Goal: Task Accomplishment & Management: Complete application form

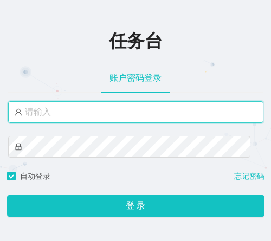
click at [64, 117] on input "text" at bounding box center [135, 112] width 255 height 22
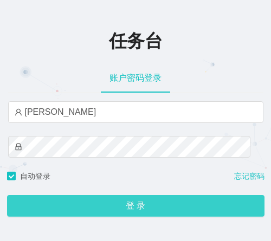
drag, startPoint x: 98, startPoint y: 203, endPoint x: 117, endPoint y: 186, distance: 25.3
click at [98, 203] on button "登 录" at bounding box center [135, 206] width 257 height 22
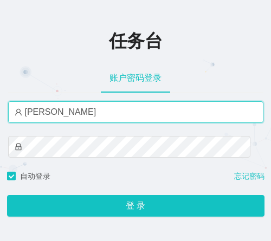
drag, startPoint x: 64, startPoint y: 108, endPoint x: -1, endPoint y: 109, distance: 64.9
click at [0, 109] on html "任务台 账户密码登录 小保 自动登录 忘记密码 登 录 2021" at bounding box center [135, 120] width 271 height 241
paste input "admin"
type input "admin"
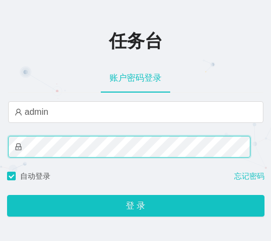
click at [0, 144] on html "任务台 账户密码登录 admin 自动登录 忘记密码 登 录 2021" at bounding box center [135, 120] width 271 height 241
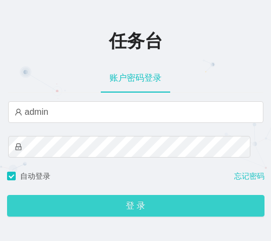
click at [202, 206] on button "登 录" at bounding box center [135, 206] width 257 height 22
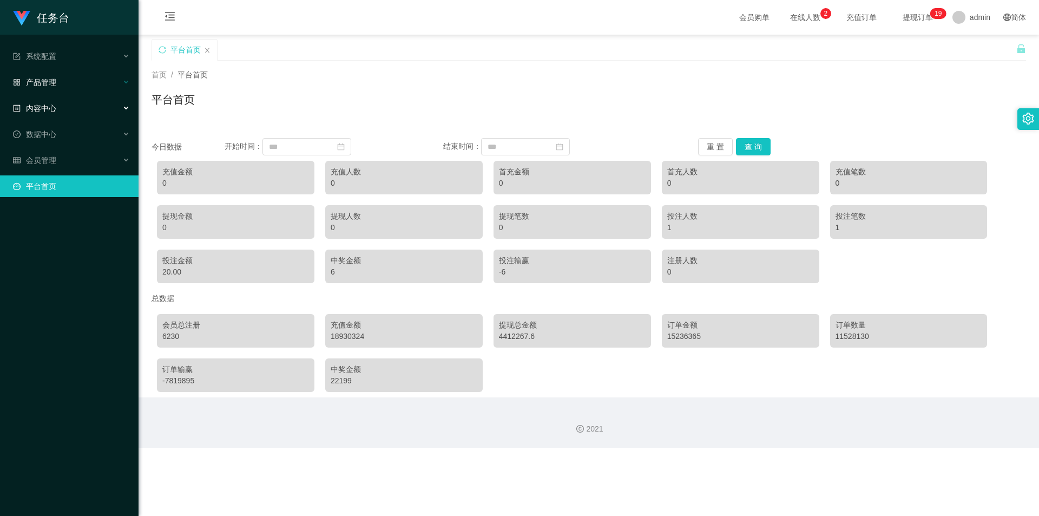
click at [41, 85] on span "产品管理" at bounding box center [34, 82] width 43 height 9
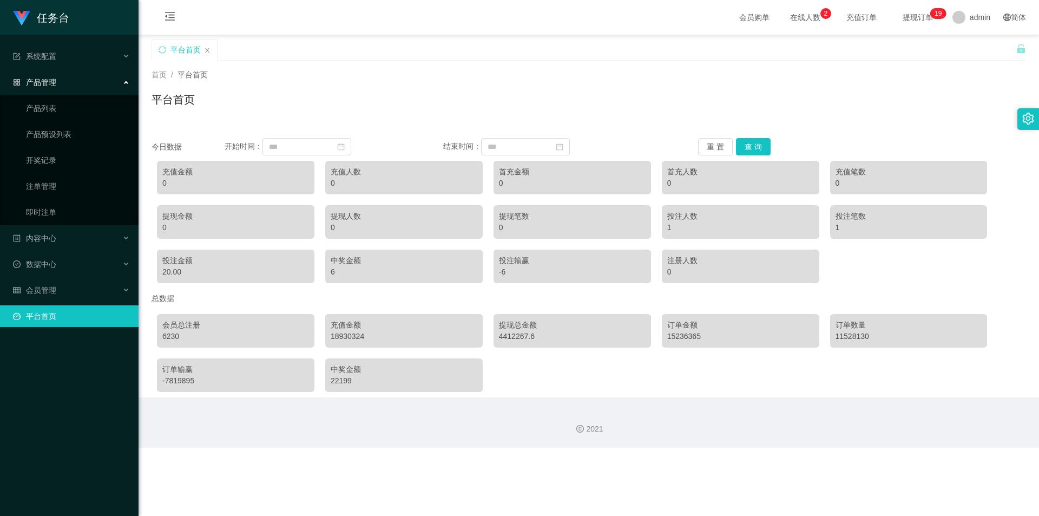
click at [43, 83] on span "产品管理" at bounding box center [34, 82] width 43 height 9
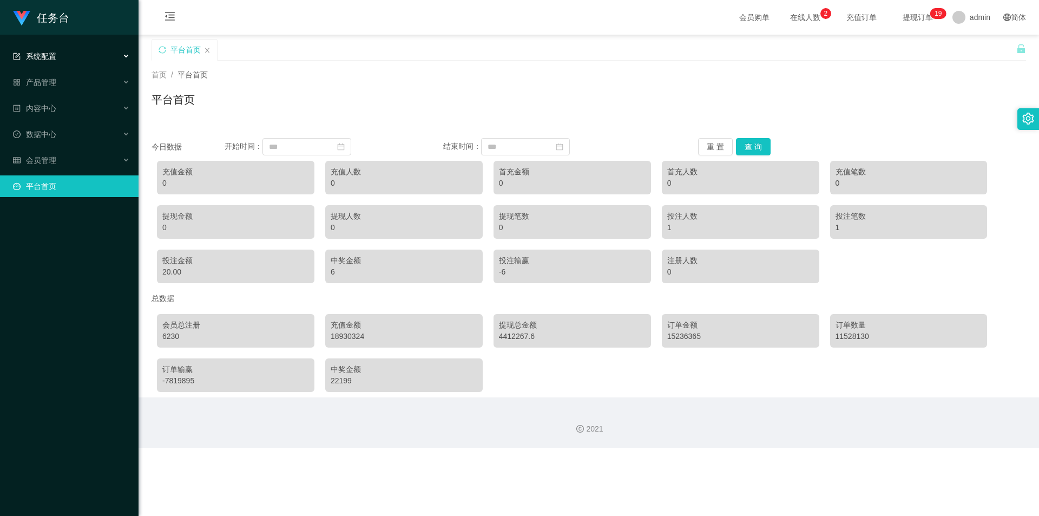
click at [53, 55] on span "系统配置" at bounding box center [34, 56] width 43 height 9
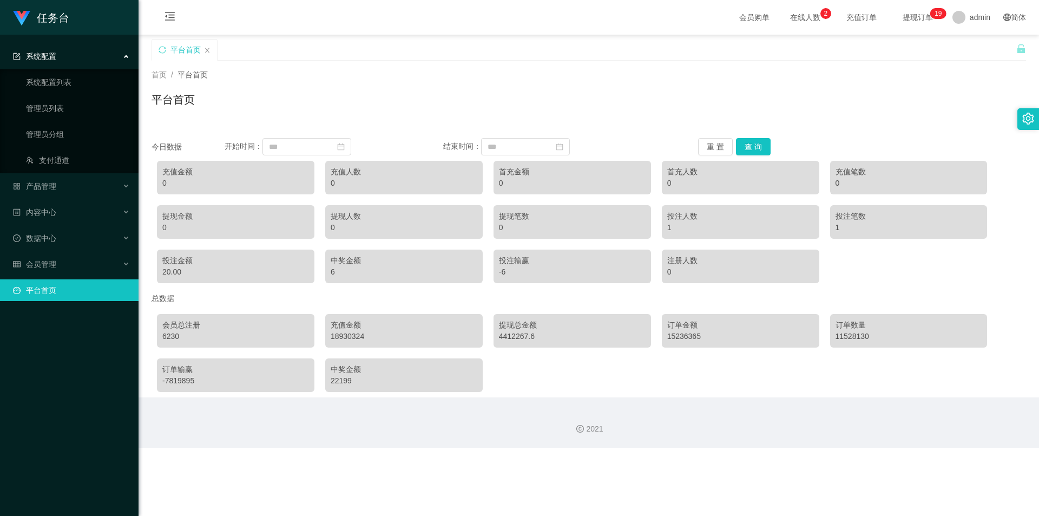
click at [53, 52] on span "系统配置" at bounding box center [34, 56] width 43 height 9
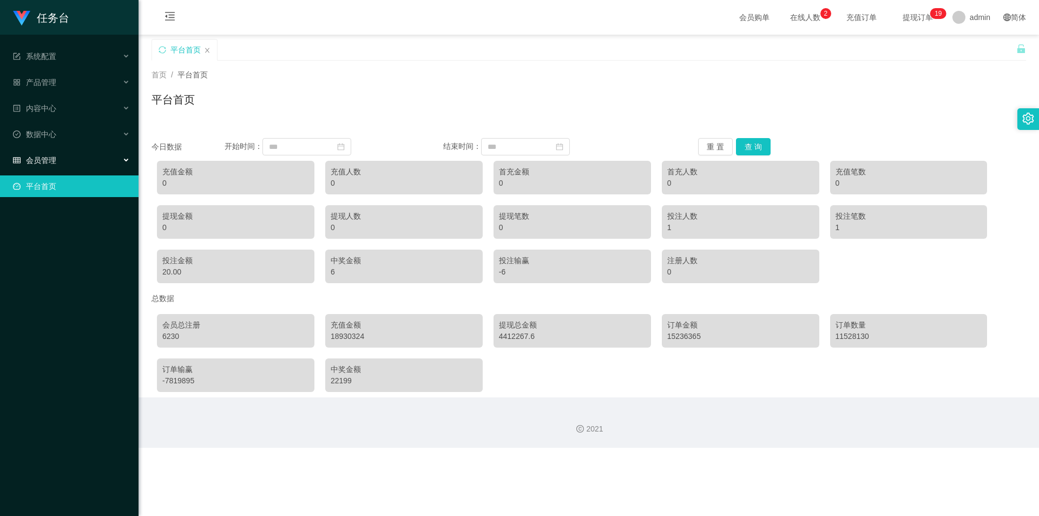
drag, startPoint x: 66, startPoint y: 159, endPoint x: 88, endPoint y: 162, distance: 22.3
click at [65, 159] on div "会员管理" at bounding box center [69, 160] width 139 height 22
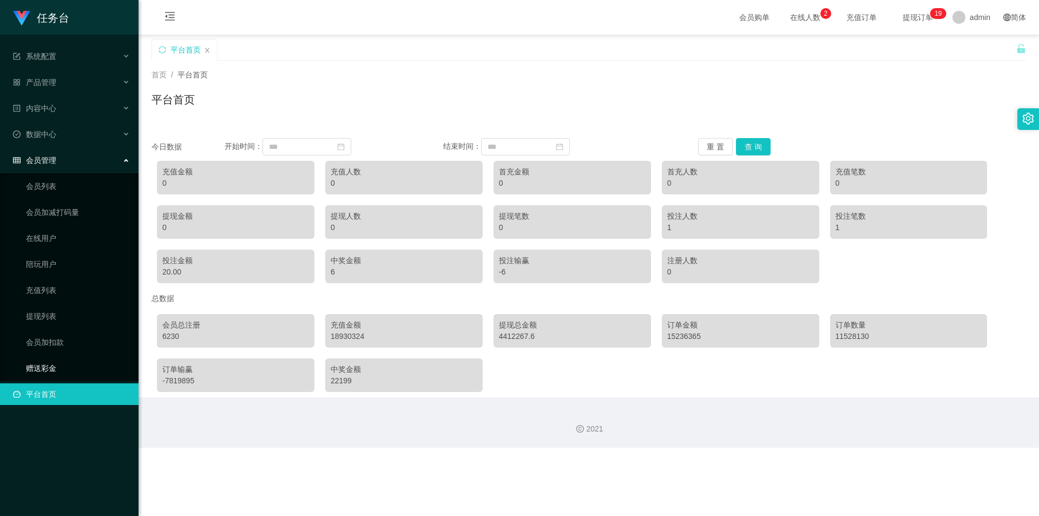
click at [64, 240] on link "赠送彩金" at bounding box center [78, 368] width 104 height 22
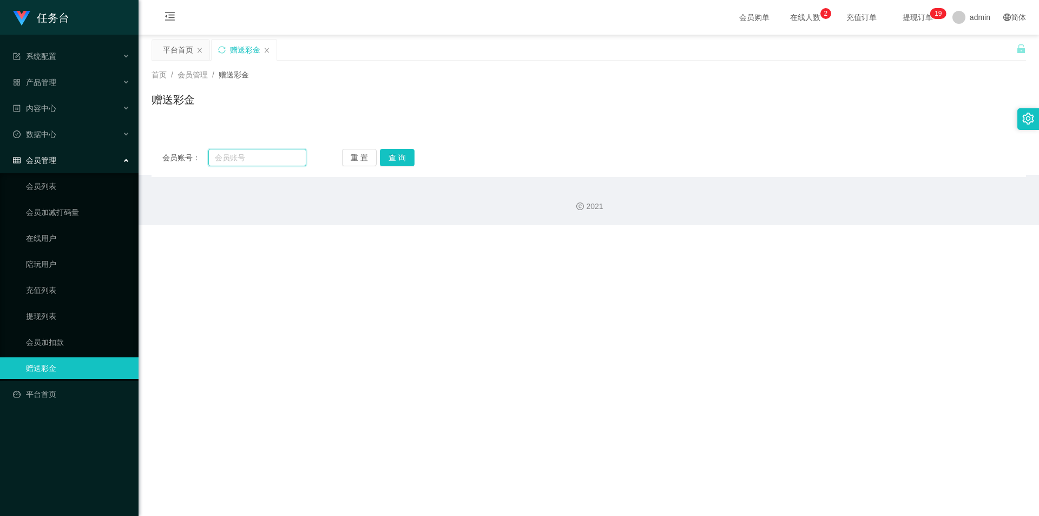
click at [249, 163] on input "text" at bounding box center [257, 157] width 98 height 17
paste input "zz1139"
type input "zz1139"
click at [270, 162] on button "查 询" at bounding box center [397, 157] width 35 height 17
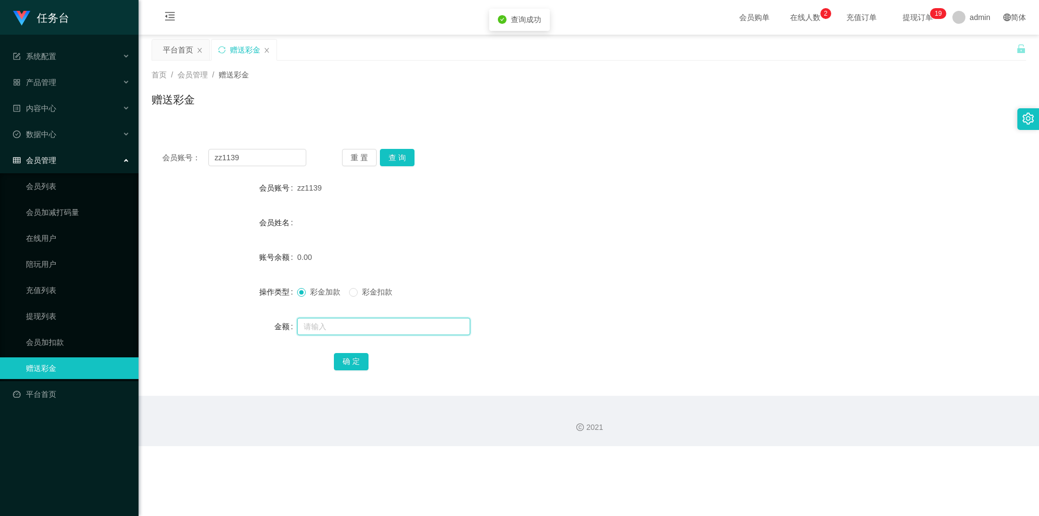
click at [270, 240] on input "text" at bounding box center [383, 326] width 173 height 17
type input "20"
click at [270, 240] on button "确 定" at bounding box center [351, 361] width 35 height 17
click at [270, 167] on div "会员账号： zz1139 重 置 查 询 会员账号 zz1139 会员姓名 账号余额 20.00 操作类型 彩金加款 彩金扣款 金额 确 定" at bounding box center [588, 267] width 874 height 258
click at [270, 160] on button "查 询" at bounding box center [397, 157] width 35 height 17
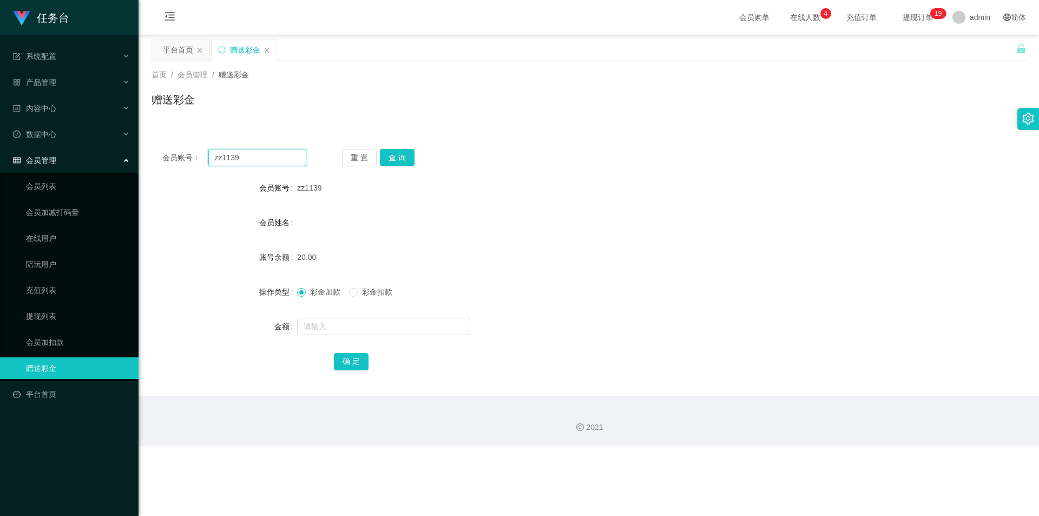
drag, startPoint x: 227, startPoint y: 164, endPoint x: 156, endPoint y: 163, distance: 71.4
click at [156, 163] on div "会员账号： zz1139 重 置 查 询" at bounding box center [588, 157] width 874 height 17
paste input "mmm123"
type input "mmm123"
click at [270, 151] on button "查 询" at bounding box center [397, 157] width 35 height 17
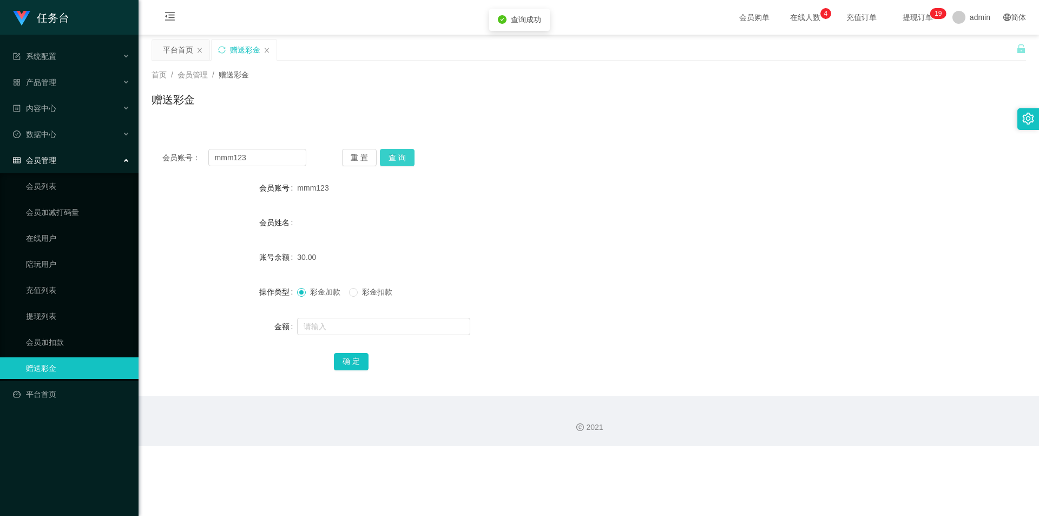
click at [270, 155] on button "查 询" at bounding box center [397, 157] width 35 height 17
click at [270, 240] on span "彩金扣款" at bounding box center [377, 291] width 39 height 9
click at [270, 240] on input "text" at bounding box center [383, 326] width 173 height 17
type input "10"
click at [270, 240] on button "确 定" at bounding box center [351, 361] width 35 height 17
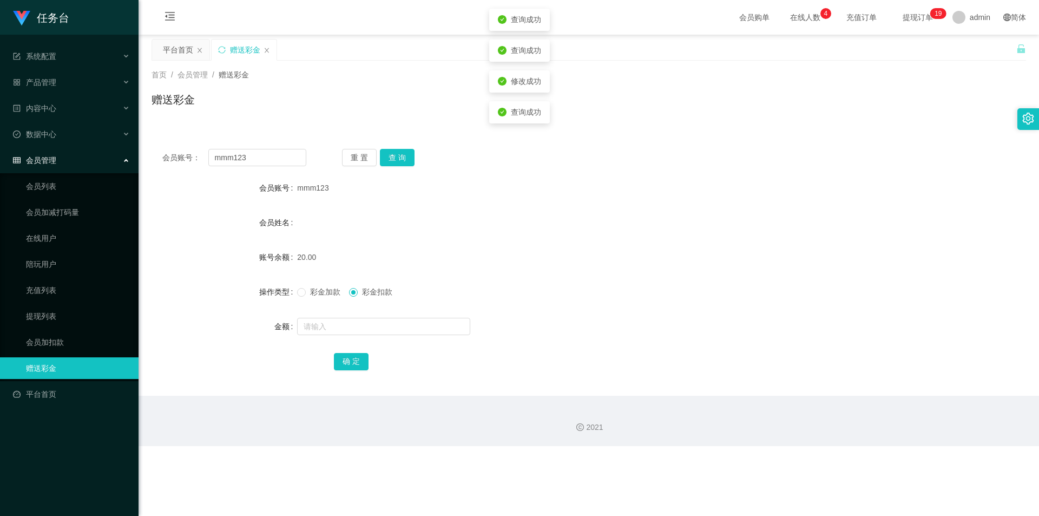
click at [270, 240] on span "彩金加款" at bounding box center [325, 291] width 39 height 9
drag, startPoint x: 174, startPoint y: 151, endPoint x: 306, endPoint y: 170, distance: 132.9
click at [157, 151] on div "会员账号： mmm123 重 置 查 询" at bounding box center [588, 157] width 874 height 17
paste input "zz1105"
type input "zz1105"
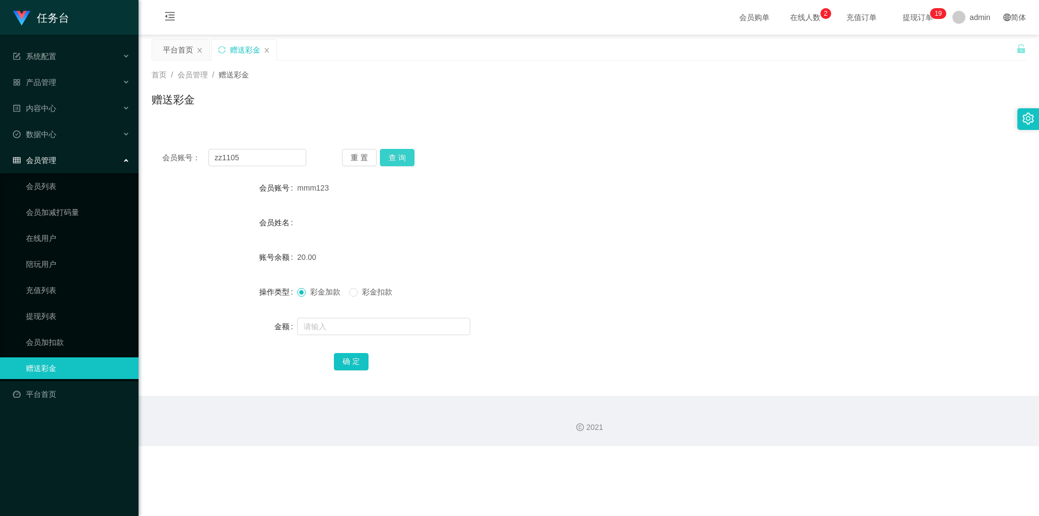
click at [270, 155] on button "查 询" at bounding box center [397, 157] width 35 height 17
click at [270, 240] on input "text" at bounding box center [383, 326] width 173 height 17
type input "20"
click at [270, 240] on button "确 定" at bounding box center [351, 361] width 35 height 17
click at [45, 83] on span "产品管理" at bounding box center [34, 82] width 43 height 9
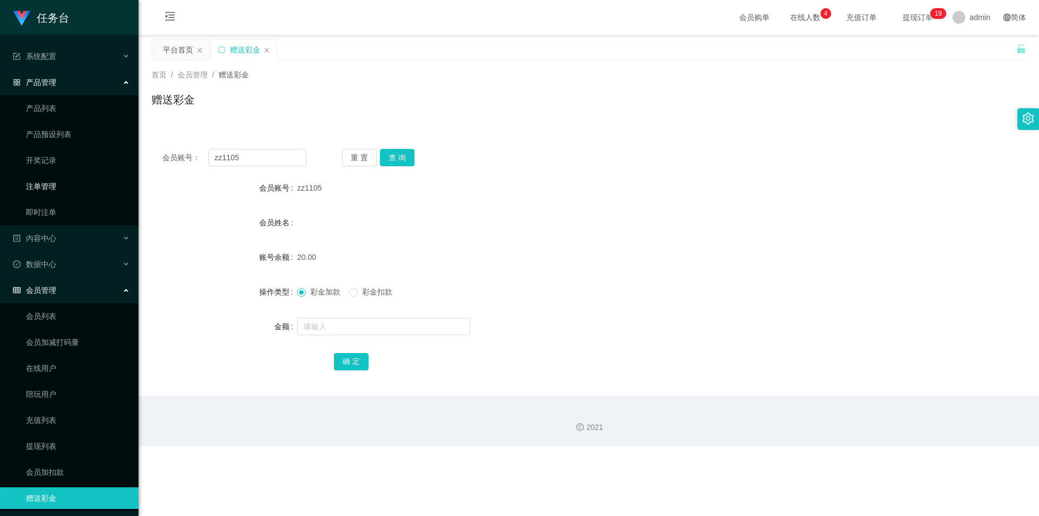
click at [50, 189] on link "注单管理" at bounding box center [78, 186] width 104 height 22
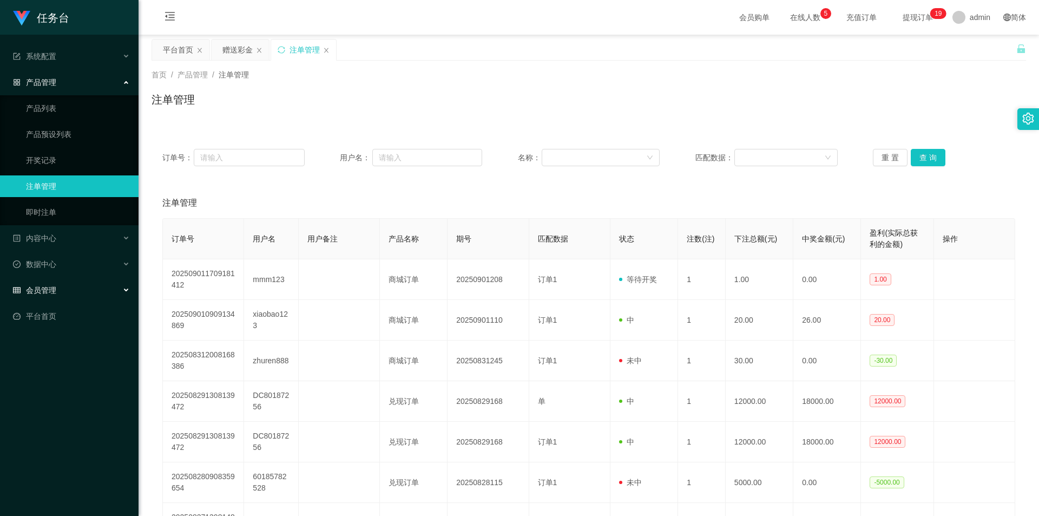
click at [64, 240] on div "会员管理" at bounding box center [69, 290] width 139 height 22
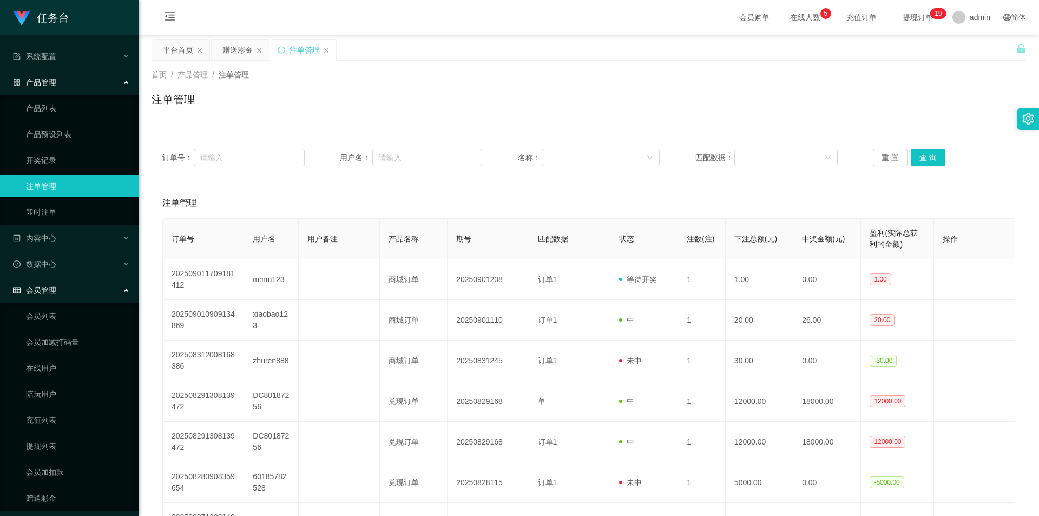
click at [59, 240] on div "会员管理" at bounding box center [69, 290] width 139 height 22
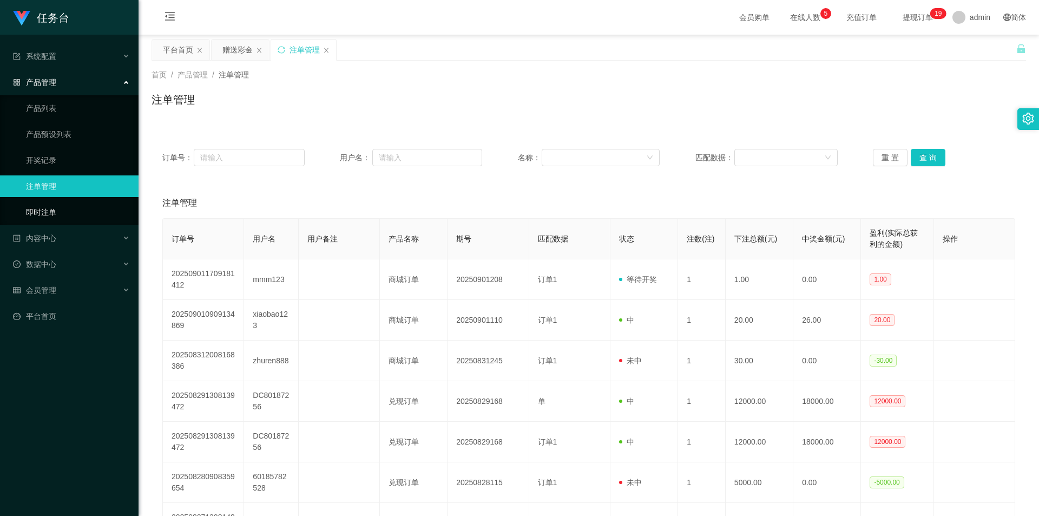
click at [50, 221] on link "即时注单" at bounding box center [78, 212] width 104 height 22
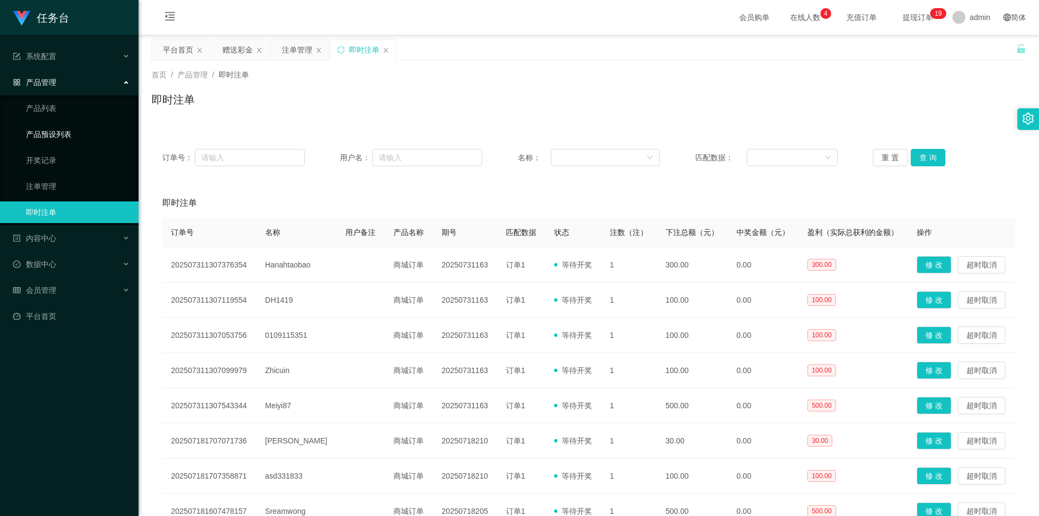
click at [68, 135] on link "产品预设列表" at bounding box center [78, 134] width 104 height 22
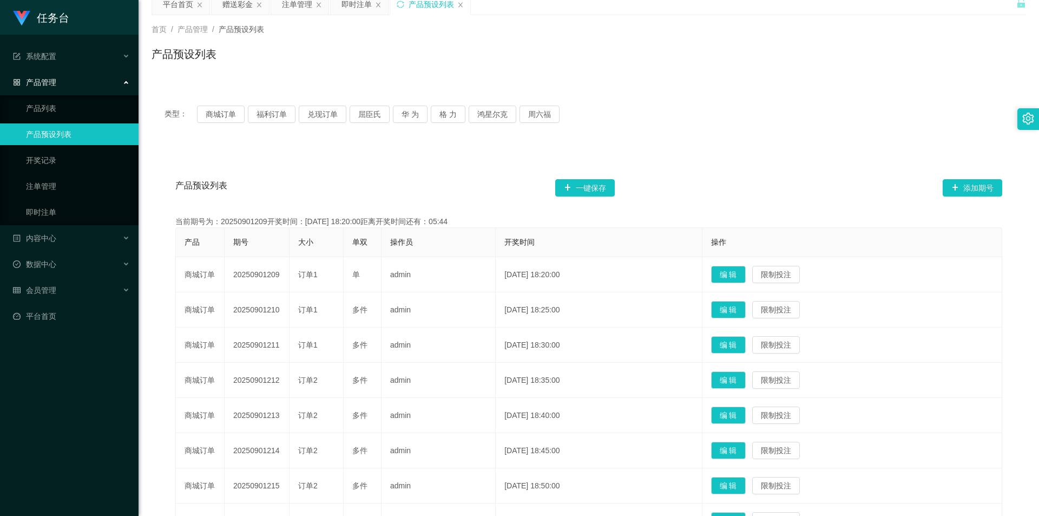
scroll to position [54, 0]
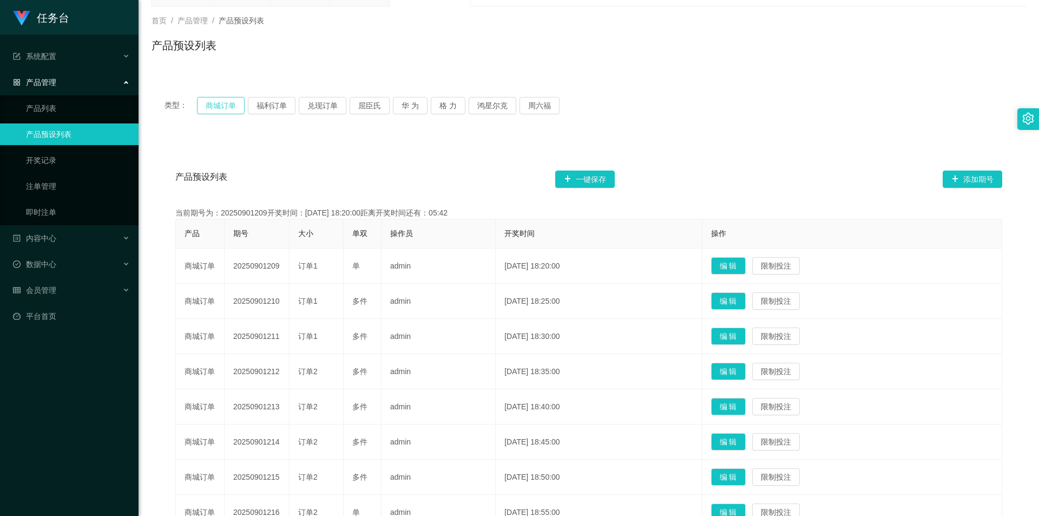
click at [219, 102] on button "商城订单" at bounding box center [221, 105] width 48 height 17
click at [212, 104] on button "商城订单" at bounding box center [221, 105] width 48 height 17
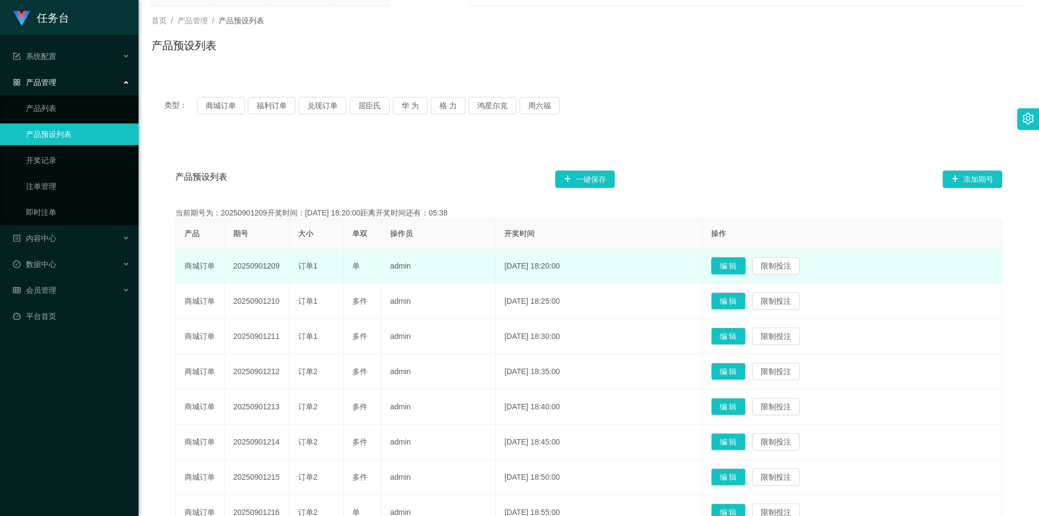
click at [270, 240] on button "编 辑" at bounding box center [728, 265] width 35 height 17
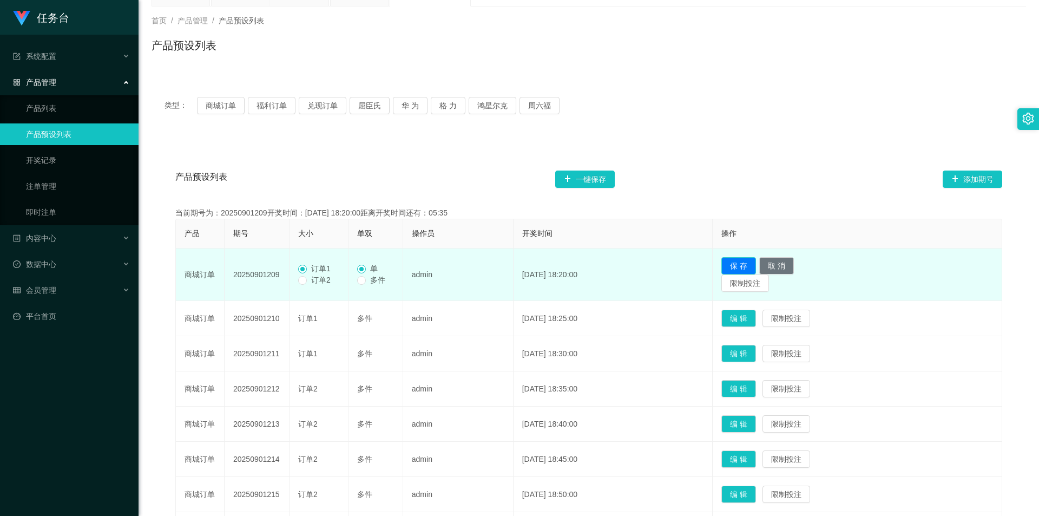
click at [270, 240] on button "保 存" at bounding box center [738, 265] width 35 height 17
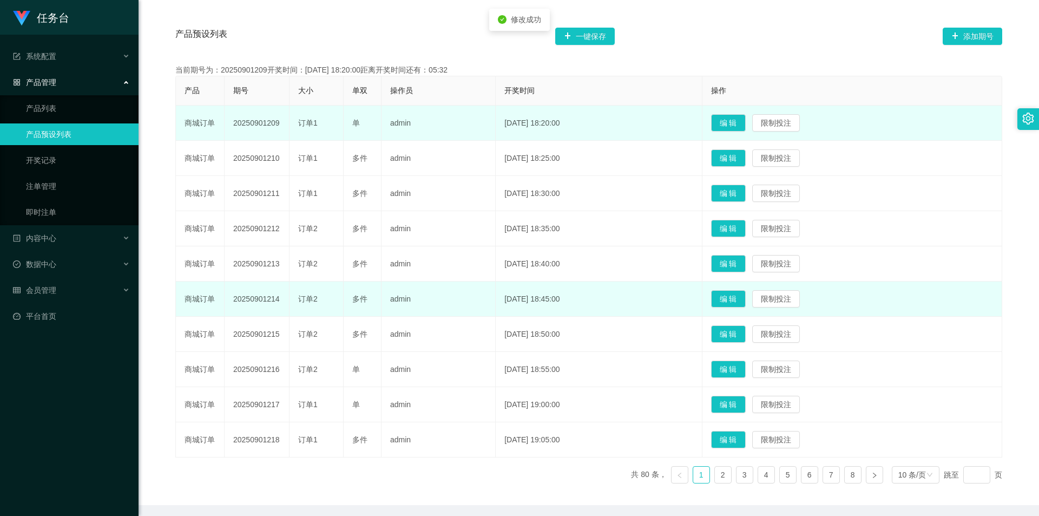
scroll to position [236, 0]
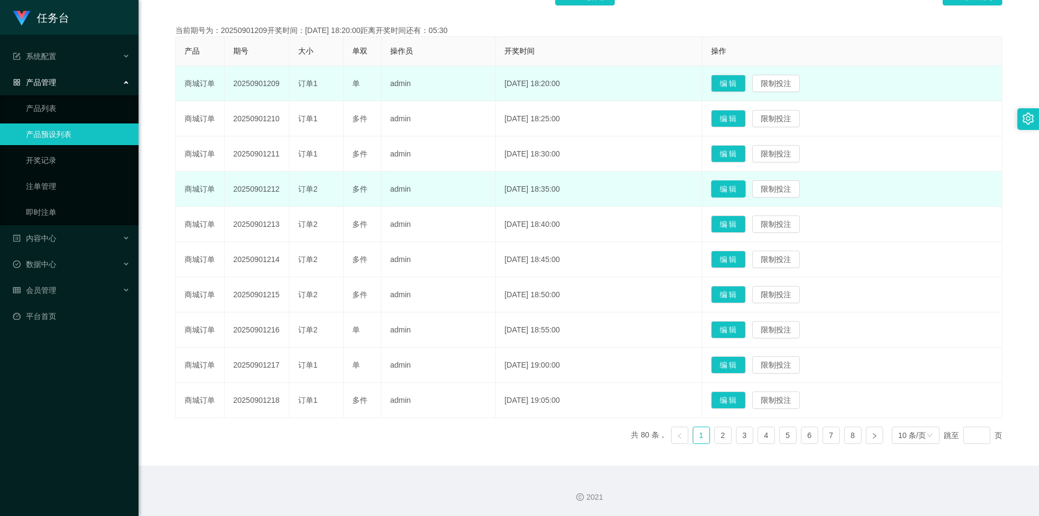
click at [270, 189] on button "编 辑" at bounding box center [728, 188] width 35 height 17
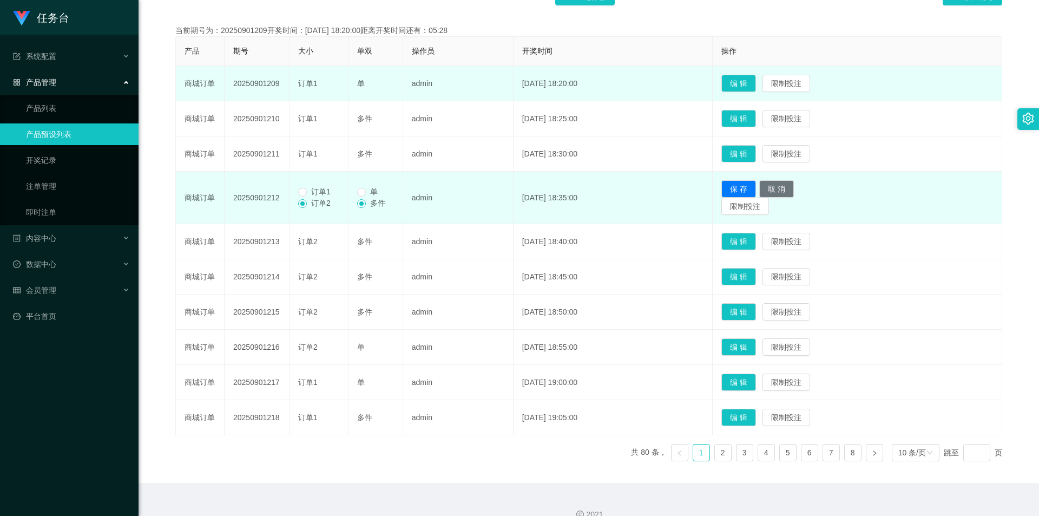
click at [270, 189] on span "订单1" at bounding box center [321, 191] width 28 height 9
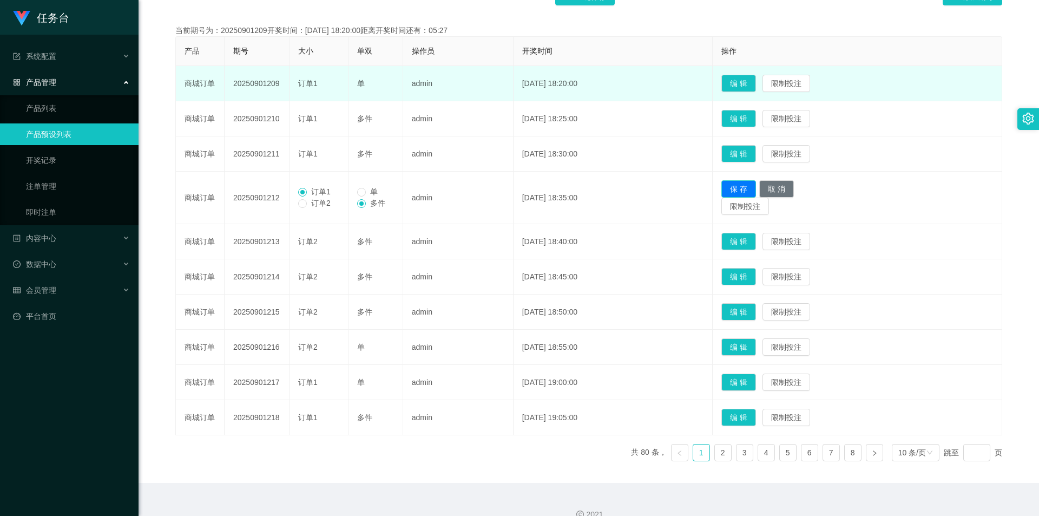
click at [270, 189] on button "保 存" at bounding box center [738, 188] width 35 height 17
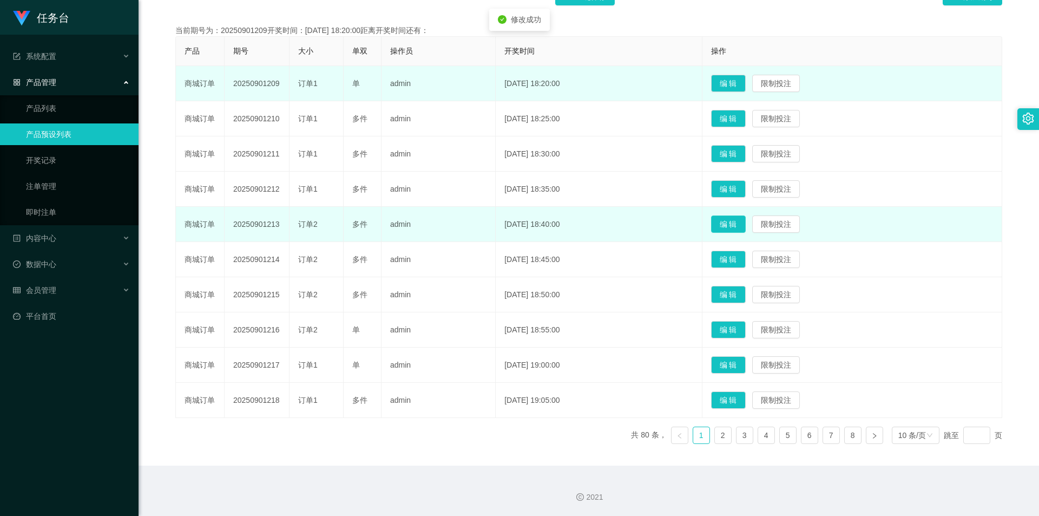
click at [270, 224] on button "编 辑" at bounding box center [728, 223] width 35 height 17
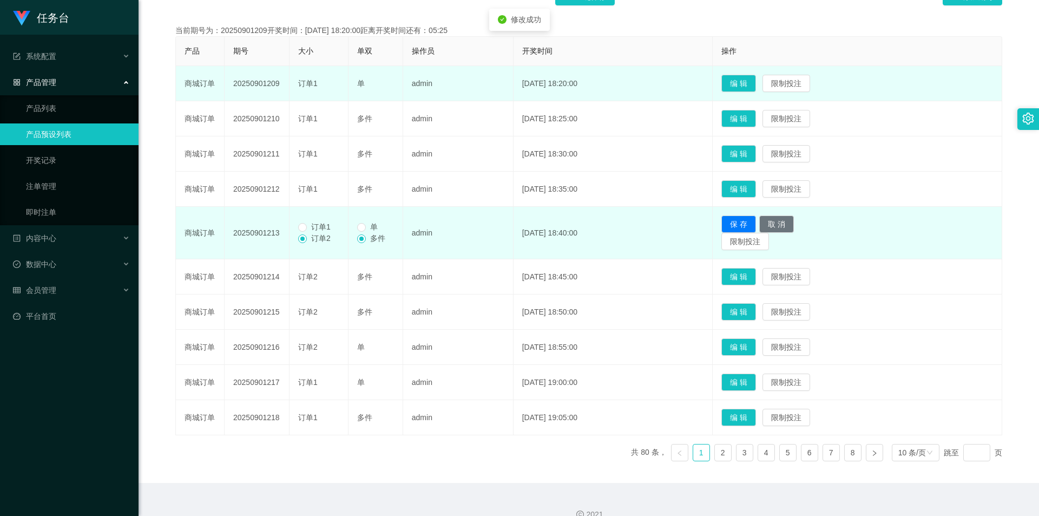
click at [270, 228] on span "订单1" at bounding box center [321, 226] width 28 height 9
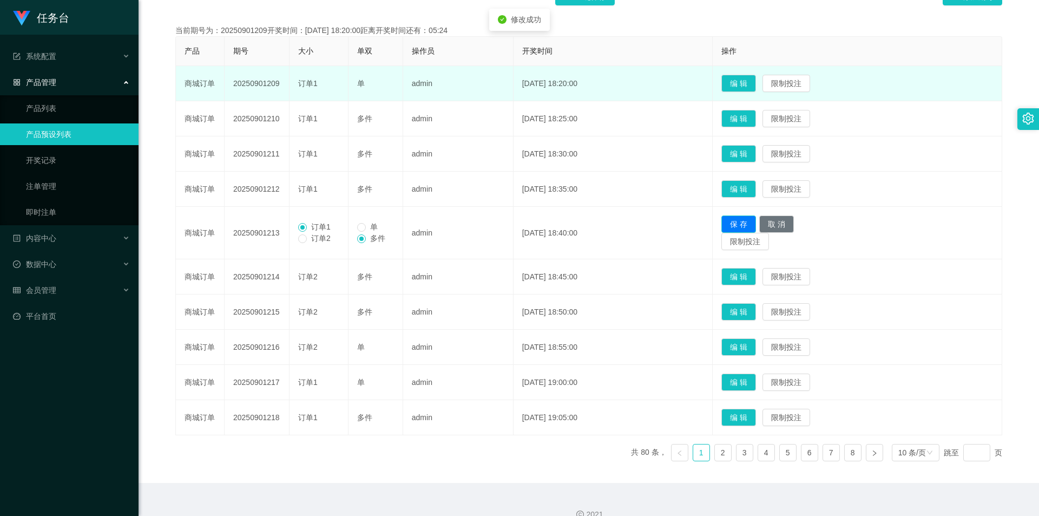
click at [270, 221] on button "保 存" at bounding box center [738, 223] width 35 height 17
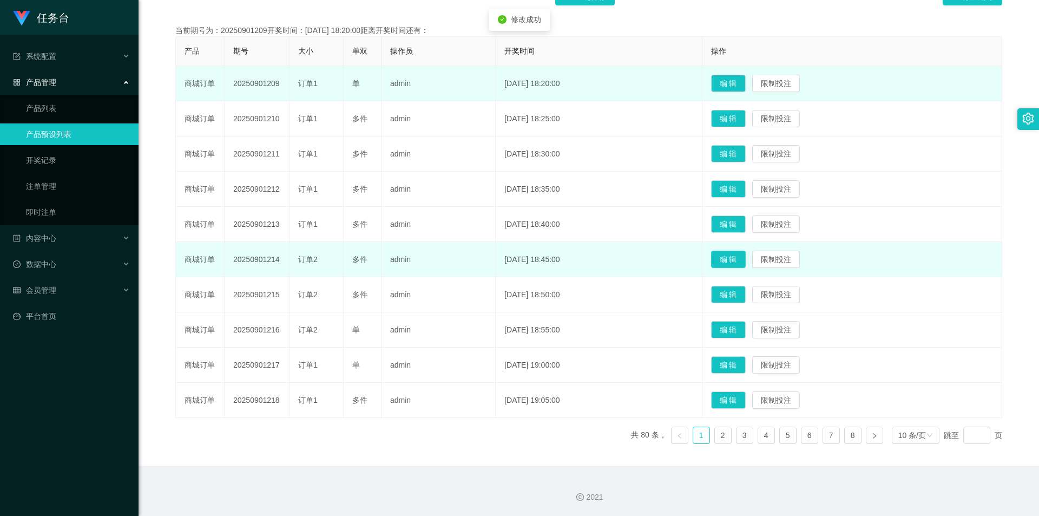
click at [270, 240] on button "编 辑" at bounding box center [728, 259] width 35 height 17
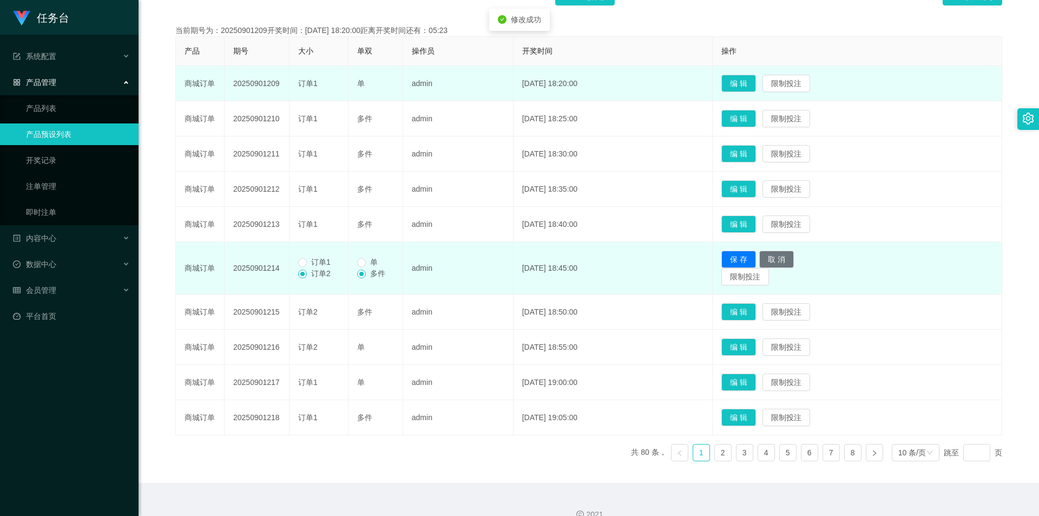
click at [270, 240] on span "订单1" at bounding box center [321, 262] width 28 height 9
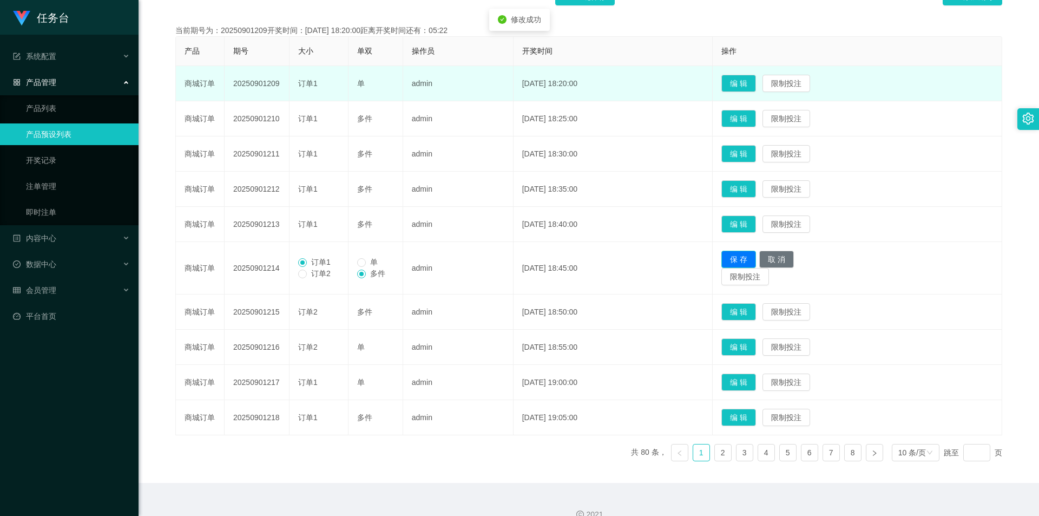
click at [270, 240] on button "保 存" at bounding box center [738, 259] width 35 height 17
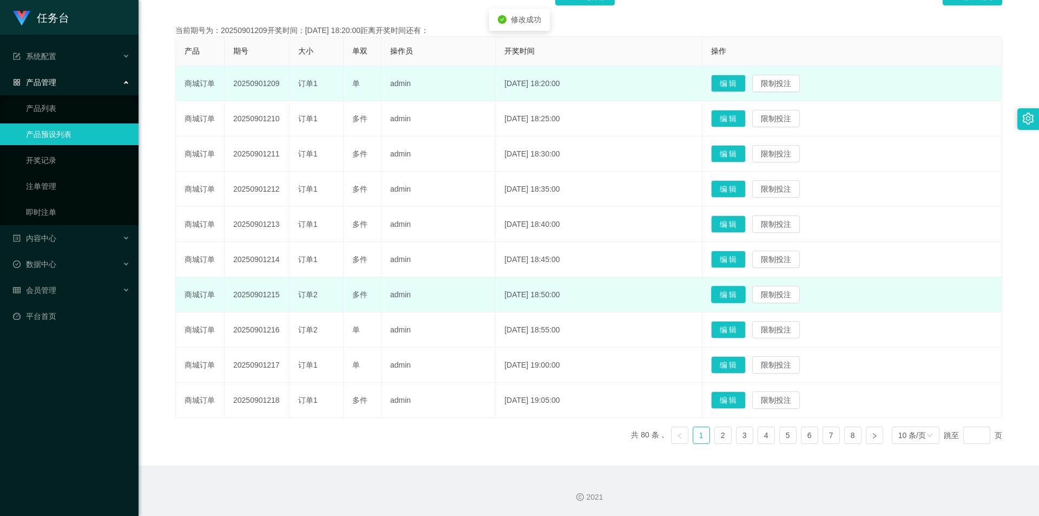
click at [270, 240] on button "编 辑" at bounding box center [728, 294] width 35 height 17
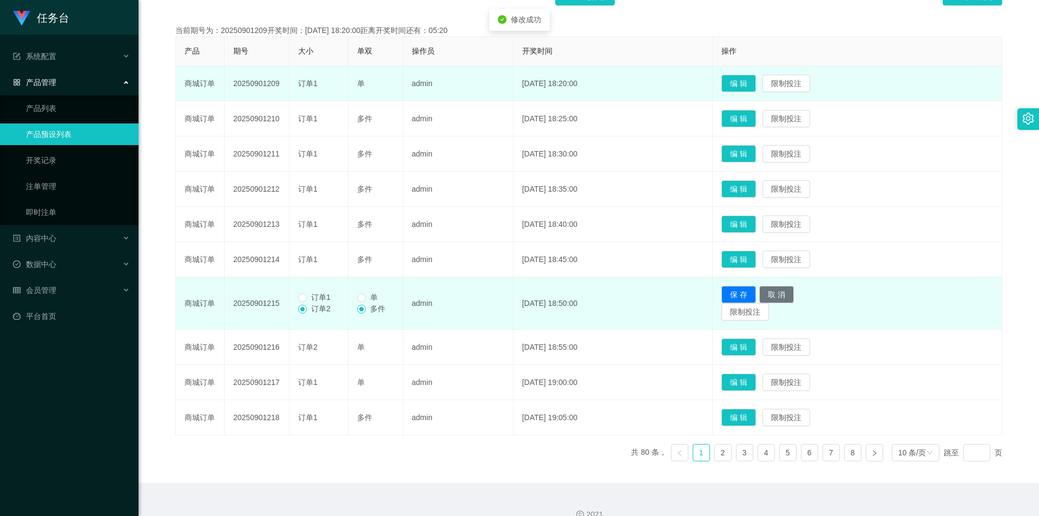
click at [270, 240] on span "订单1" at bounding box center [321, 297] width 28 height 9
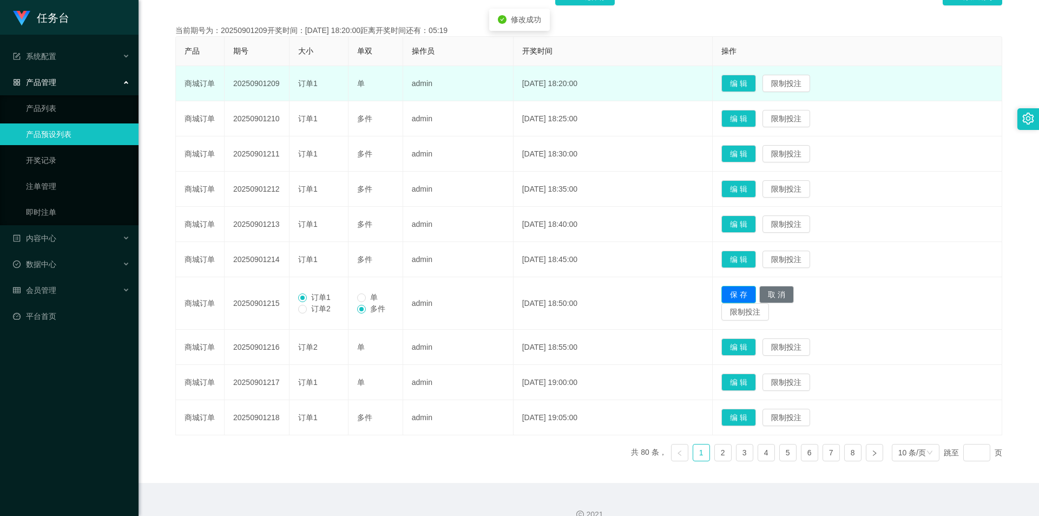
click at [270, 240] on button "保 存" at bounding box center [738, 294] width 35 height 17
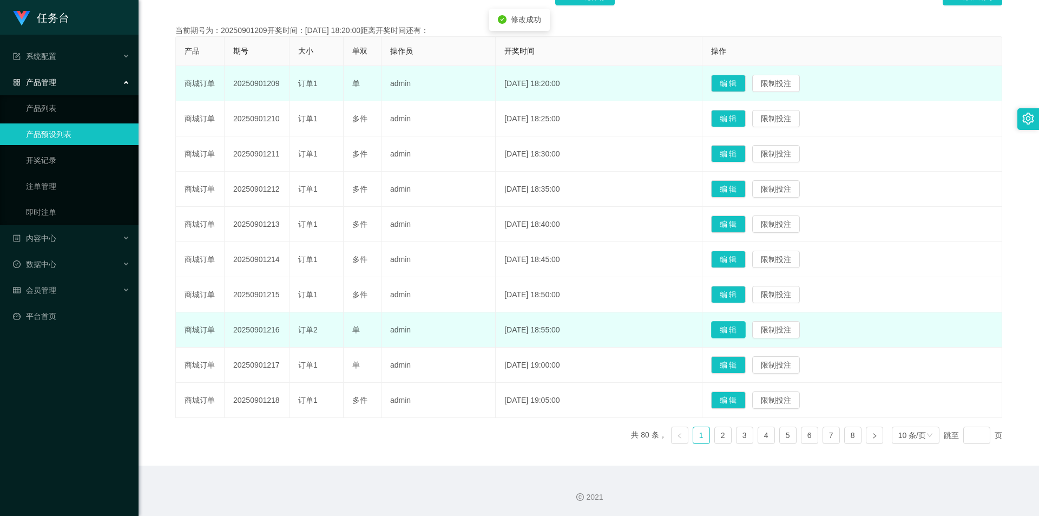
click at [270, 240] on button "编 辑" at bounding box center [728, 329] width 35 height 17
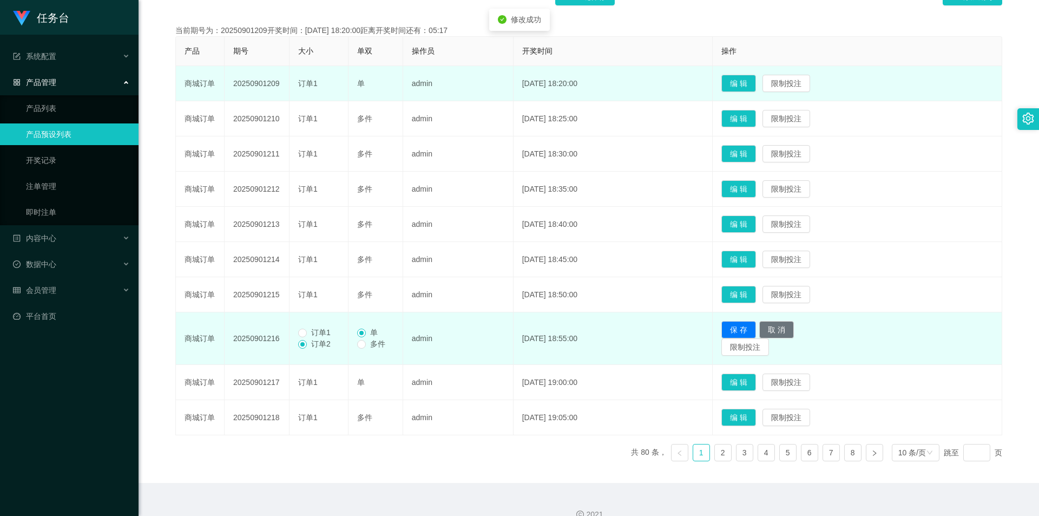
click at [270, 240] on span "订单1" at bounding box center [321, 332] width 28 height 9
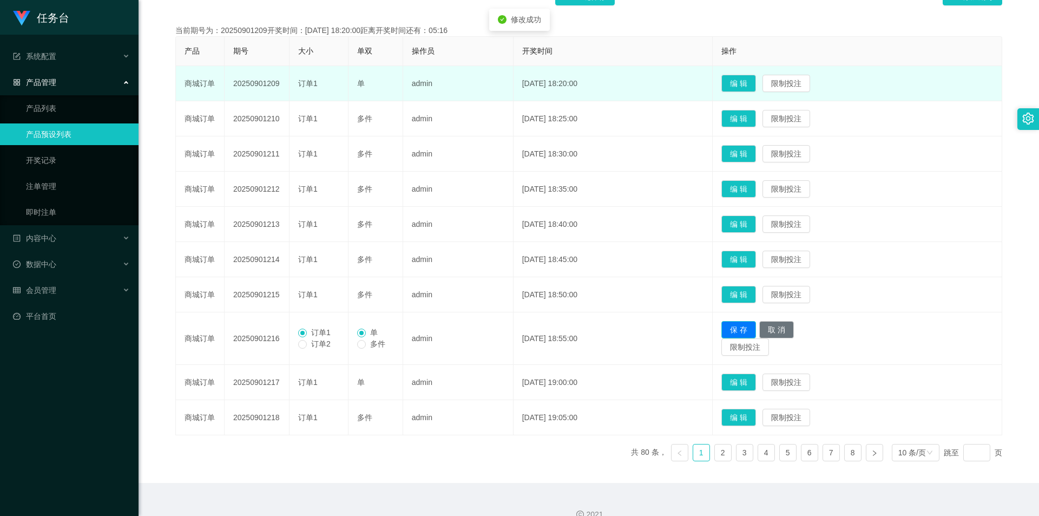
click at [270, 240] on button "保 存" at bounding box center [738, 329] width 35 height 17
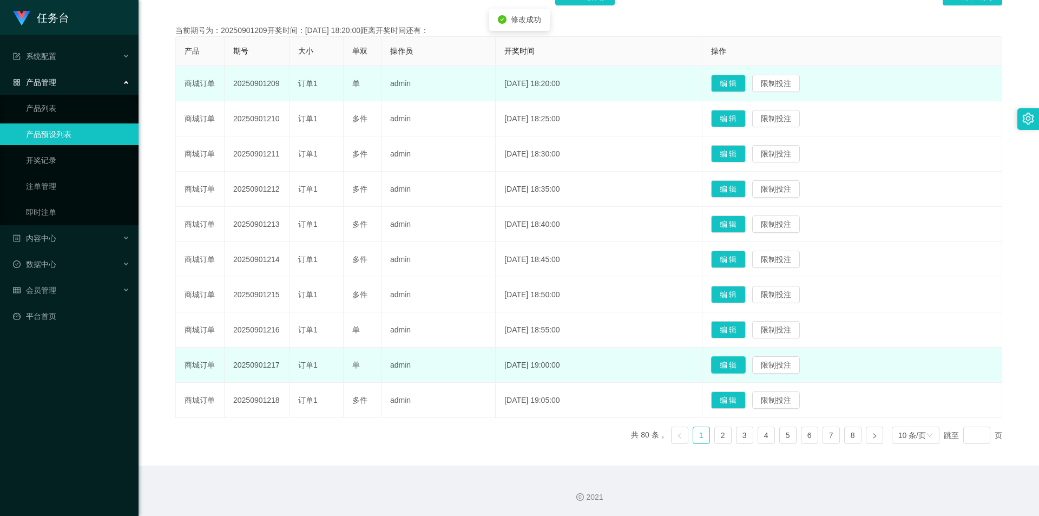
click at [270, 240] on button "编 辑" at bounding box center [728, 364] width 35 height 17
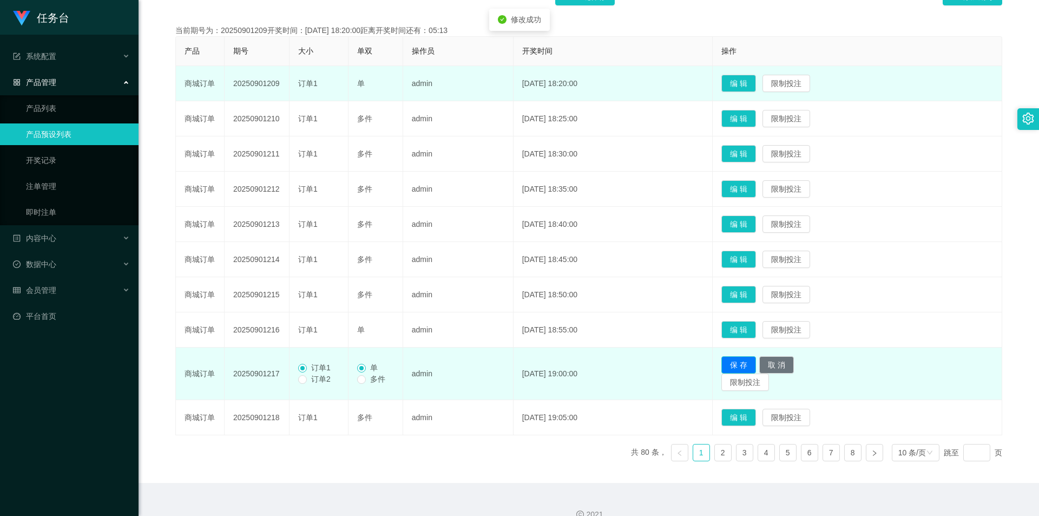
click at [270, 240] on button "保 存" at bounding box center [738, 364] width 35 height 17
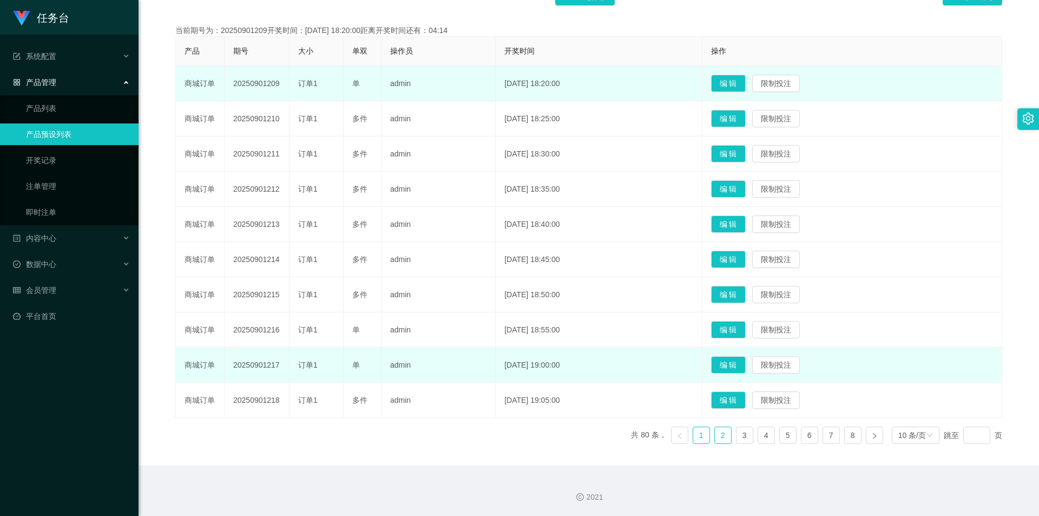
click at [270, 240] on link "2" at bounding box center [723, 435] width 16 height 16
click at [270, 185] on button "编 辑" at bounding box center [728, 188] width 35 height 17
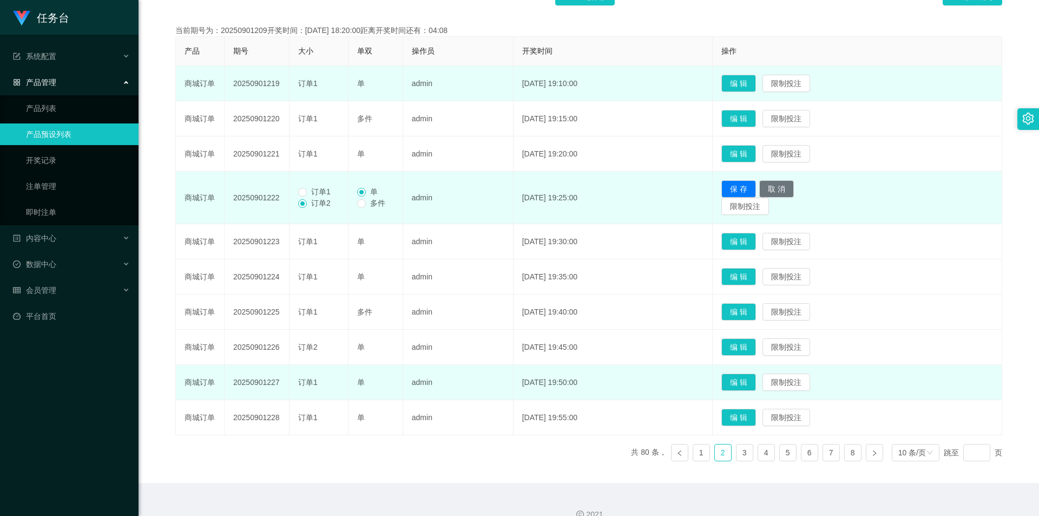
click at [270, 194] on span "订单1" at bounding box center [321, 191] width 28 height 9
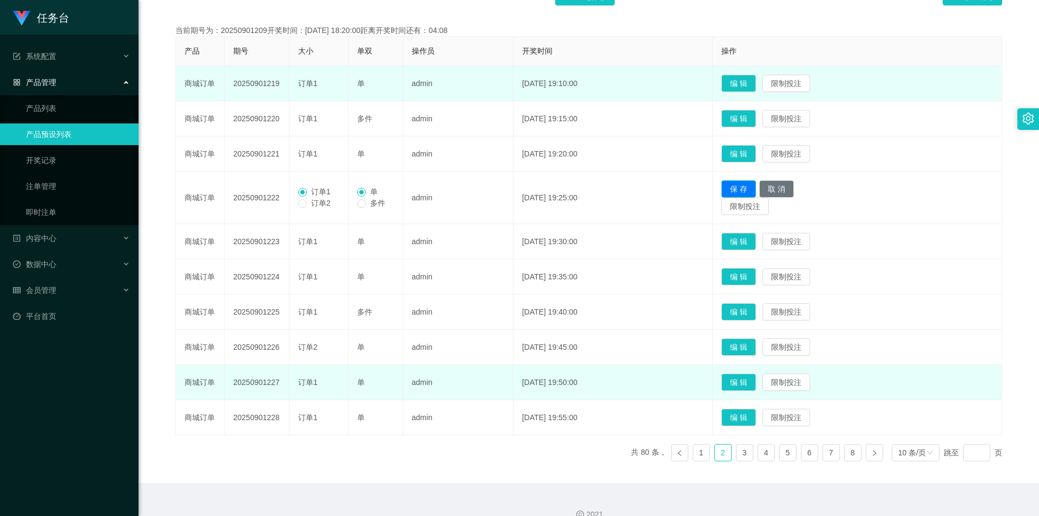
click at [270, 188] on button "保 存" at bounding box center [738, 188] width 35 height 17
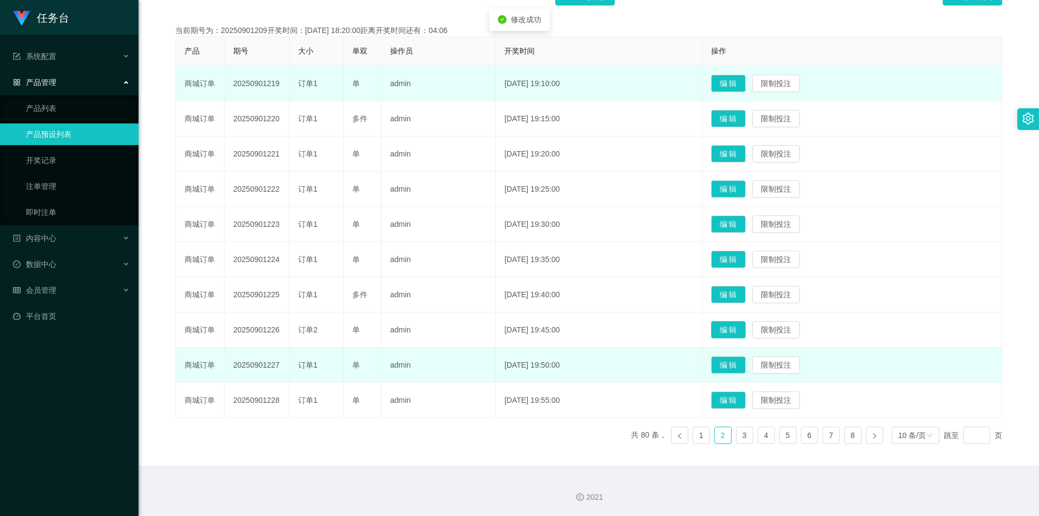
click at [270, 240] on button "编 辑" at bounding box center [728, 329] width 35 height 17
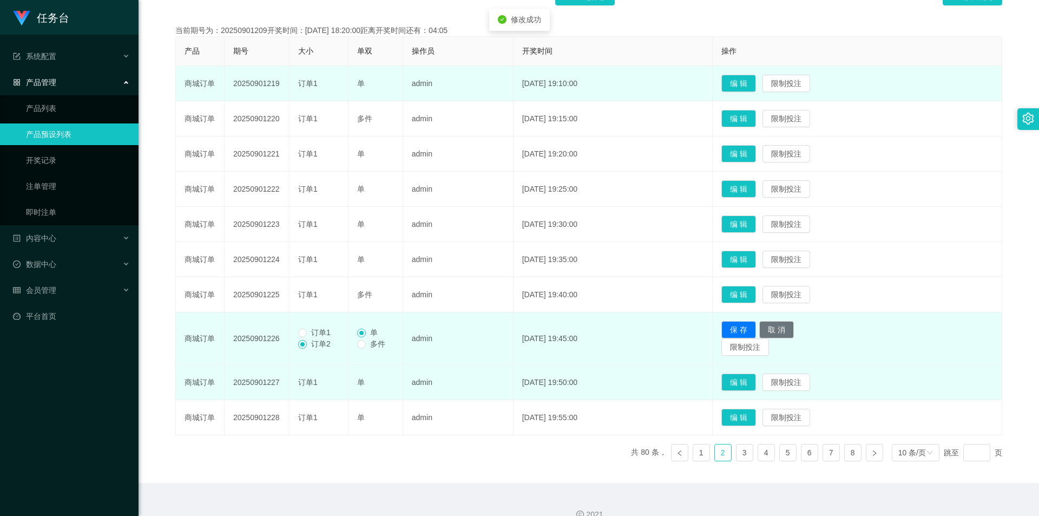
click at [270, 240] on span "订单1" at bounding box center [321, 332] width 28 height 9
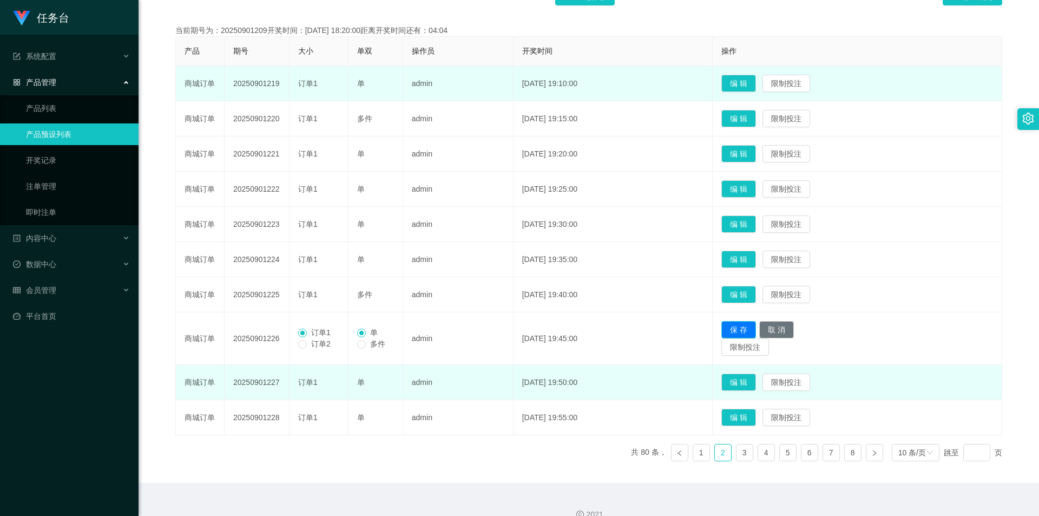
click at [270, 240] on button "保 存" at bounding box center [738, 329] width 35 height 17
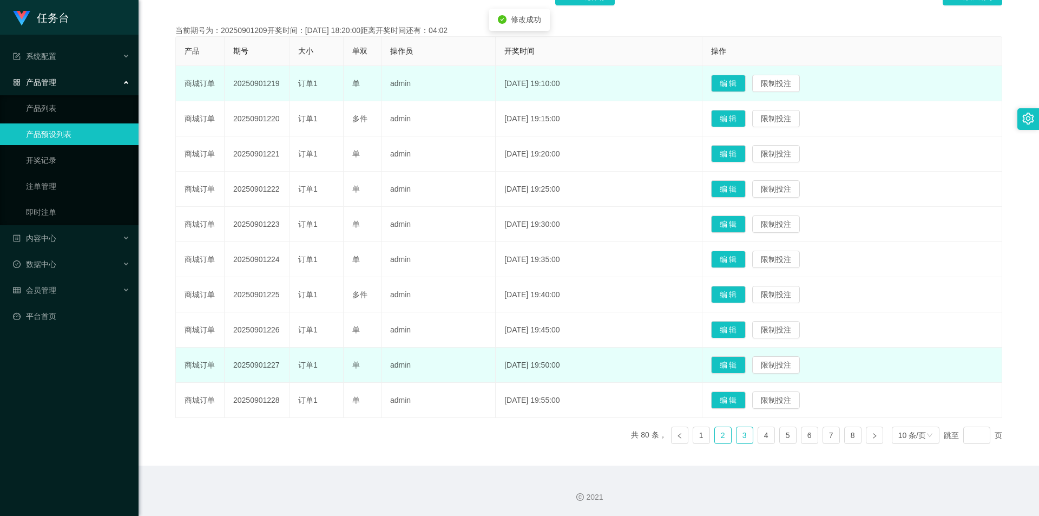
click at [270, 240] on link "3" at bounding box center [744, 435] width 16 height 16
click at [270, 83] on button "编 辑" at bounding box center [728, 83] width 35 height 17
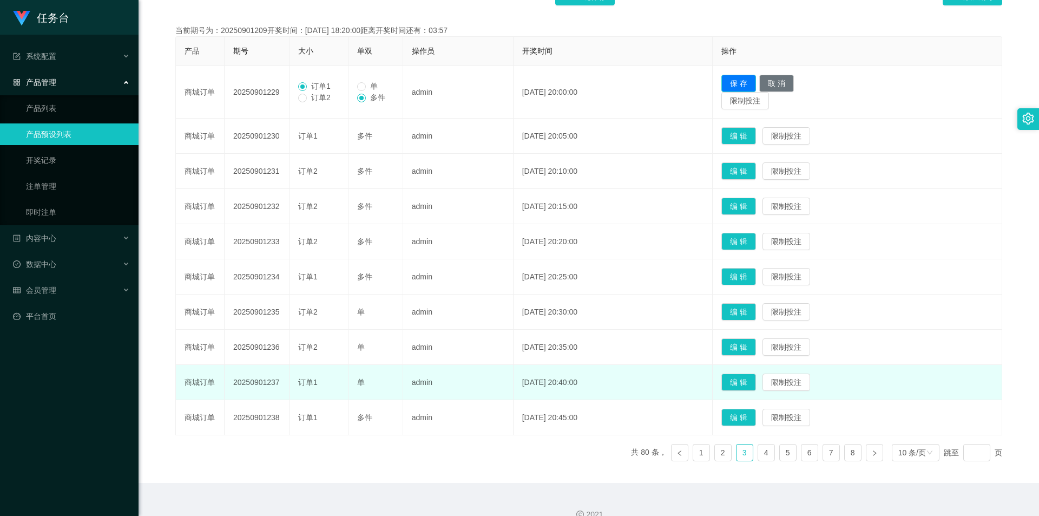
click at [270, 85] on button "保 存" at bounding box center [738, 83] width 35 height 17
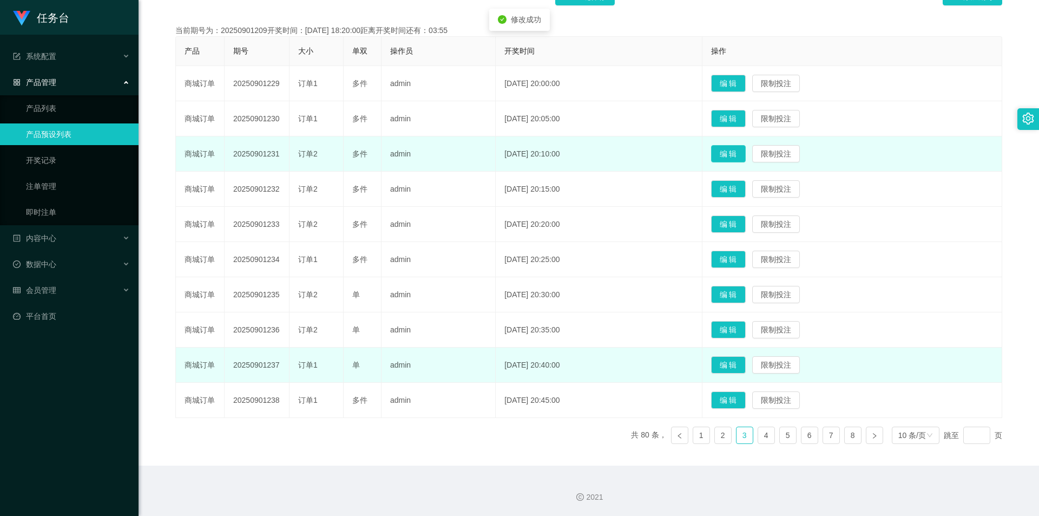
click at [270, 156] on button "编 辑" at bounding box center [728, 153] width 35 height 17
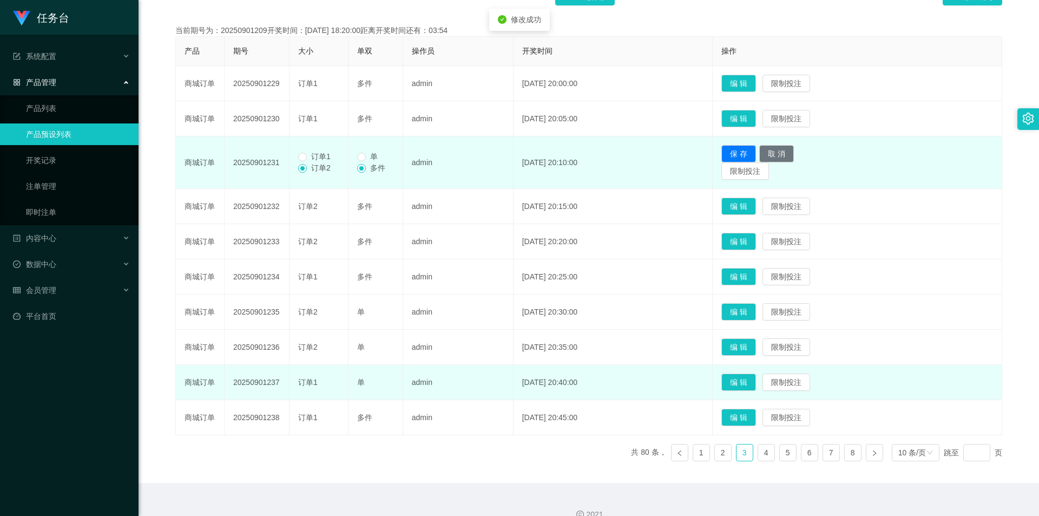
click at [270, 151] on label "订单1" at bounding box center [316, 156] width 37 height 11
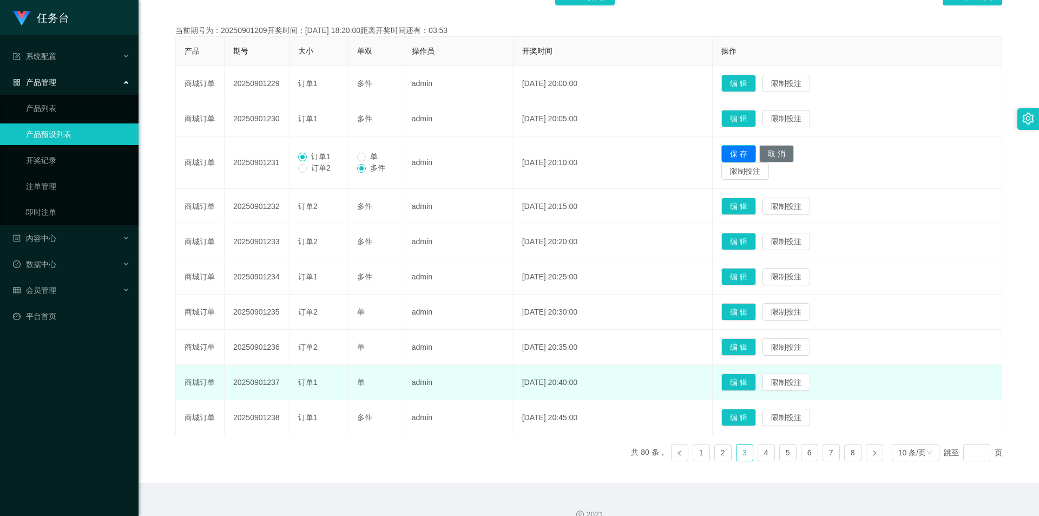
click at [270, 146] on button "保 存" at bounding box center [738, 153] width 35 height 17
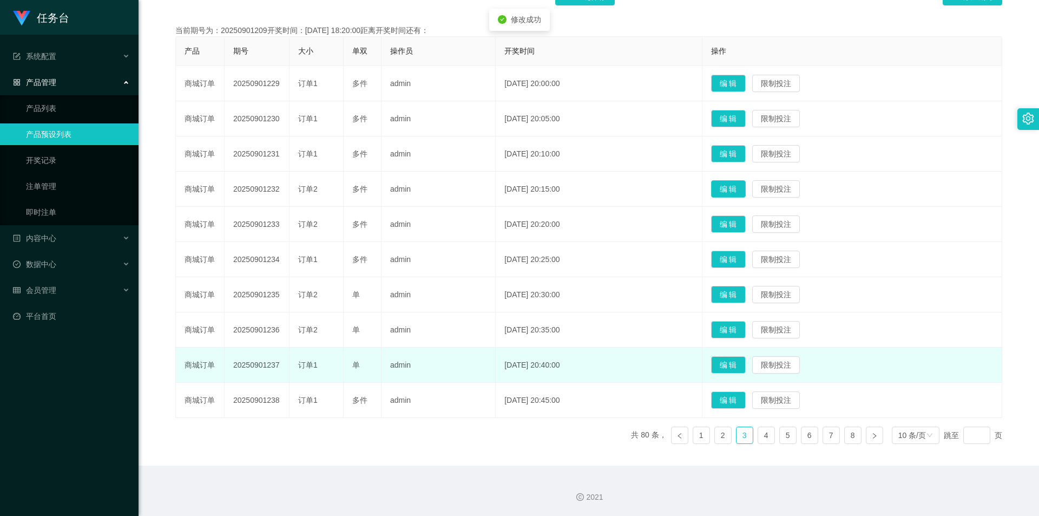
click at [270, 193] on button "编 辑" at bounding box center [728, 188] width 35 height 17
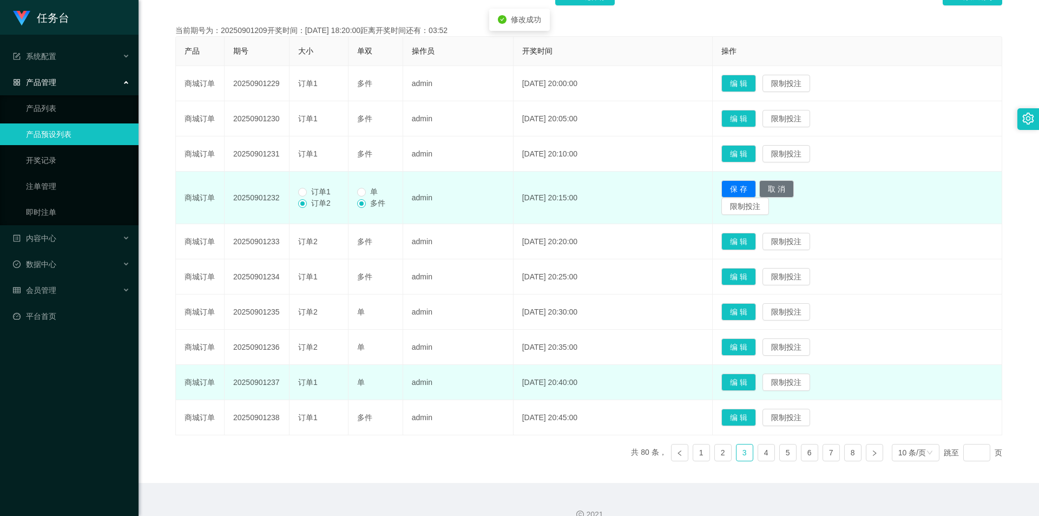
click at [270, 187] on span "订单1" at bounding box center [321, 191] width 28 height 9
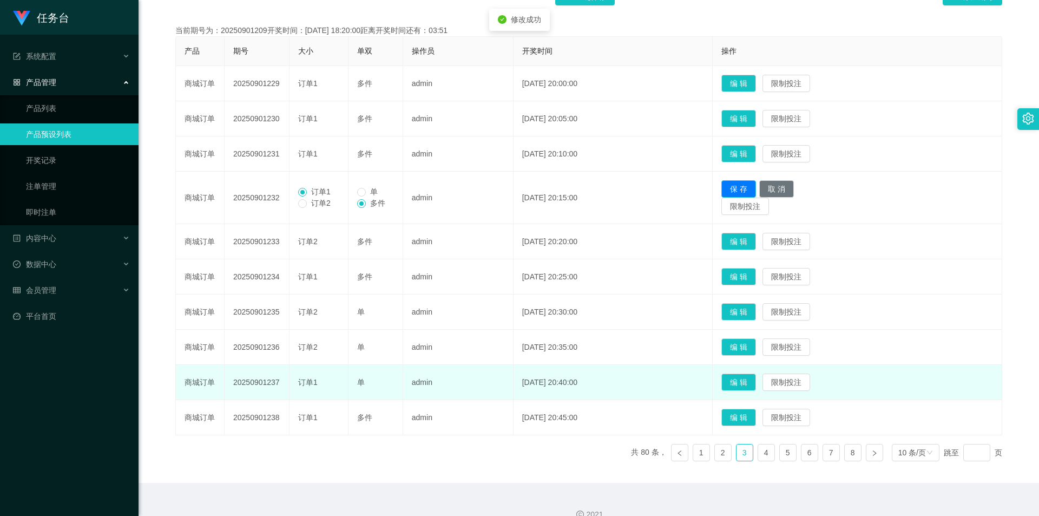
click at [270, 188] on button "保 存" at bounding box center [738, 188] width 35 height 17
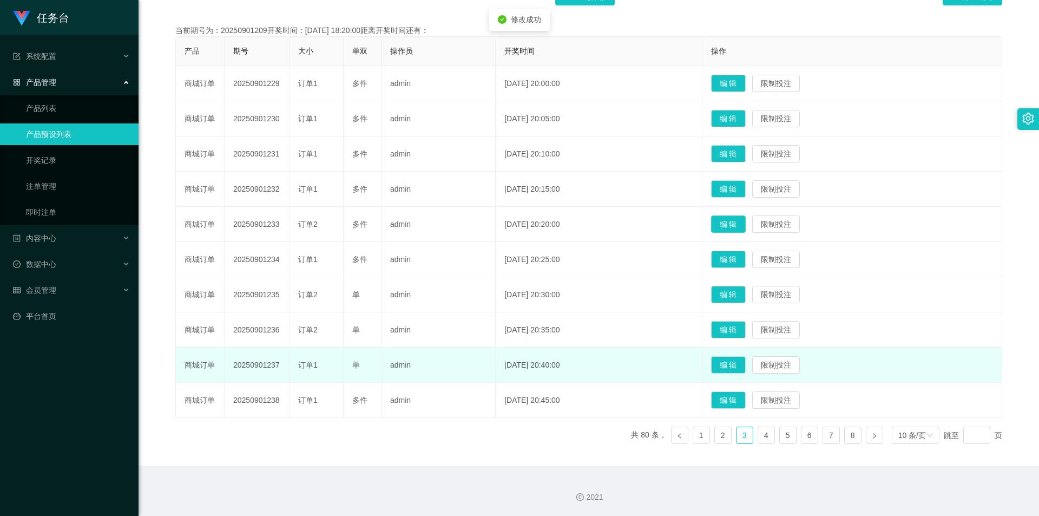
click at [270, 224] on button "编 辑" at bounding box center [728, 223] width 35 height 17
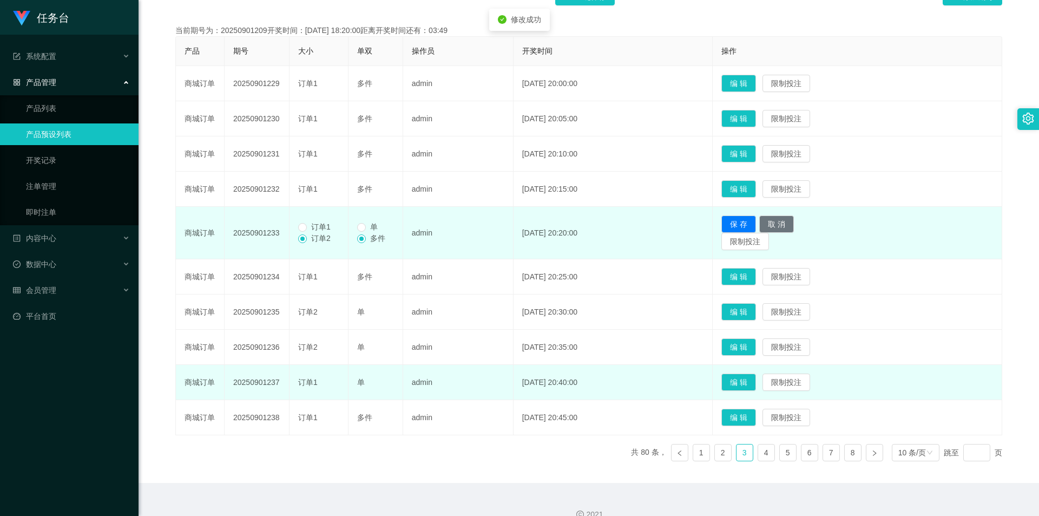
click at [270, 226] on span "订单1" at bounding box center [321, 226] width 28 height 9
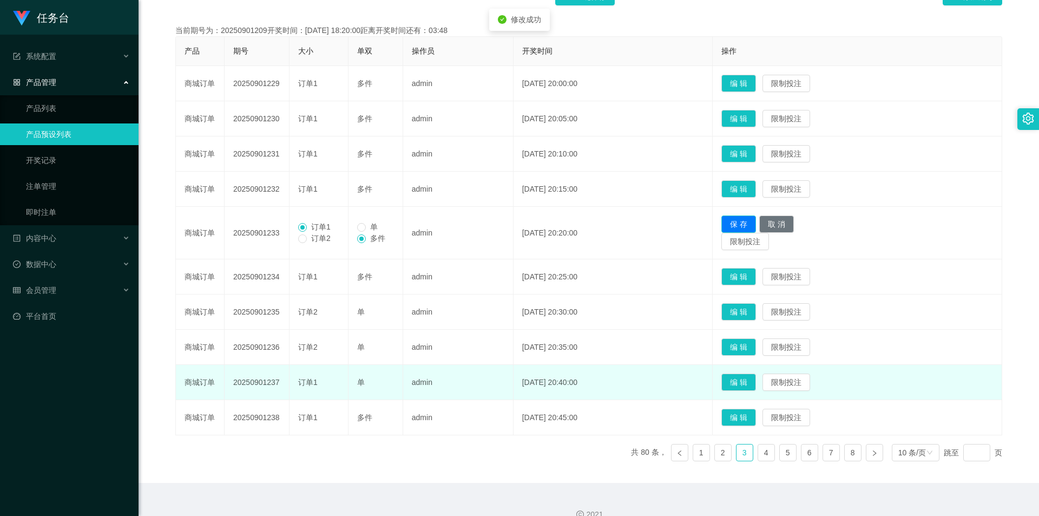
click at [270, 223] on button "保 存" at bounding box center [738, 223] width 35 height 17
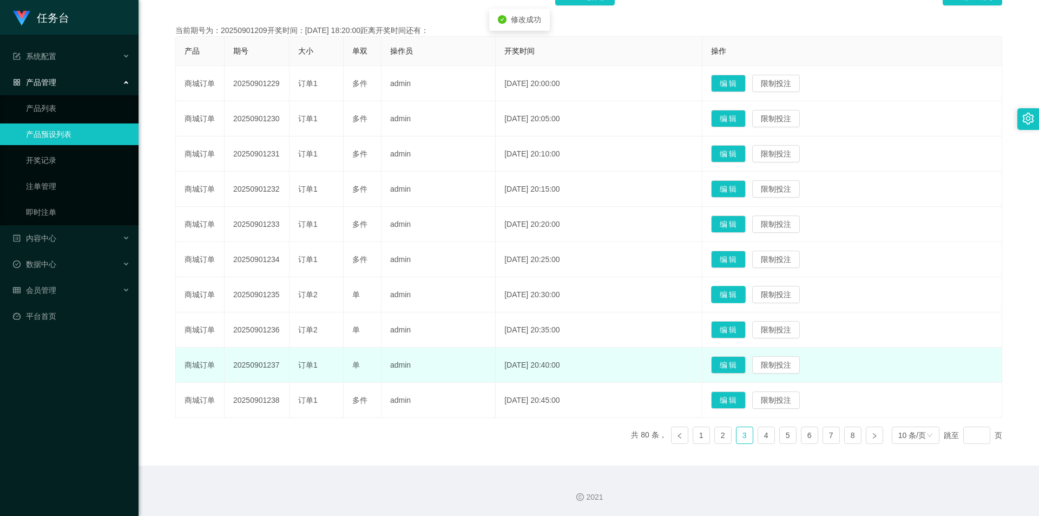
click at [270, 240] on button "编 辑" at bounding box center [728, 294] width 35 height 17
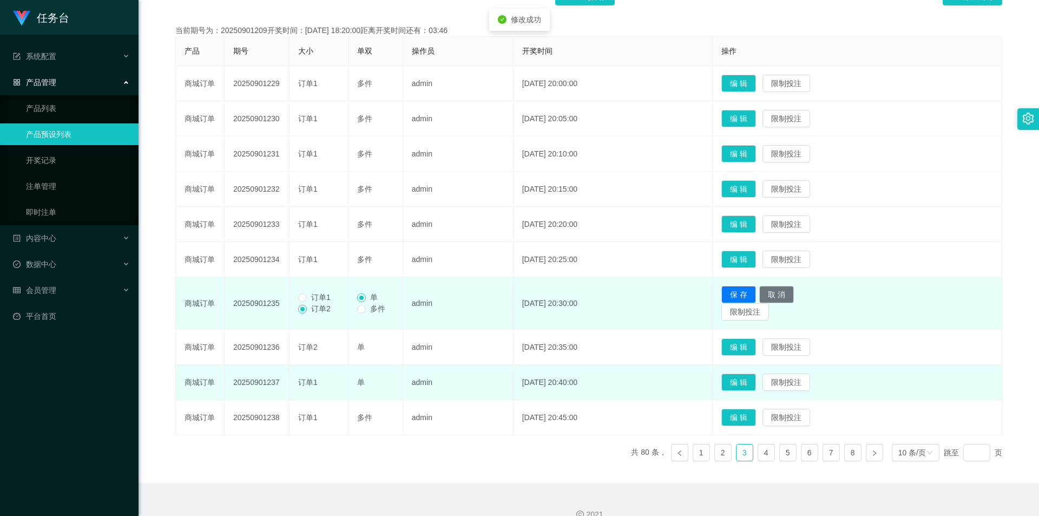
click at [270, 240] on span "订单1" at bounding box center [321, 297] width 28 height 9
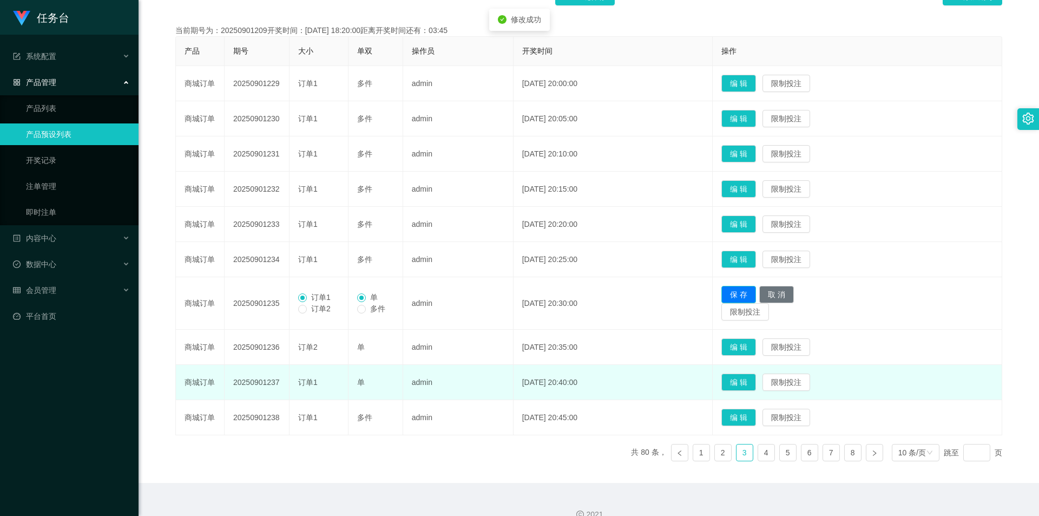
click at [270, 240] on button "保 存" at bounding box center [738, 294] width 35 height 17
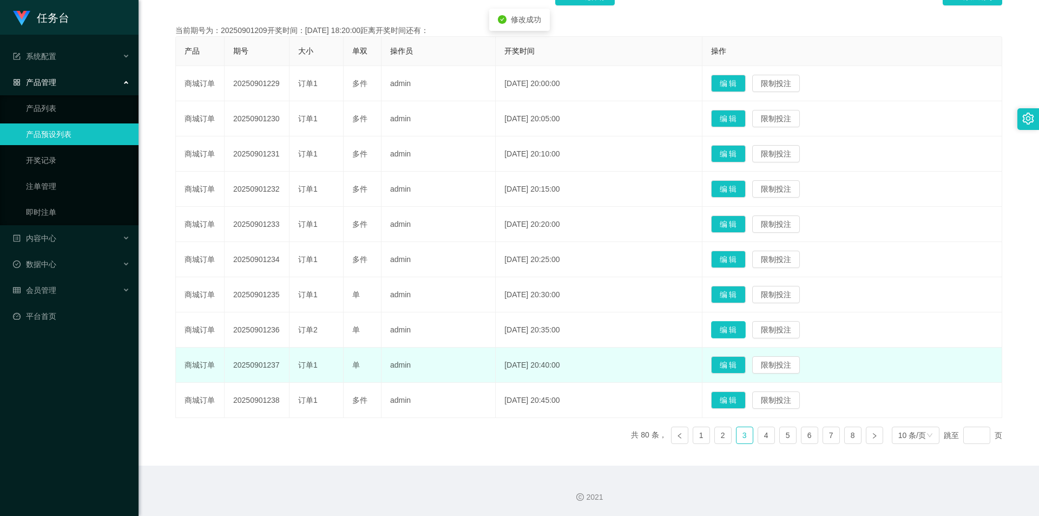
click at [270, 240] on button "编 辑" at bounding box center [728, 329] width 35 height 17
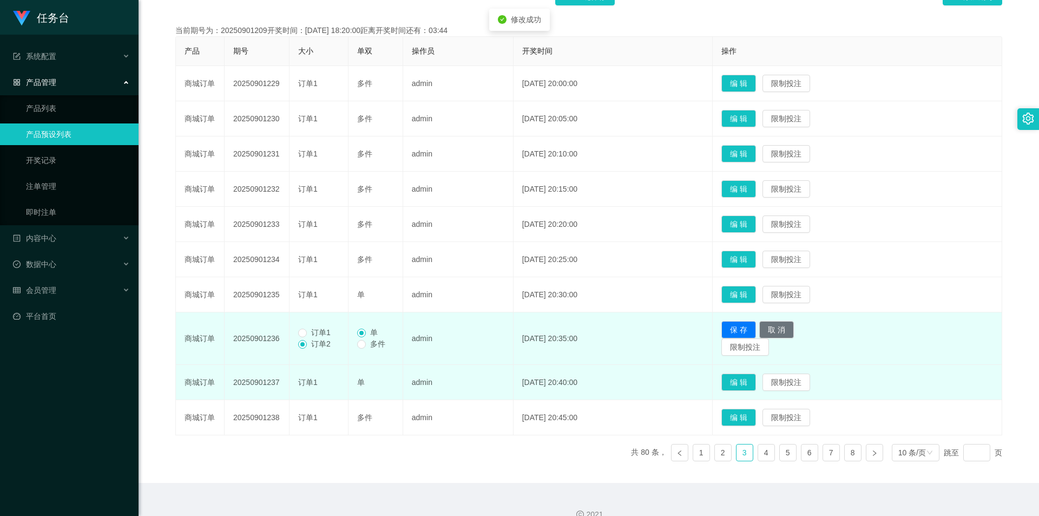
click at [270, 240] on span "订单1" at bounding box center [321, 332] width 28 height 9
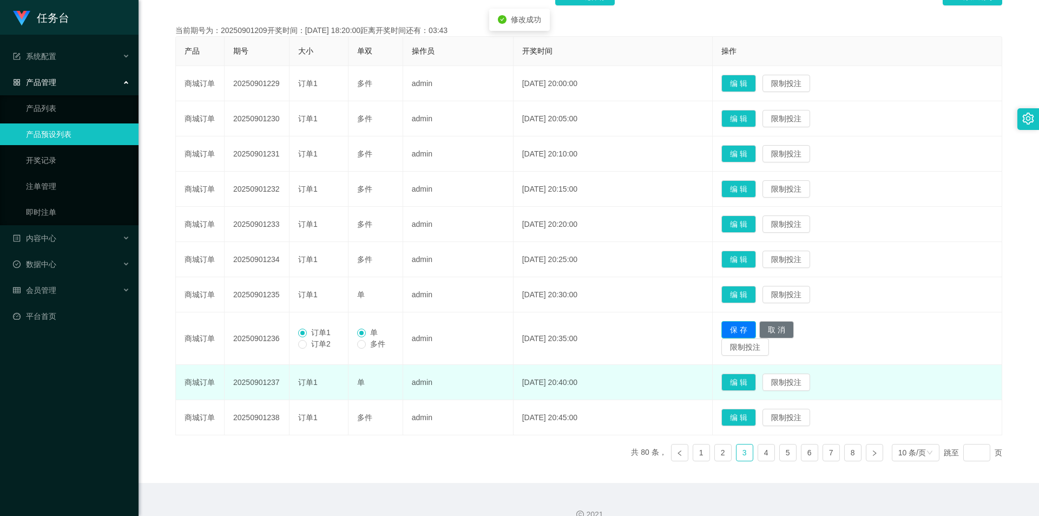
click at [270, 240] on button "保 存" at bounding box center [738, 329] width 35 height 17
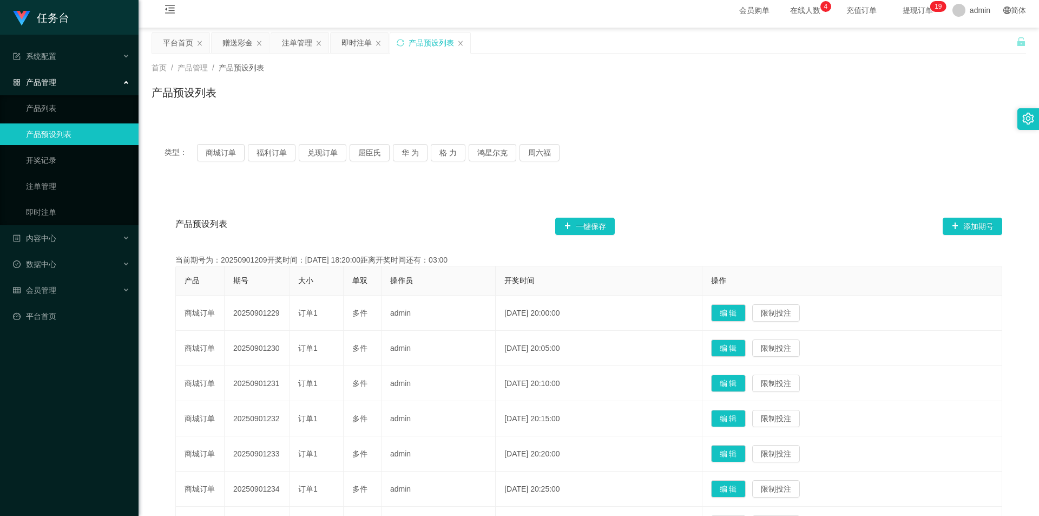
scroll to position [0, 0]
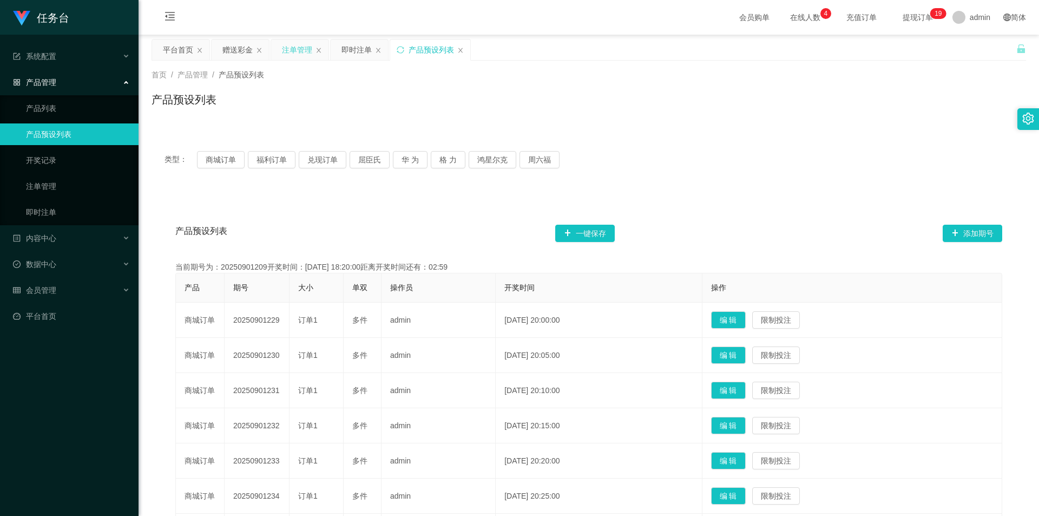
click at [270, 47] on div "注单管理" at bounding box center [297, 49] width 30 height 21
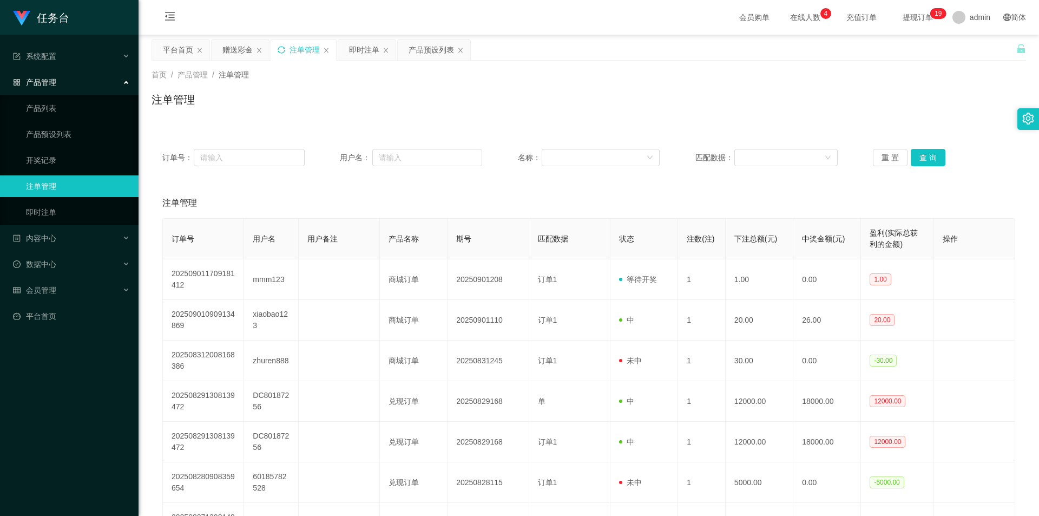
click at [270, 47] on icon "图标: sync" at bounding box center [282, 50] width 8 height 8
click at [270, 52] on div "注单管理" at bounding box center [303, 49] width 65 height 21
click at [270, 52] on icon "图标: sync" at bounding box center [282, 50] width 8 height 8
click at [223, 47] on div "赠送彩金" at bounding box center [237, 49] width 30 height 21
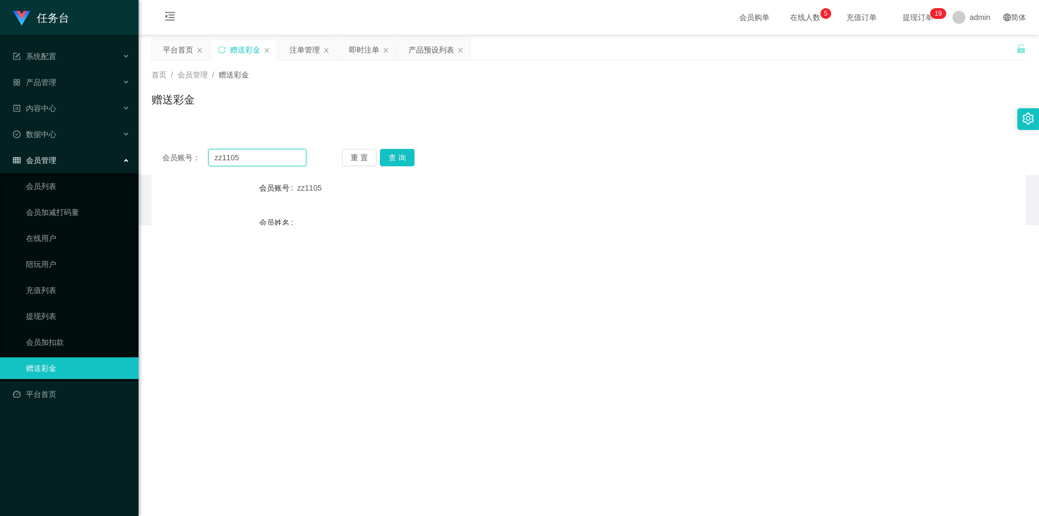
click at [170, 147] on div "会员账号： zz1105 重 置 查 询 会员账号 zz1105 会员姓名 账号余额 20.00 操作类型 彩金加款 彩金扣款 金额 确 定" at bounding box center [588, 267] width 874 height 258
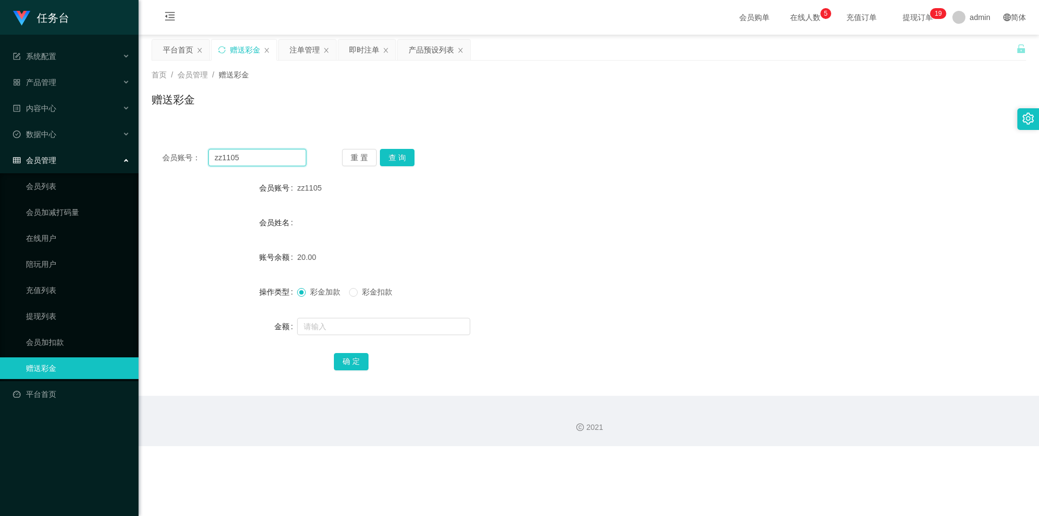
paste input "mmm123"
type input "mmm123"
click at [270, 150] on button "查 询" at bounding box center [397, 157] width 35 height 17
click at [270, 240] on input "text" at bounding box center [383, 326] width 173 height 17
type input "1"
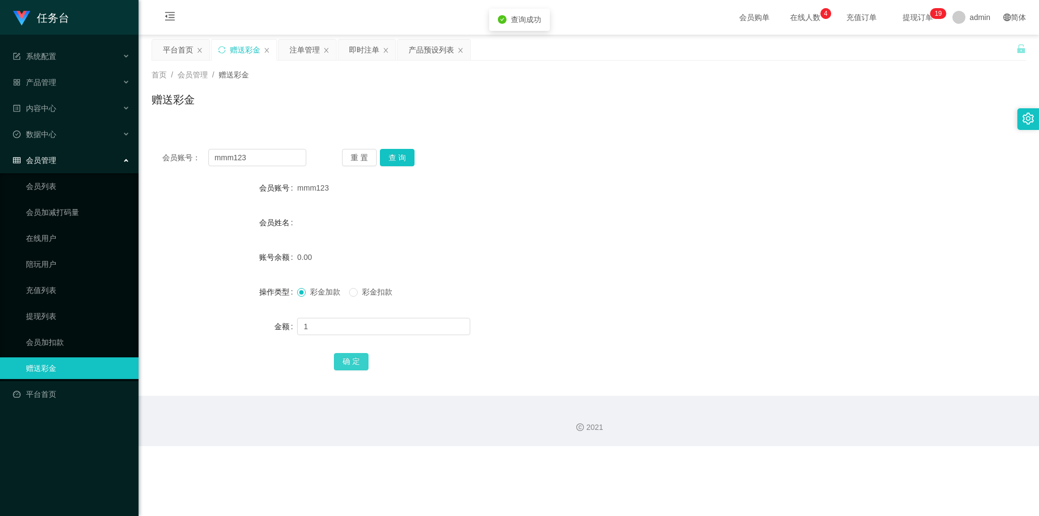
click at [270, 240] on button "确 定" at bounding box center [351, 361] width 35 height 17
click at [270, 46] on div "即时注单" at bounding box center [364, 49] width 30 height 21
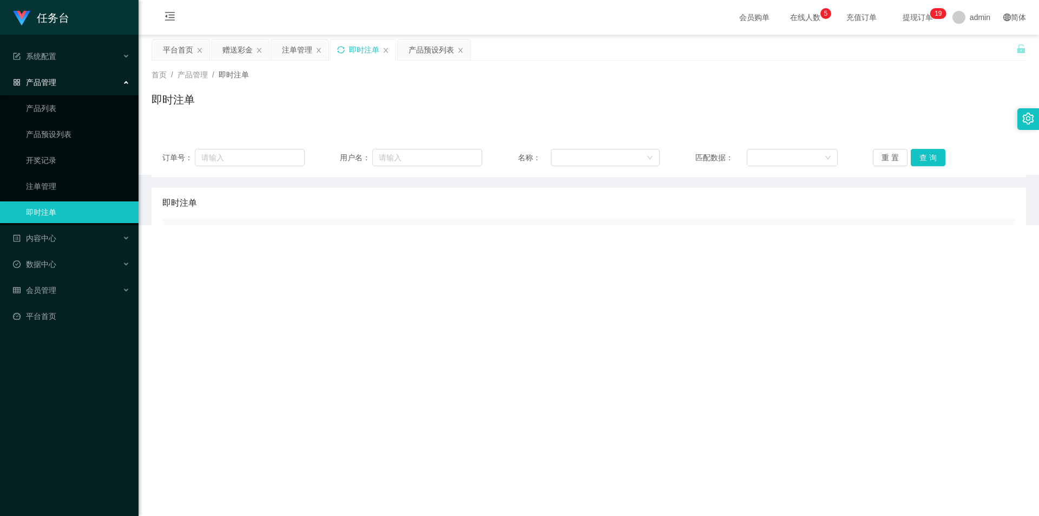
click at [270, 50] on icon "图标: sync" at bounding box center [341, 50] width 8 height 8
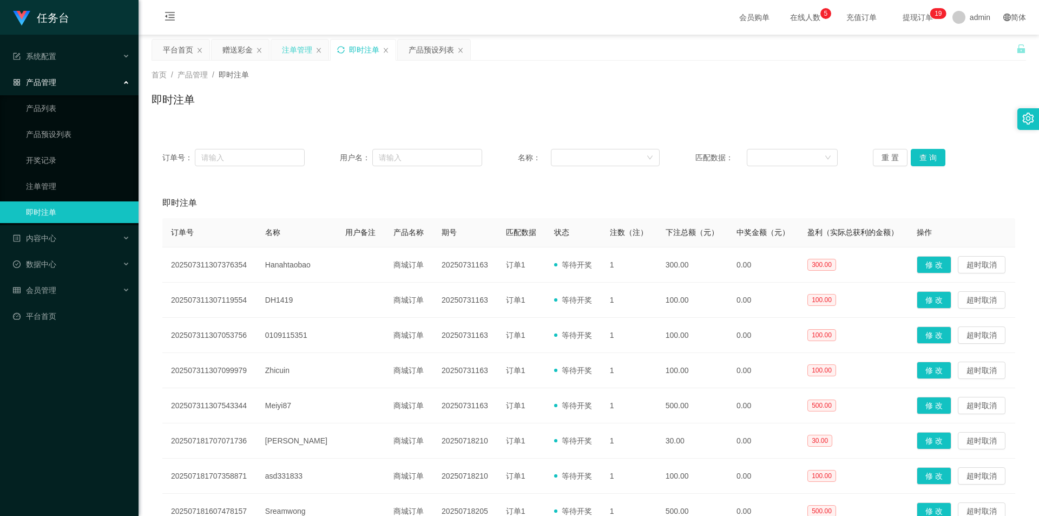
click at [270, 46] on div "注单管理" at bounding box center [297, 49] width 30 height 21
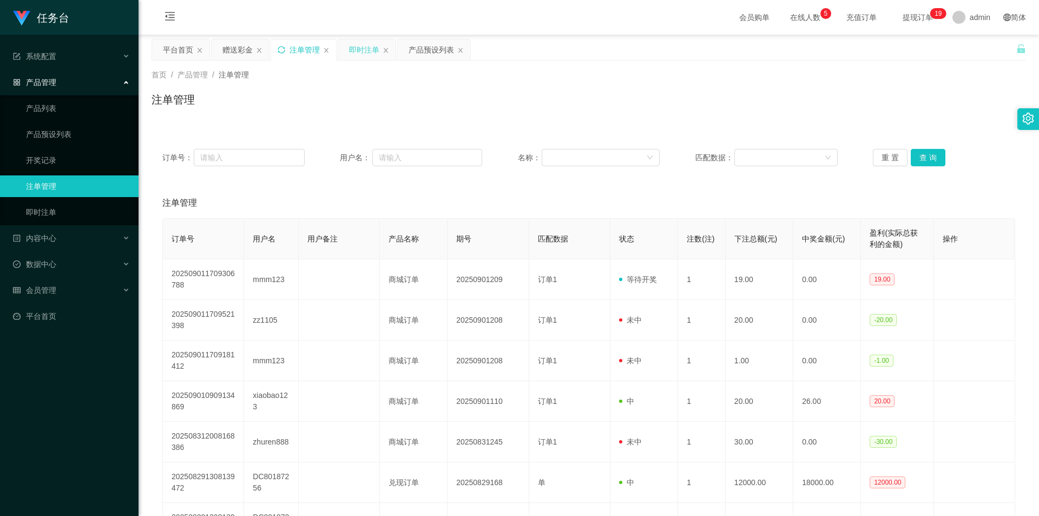
click at [270, 47] on icon "图标: sync" at bounding box center [282, 50] width 8 height 8
click at [230, 47] on div "赠送彩金" at bounding box center [237, 49] width 30 height 21
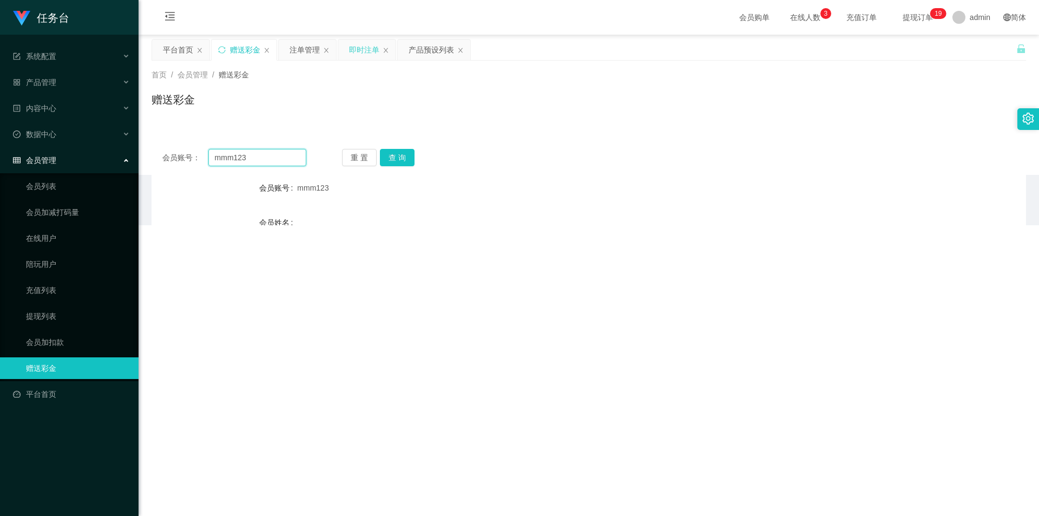
drag, startPoint x: 236, startPoint y: 156, endPoint x: 156, endPoint y: 147, distance: 80.0
click at [150, 146] on main "关闭左侧 关闭右侧 关闭其它 刷新页面 平台首页 赠送彩金 注单管理 即时注单 产品预设列表 首页 / 会员管理 / 赠送彩金 / 赠送彩金 订单号： 用户名…" at bounding box center [589, 105] width 900 height 140
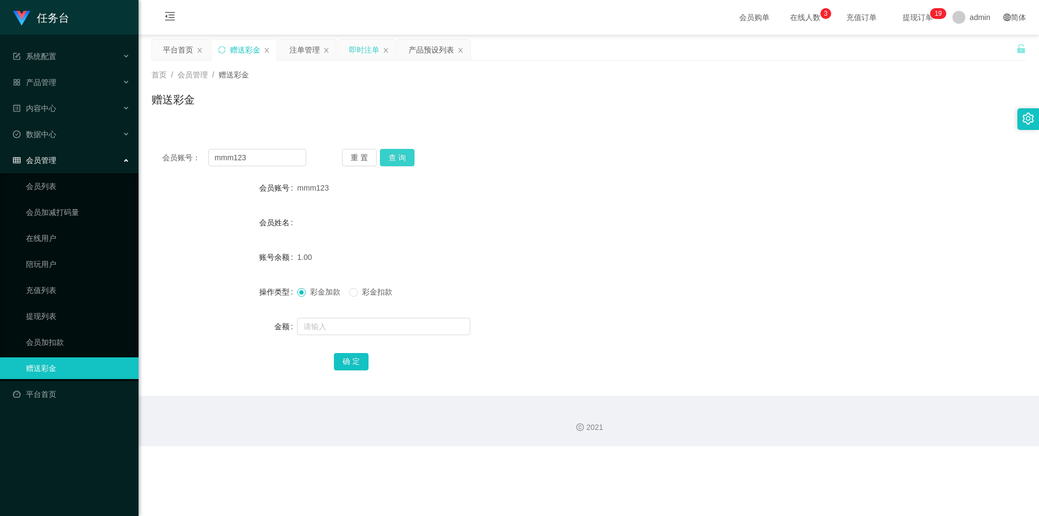
click at [270, 156] on button "查 询" at bounding box center [397, 157] width 35 height 17
click at [270, 47] on div "注单管理" at bounding box center [304, 49] width 30 height 21
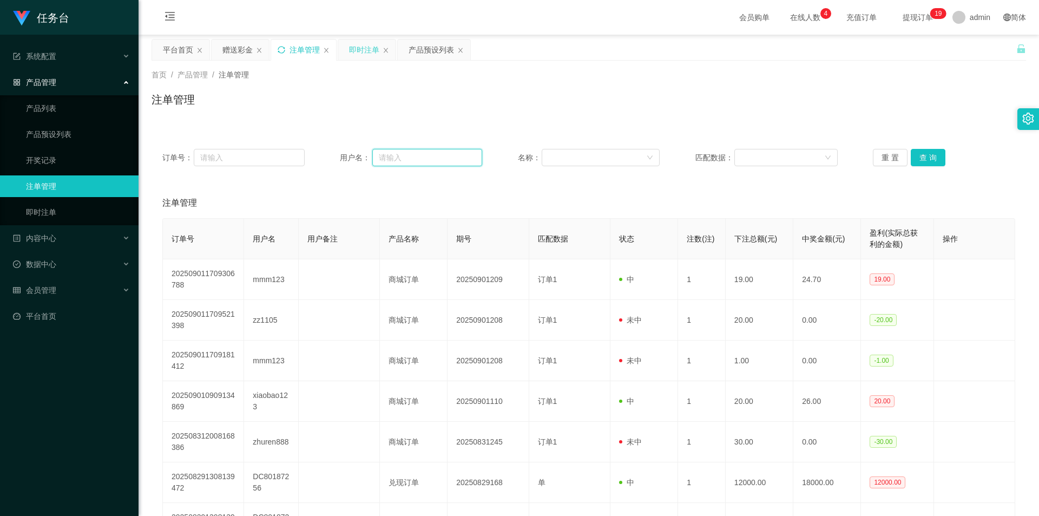
click at [270, 156] on input "text" at bounding box center [427, 157] width 110 height 17
paste input "mmm123"
type input "mmm123"
click at [270, 151] on button "查 询" at bounding box center [928, 157] width 35 height 17
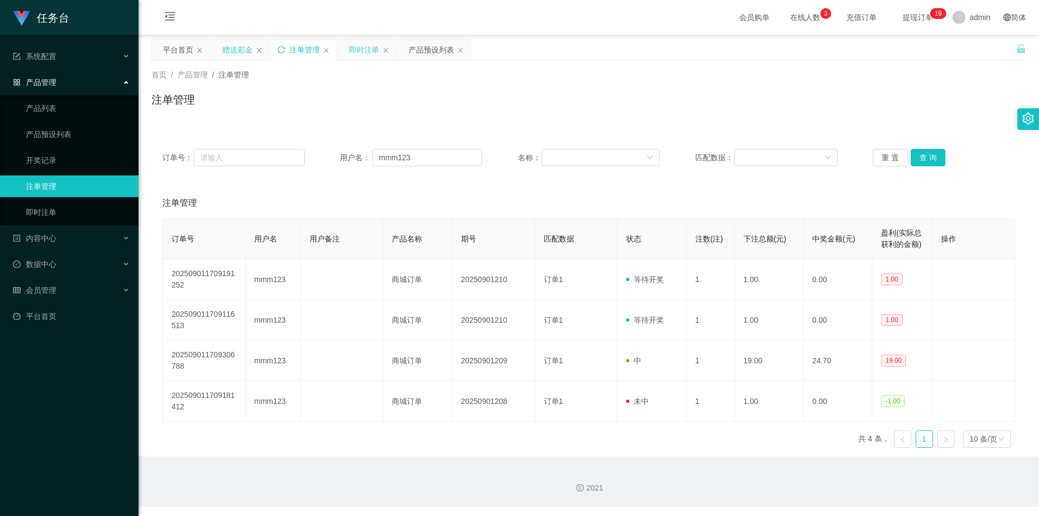
click at [222, 51] on div "赠送彩金" at bounding box center [240, 49] width 57 height 21
click at [237, 51] on div "赠送彩金" at bounding box center [237, 49] width 30 height 21
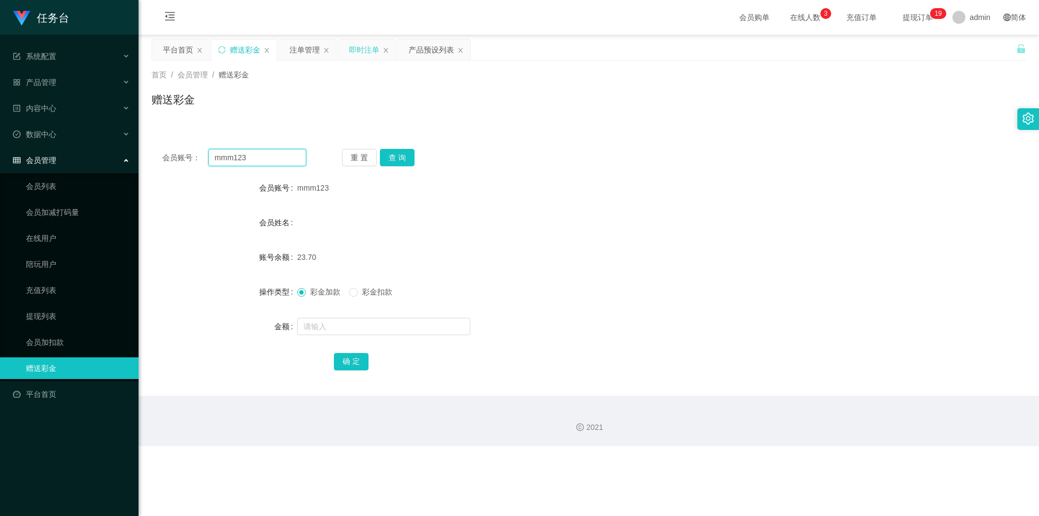
drag, startPoint x: 264, startPoint y: 153, endPoint x: 174, endPoint y: 150, distance: 89.9
click at [174, 150] on div "会员账号： mmm123" at bounding box center [234, 157] width 144 height 17
click at [270, 156] on button "查 询" at bounding box center [397, 157] width 35 height 17
click at [270, 240] on div "彩金加款 彩金扣款" at bounding box center [552, 292] width 510 height 22
click at [270, 240] on span "彩金扣款" at bounding box center [377, 291] width 39 height 9
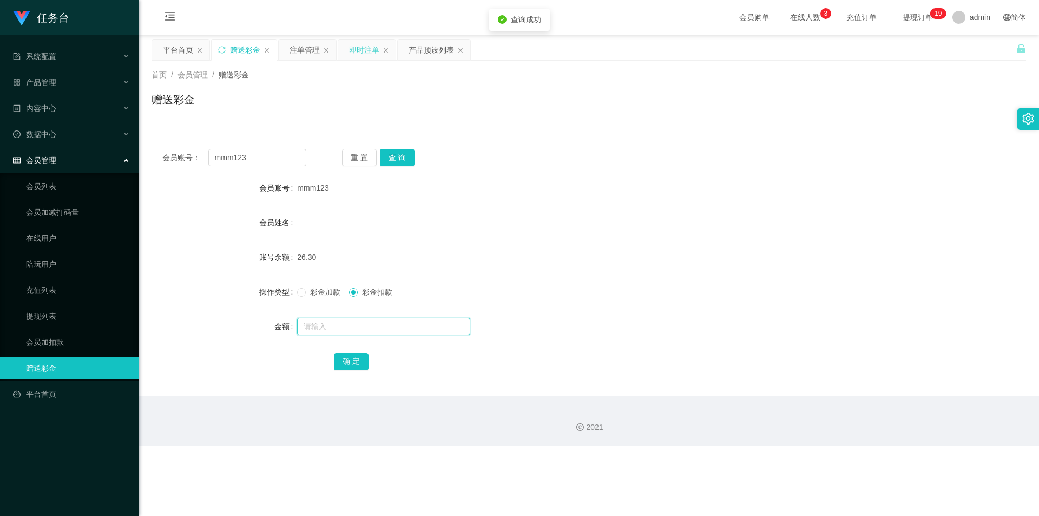
click at [270, 240] on input "text" at bounding box center [383, 326] width 173 height 17
type input "0.3"
click at [270, 240] on button "确 定" at bounding box center [351, 361] width 35 height 17
click at [270, 240] on span "彩金加款" at bounding box center [325, 291] width 39 height 9
drag, startPoint x: 222, startPoint y: 158, endPoint x: 213, endPoint y: 157, distance: 8.7
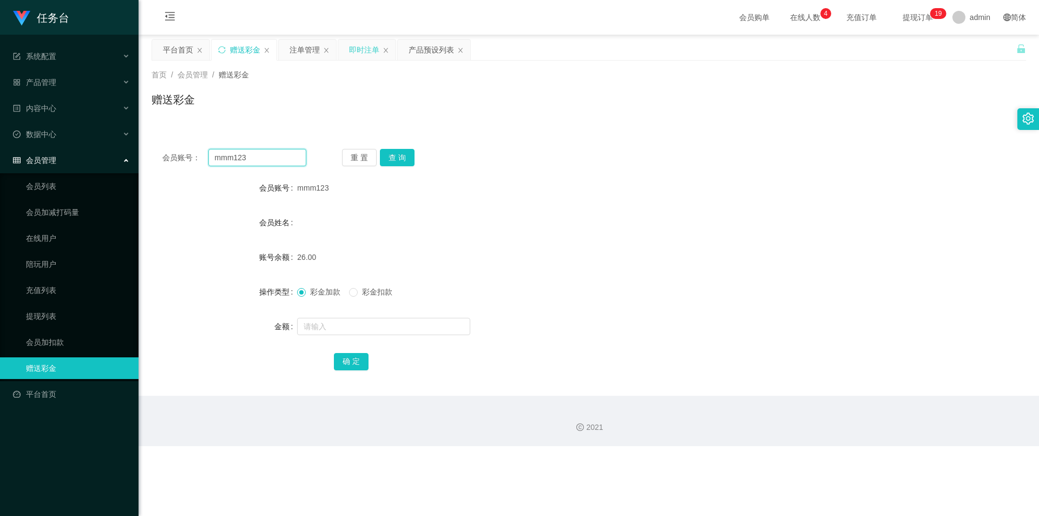
click at [213, 157] on input "mmm123" at bounding box center [257, 157] width 98 height 17
paste input "zz1105"
type input "zz1105"
click at [270, 151] on button "查 询" at bounding box center [397, 157] width 35 height 17
click at [270, 240] on input "text" at bounding box center [383, 326] width 173 height 17
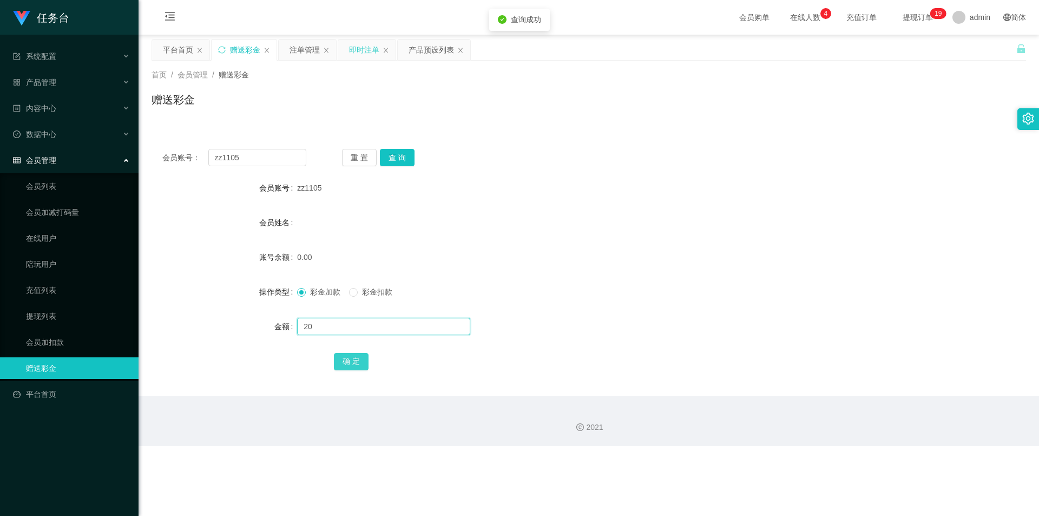
type input "20"
click at [270, 240] on button "确 定" at bounding box center [351, 361] width 35 height 17
click at [270, 161] on button "查 询" at bounding box center [397, 157] width 35 height 17
click at [58, 82] on div "产品管理" at bounding box center [69, 82] width 139 height 22
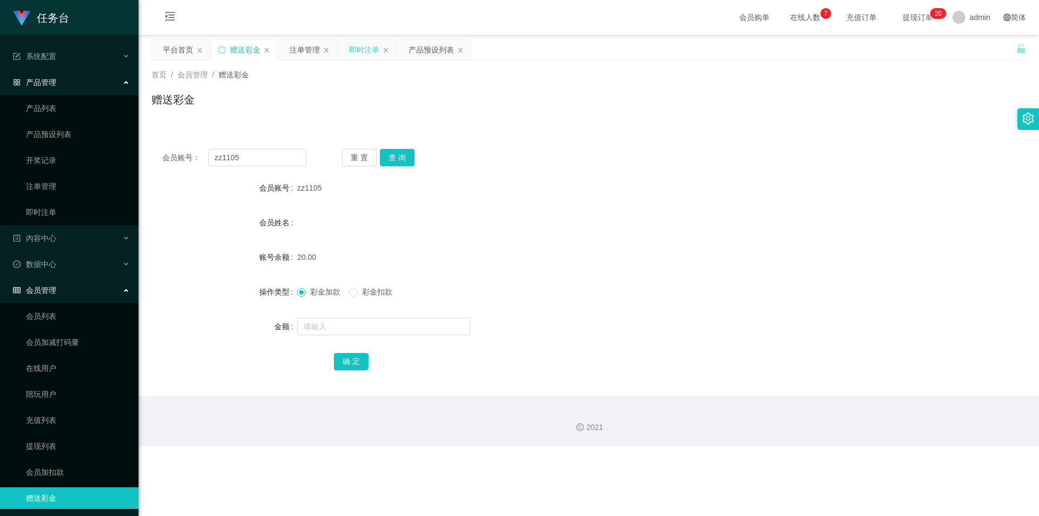
click at [60, 83] on div "产品管理" at bounding box center [69, 82] width 139 height 22
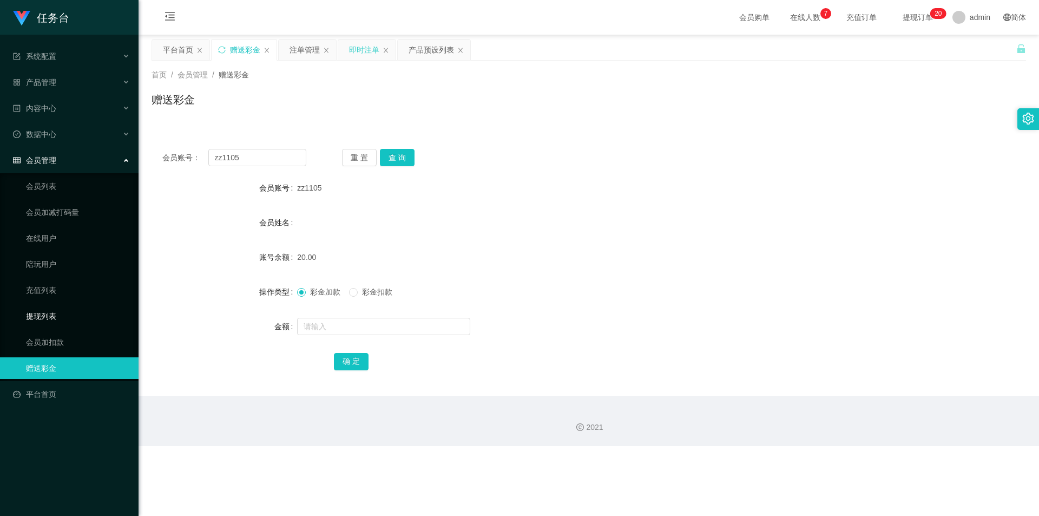
click at [60, 240] on link "提现列表" at bounding box center [78, 316] width 104 height 22
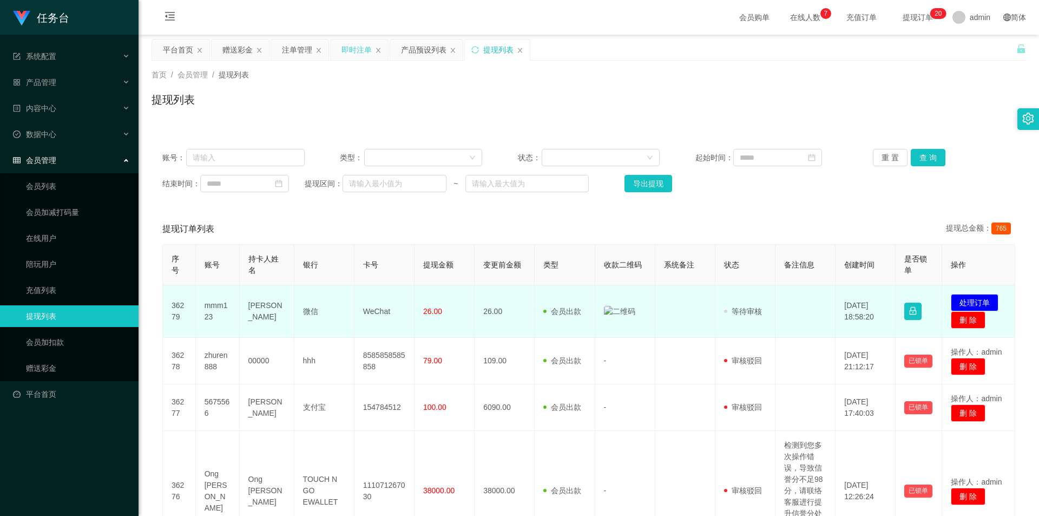
click at [270, 240] on img at bounding box center [619, 311] width 31 height 11
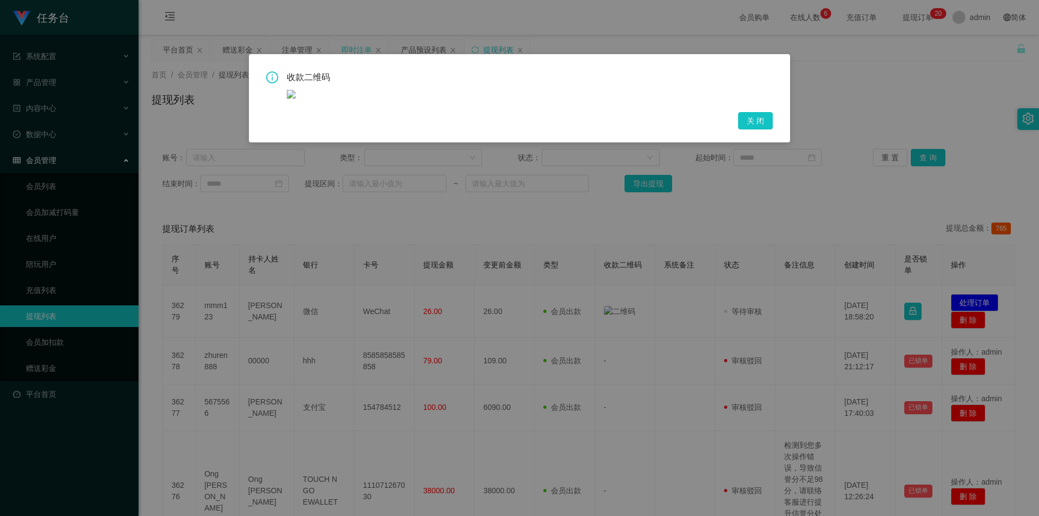
click at [270, 93] on div at bounding box center [530, 93] width 486 height 11
click at [270, 93] on img at bounding box center [291, 94] width 9 height 9
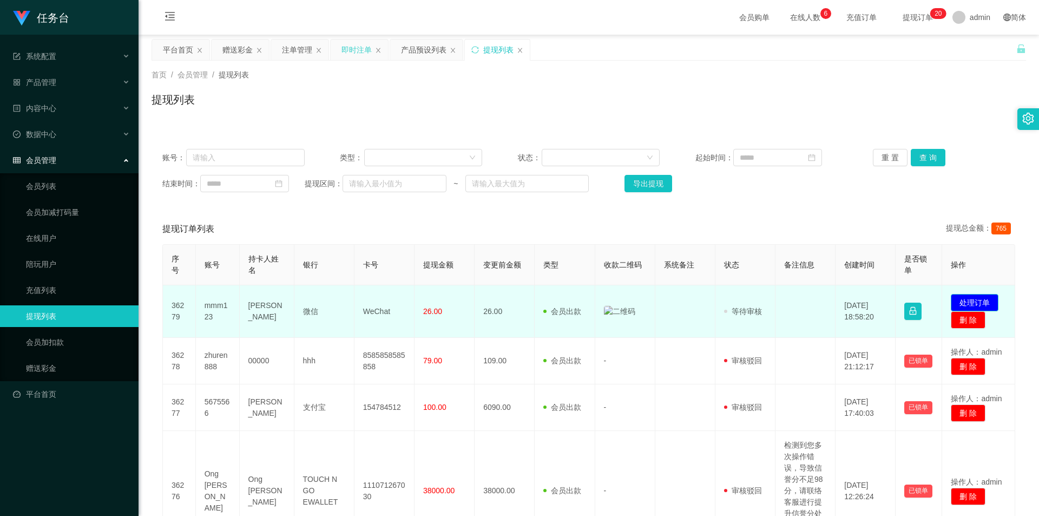
click at [270, 240] on button "处理订单" at bounding box center [975, 302] width 48 height 17
click at [270, 240] on img at bounding box center [619, 311] width 31 height 11
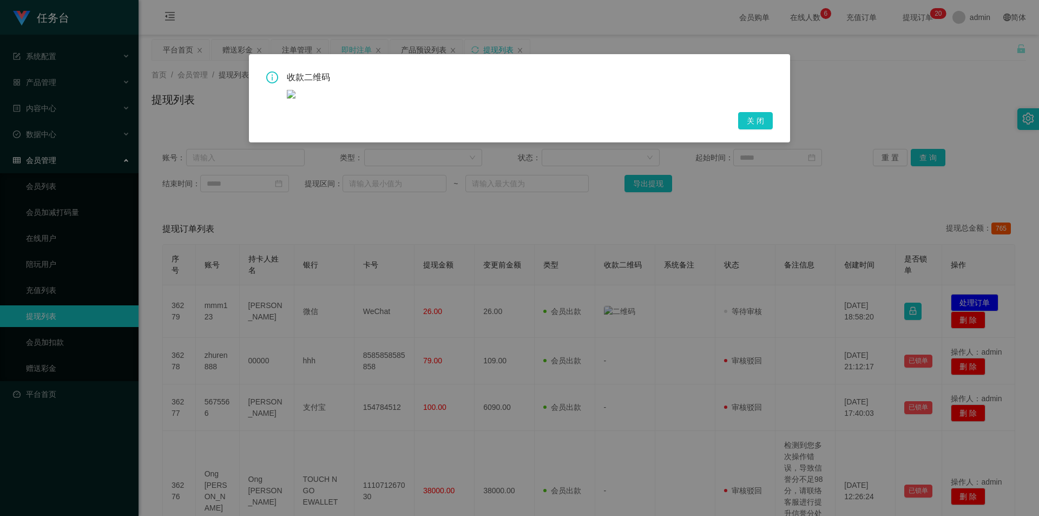
click at [270, 95] on img at bounding box center [291, 94] width 9 height 9
click at [270, 122] on button "关 闭" at bounding box center [755, 120] width 35 height 17
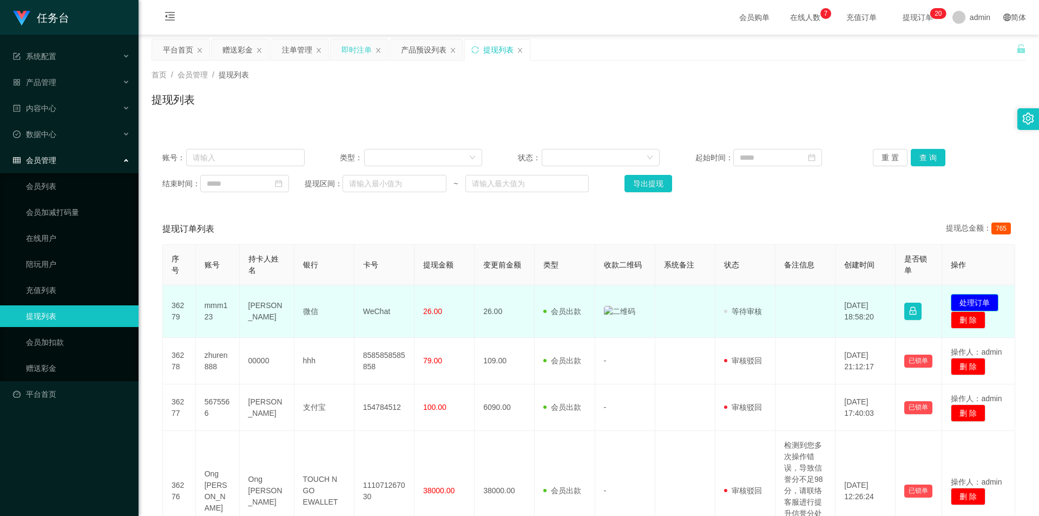
click at [270, 240] on button "处理订单" at bounding box center [975, 302] width 48 height 17
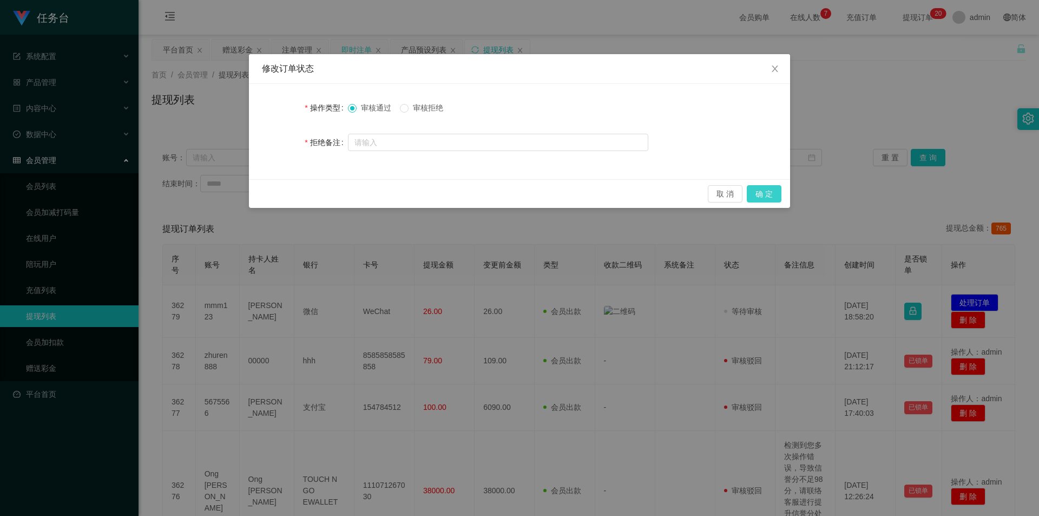
click at [270, 188] on button "确 定" at bounding box center [764, 193] width 35 height 17
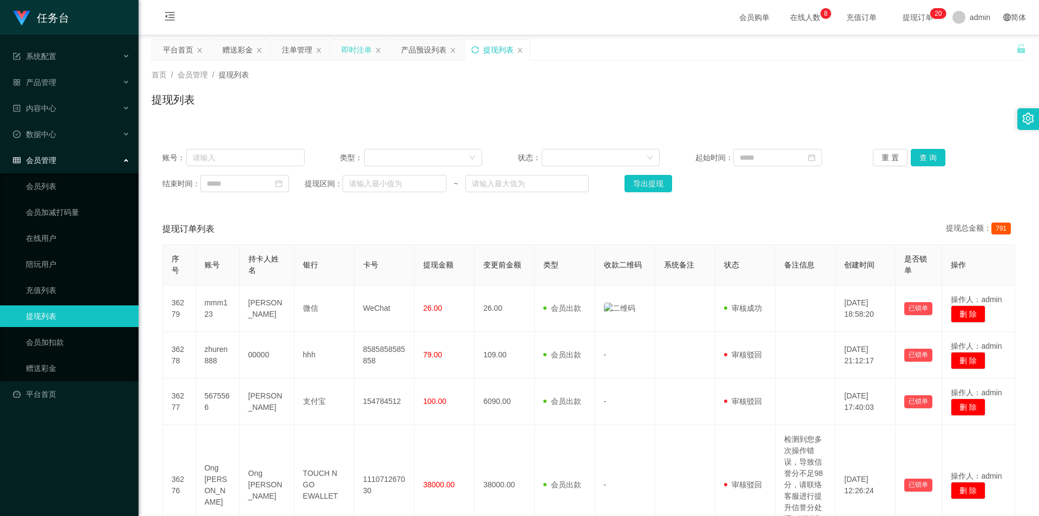
click at [270, 47] on icon "图标: sync" at bounding box center [475, 50] width 8 height 8
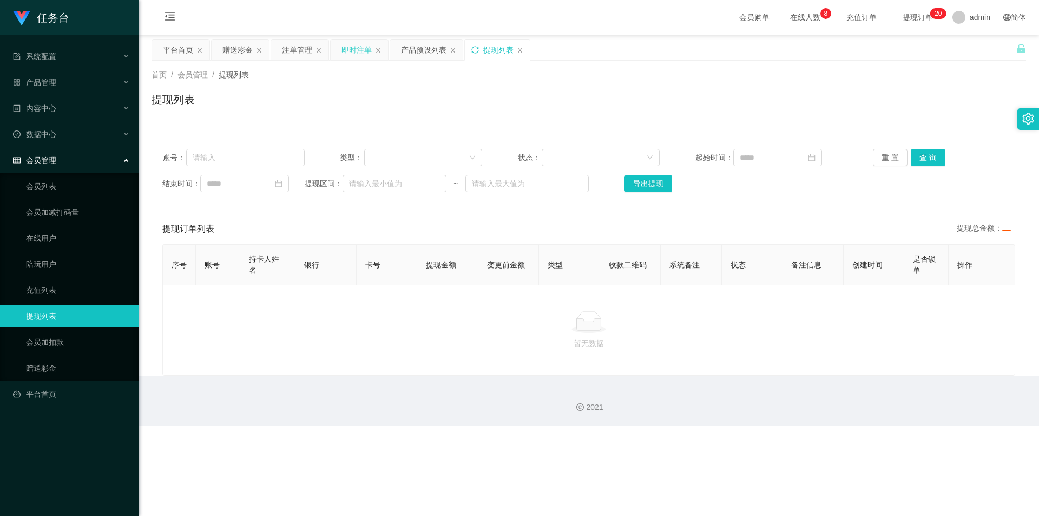
click at [270, 47] on icon "图标: sync" at bounding box center [475, 50] width 8 height 8
click at [270, 48] on icon "图标: sync" at bounding box center [475, 50] width 8 height 8
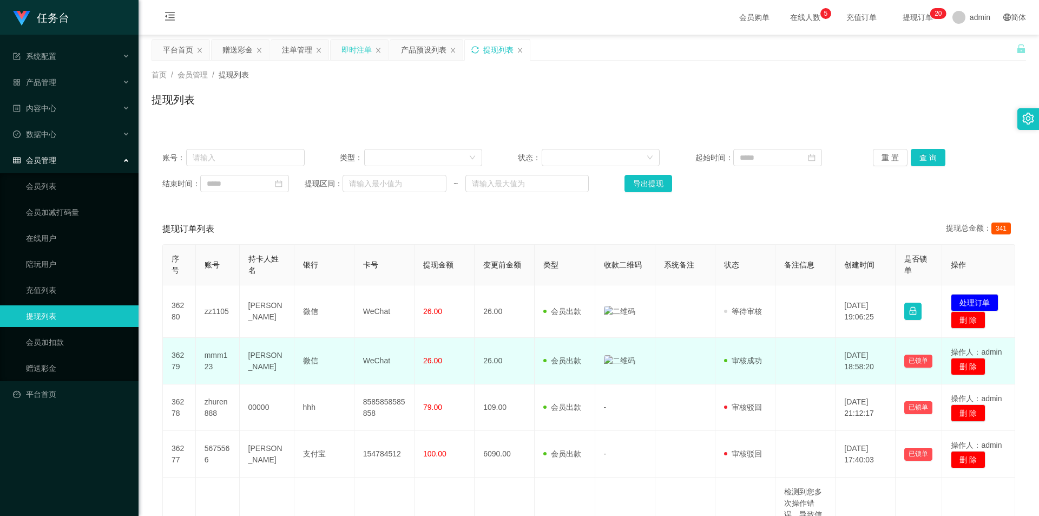
click at [270, 240] on td "26.00" at bounding box center [505, 361] width 60 height 47
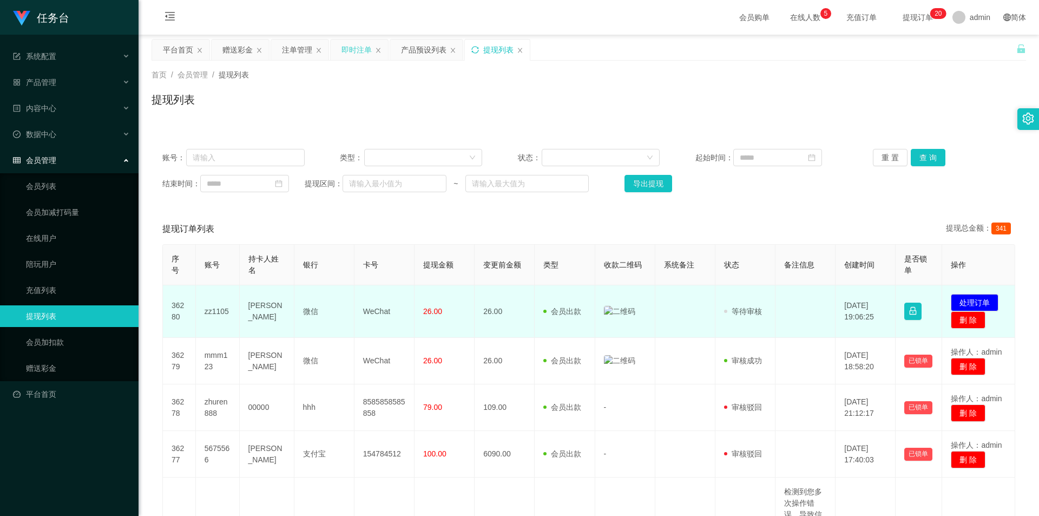
click at [270, 240] on img at bounding box center [619, 311] width 31 height 11
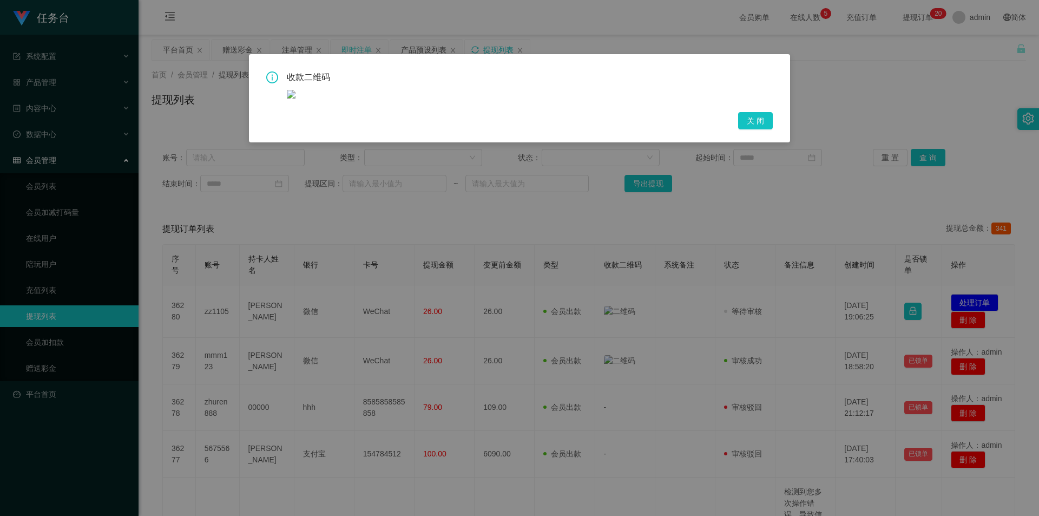
click at [270, 93] on img at bounding box center [291, 94] width 9 height 9
click at [270, 210] on div "收款二维码 关 闭" at bounding box center [519, 258] width 1039 height 516
click at [270, 120] on button "关 闭" at bounding box center [755, 120] width 35 height 17
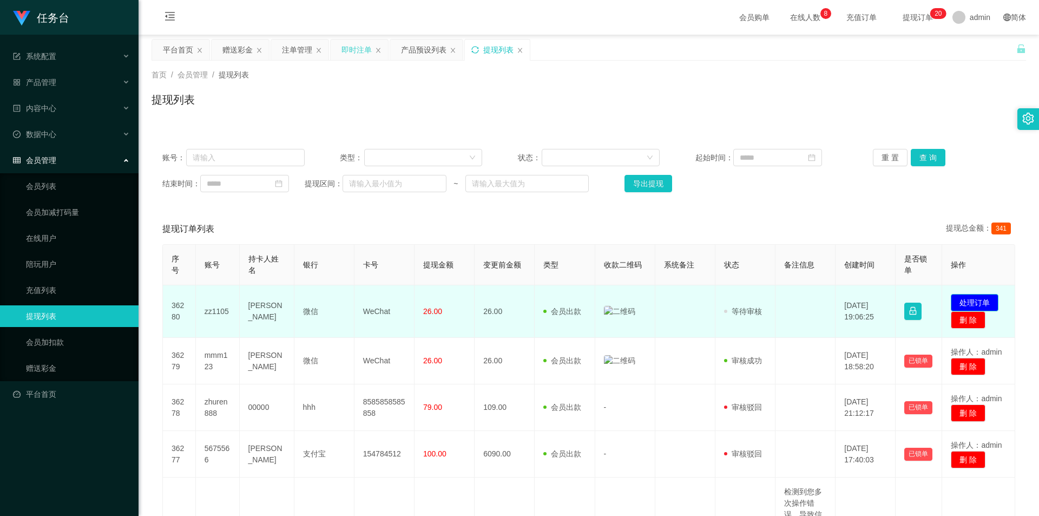
click at [270, 240] on button "处理订单" at bounding box center [975, 302] width 48 height 17
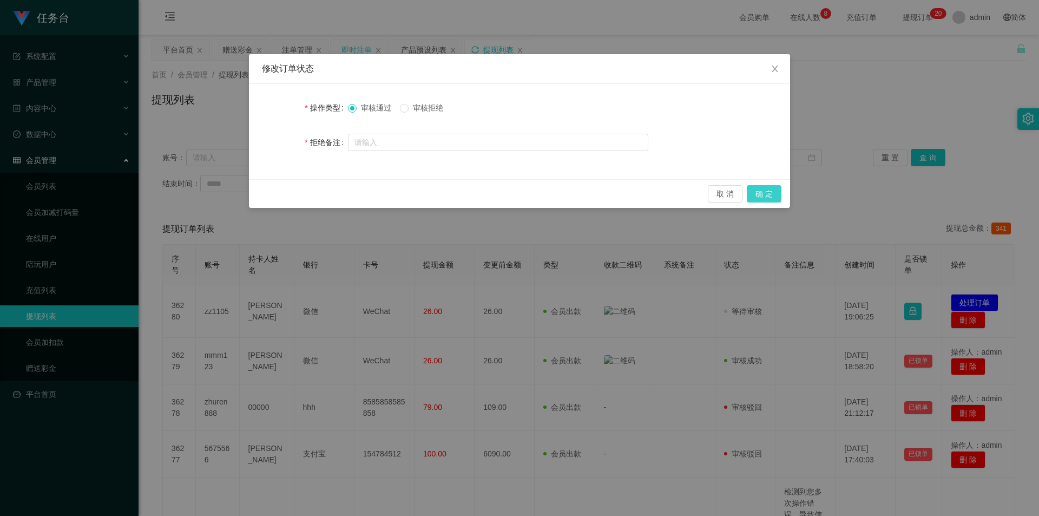
click at [270, 195] on button "确 定" at bounding box center [764, 193] width 35 height 17
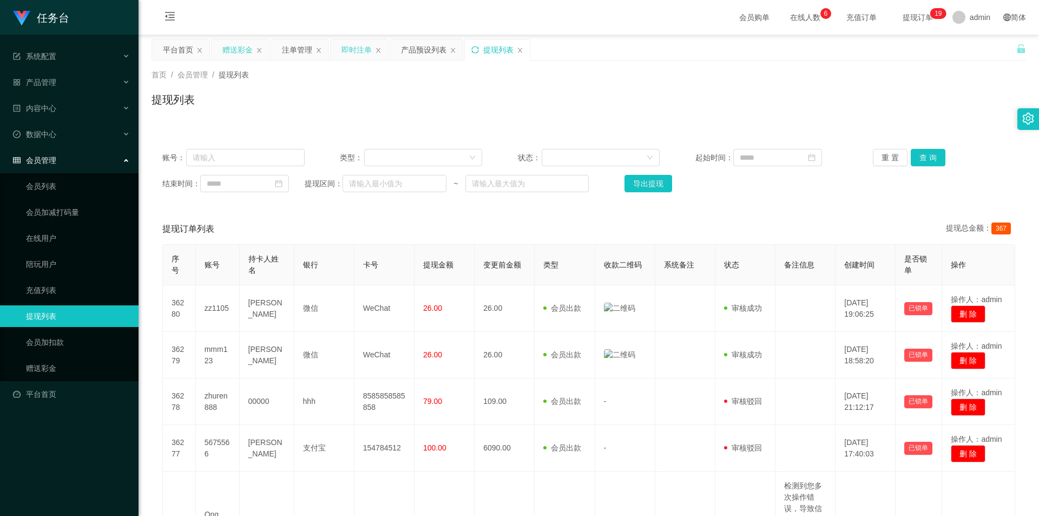
click at [229, 47] on div "赠送彩金" at bounding box center [237, 49] width 30 height 21
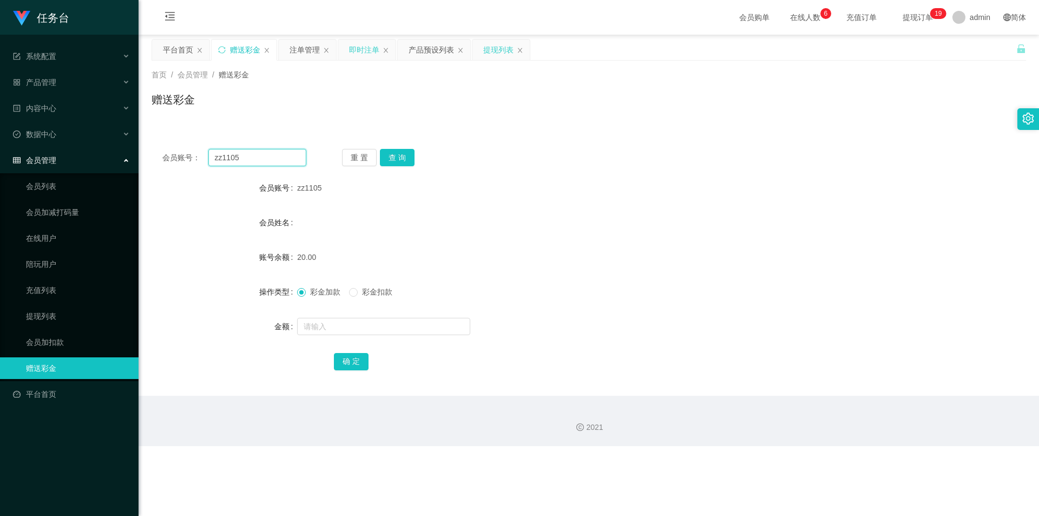
drag, startPoint x: 228, startPoint y: 157, endPoint x: 188, endPoint y: 161, distance: 39.7
click at [188, 161] on div "会员账号： zz1105" at bounding box center [234, 157] width 144 height 17
paste input "Y123456"
type input "Y123456"
drag, startPoint x: 406, startPoint y: 157, endPoint x: 405, endPoint y: 163, distance: 6.2
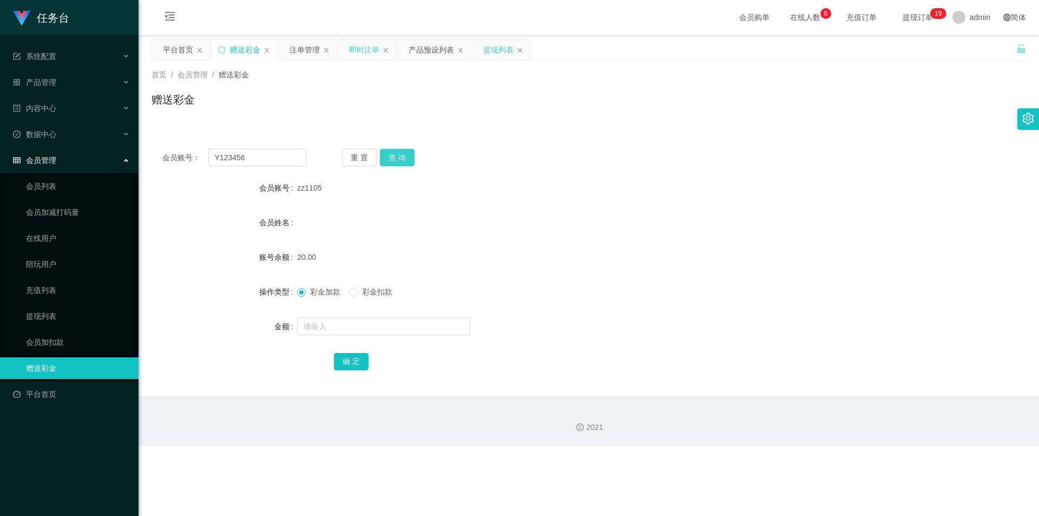
click at [270, 157] on button "查 询" at bounding box center [397, 157] width 35 height 17
click at [270, 240] on input "text" at bounding box center [383, 326] width 173 height 17
type input "20"
click at [270, 240] on button "确 定" at bounding box center [351, 361] width 35 height 17
drag, startPoint x: 267, startPoint y: 162, endPoint x: 193, endPoint y: 162, distance: 74.7
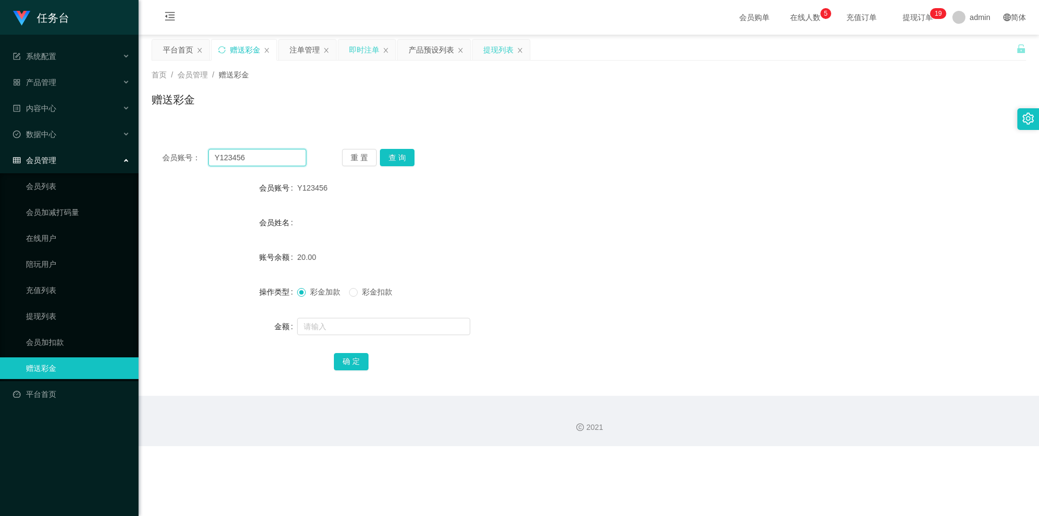
click at [193, 162] on div "会员账号： Y123456" at bounding box center [234, 157] width 144 height 17
paste input "zz1105"
type input "zz1105"
click at [270, 155] on button "查 询" at bounding box center [397, 157] width 35 height 17
click at [270, 240] on input "text" at bounding box center [383, 326] width 173 height 17
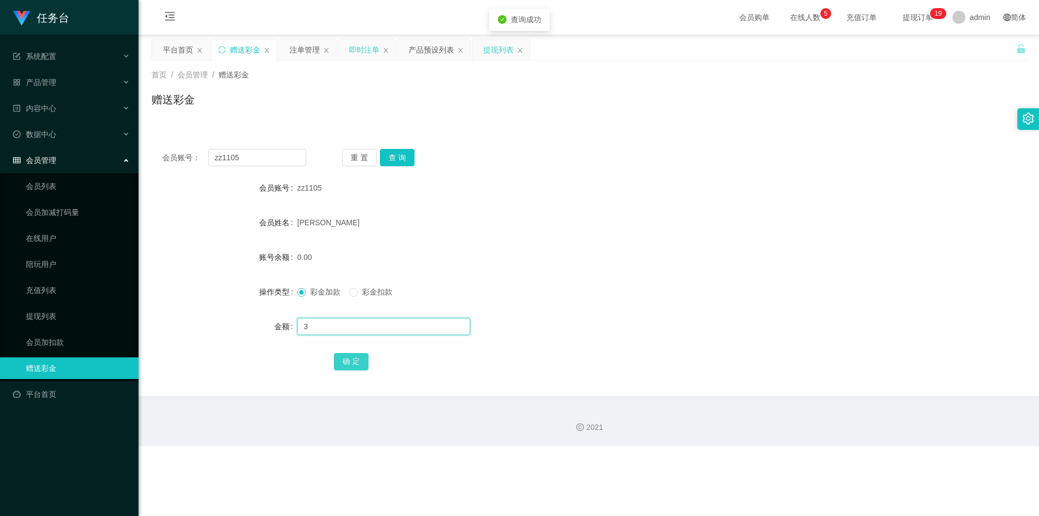
type input "3"
click at [270, 240] on button "确 定" at bounding box center [351, 361] width 35 height 17
click at [215, 156] on input "zz1105" at bounding box center [257, 157] width 98 height 17
paste input "mmm123"
type input "mmm123"
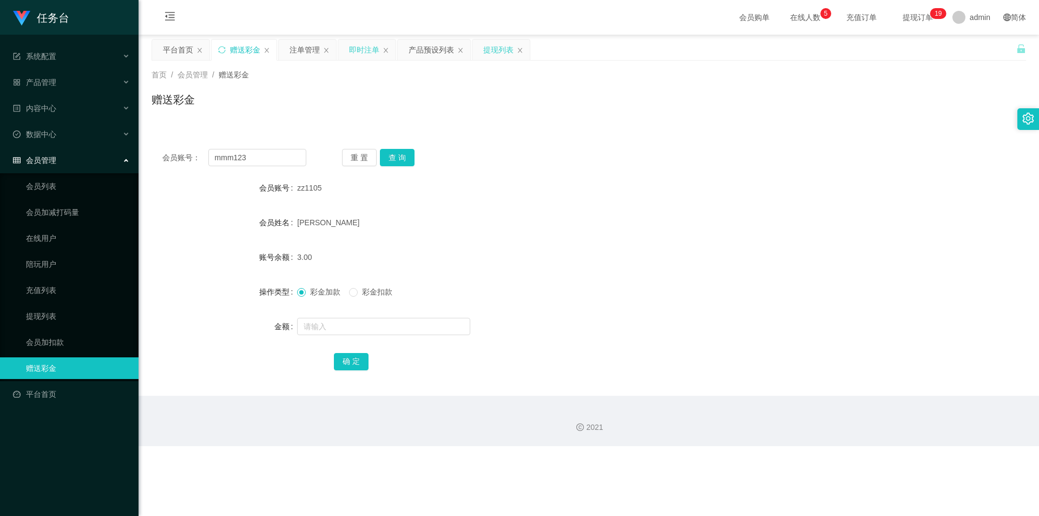
click at [270, 155] on div "重 置 查 询" at bounding box center [414, 157] width 144 height 17
click at [270, 159] on button "查 询" at bounding box center [397, 157] width 35 height 17
click at [270, 240] on input "text" at bounding box center [383, 326] width 173 height 17
type input "3"
click at [270, 240] on button "确 定" at bounding box center [351, 361] width 35 height 17
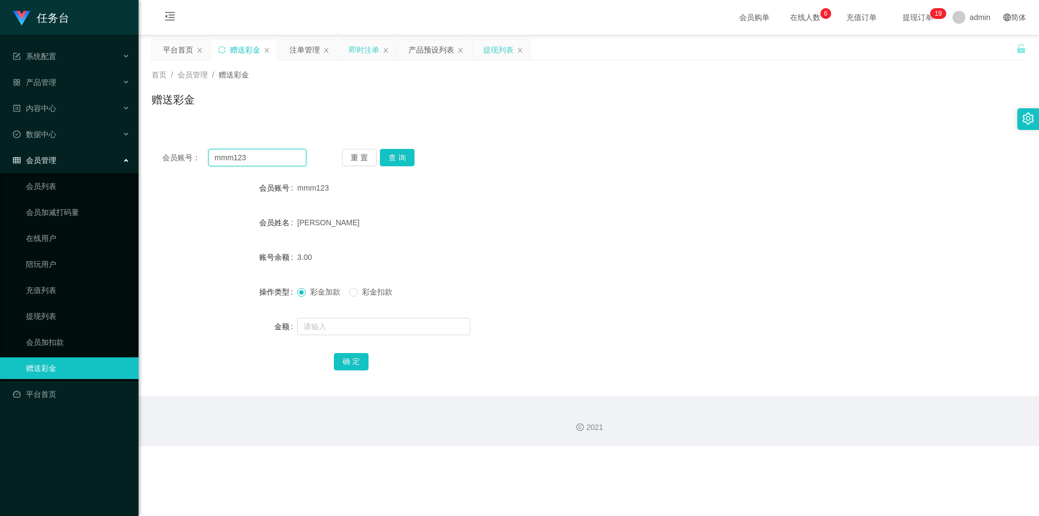
drag, startPoint x: 265, startPoint y: 156, endPoint x: 160, endPoint y: 157, distance: 104.4
click at [162, 159] on div "会员账号： mmm123" at bounding box center [234, 157] width 144 height 17
paste input "zxc"
type input "zxc123"
drag, startPoint x: 408, startPoint y: 151, endPoint x: 405, endPoint y: 161, distance: 10.3
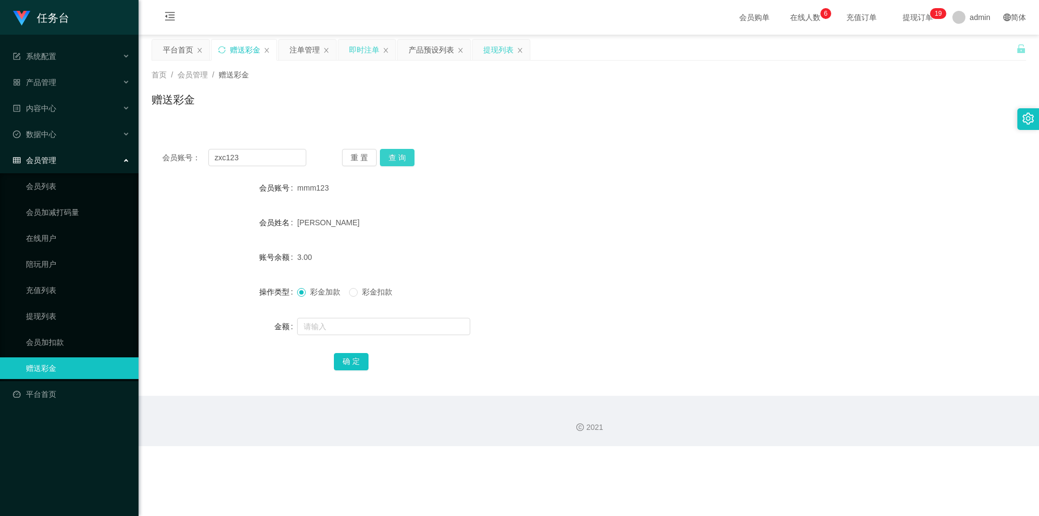
click at [270, 154] on button "查 询" at bounding box center [397, 157] width 35 height 17
drag, startPoint x: 338, startPoint y: 321, endPoint x: 341, endPoint y: 332, distance: 11.8
click at [270, 240] on input "text" at bounding box center [383, 326] width 173 height 17
type input "20"
click at [270, 240] on button "确 定" at bounding box center [351, 361] width 35 height 17
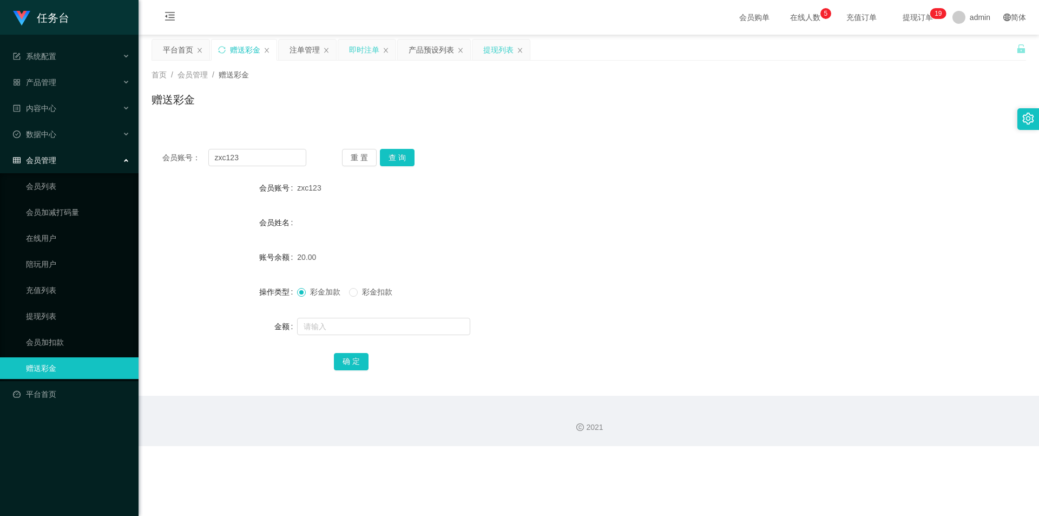
click at [270, 48] on div "提现列表" at bounding box center [498, 49] width 30 height 21
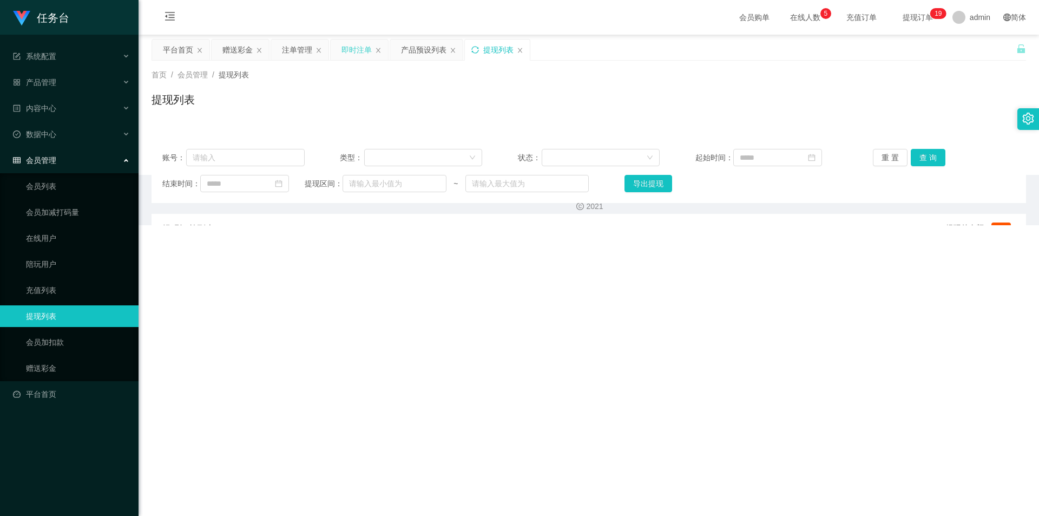
click at [270, 49] on div "即时注单" at bounding box center [356, 49] width 30 height 21
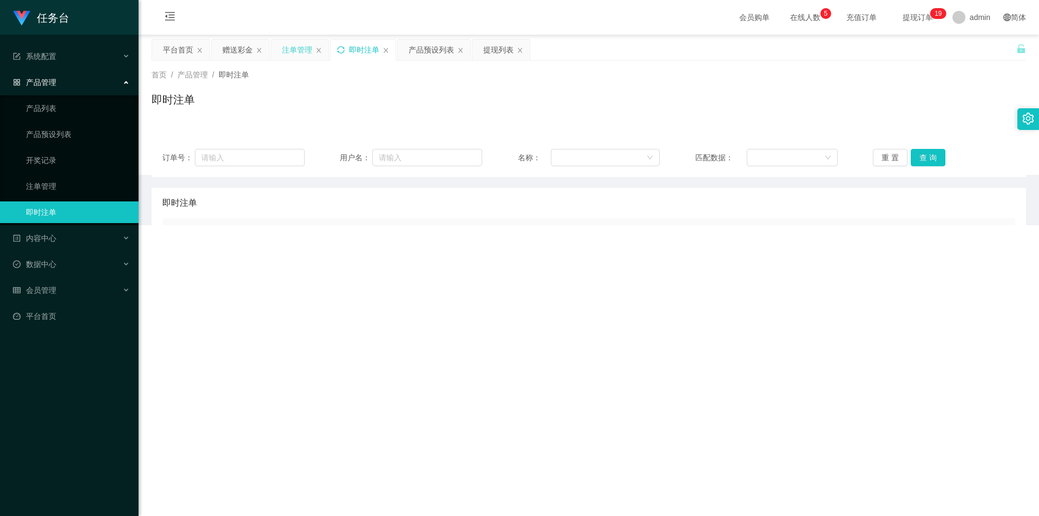
click at [270, 50] on div "注单管理" at bounding box center [297, 49] width 30 height 21
click at [270, 49] on icon "图标: sync" at bounding box center [282, 50] width 8 height 8
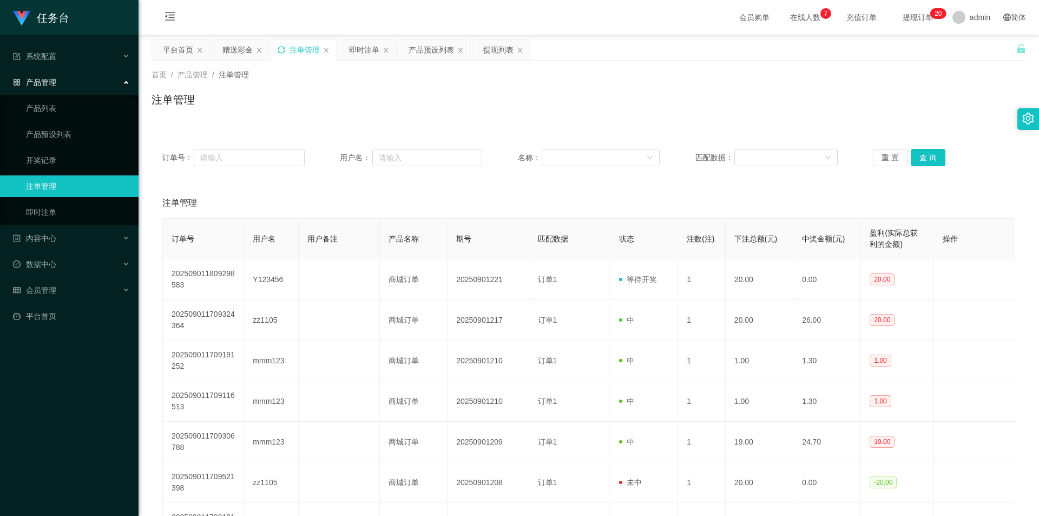
click at [270, 50] on icon "图标: sync" at bounding box center [282, 50] width 8 height 8
click at [232, 49] on div "赠送彩金" at bounding box center [237, 49] width 30 height 21
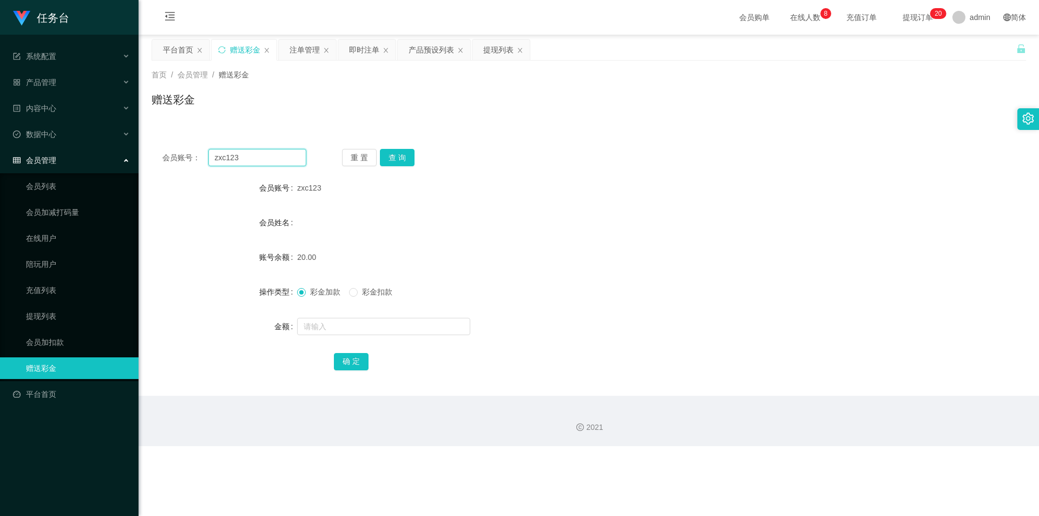
drag, startPoint x: 251, startPoint y: 156, endPoint x: 199, endPoint y: 155, distance: 52.5
click at [199, 154] on div "会员账号： zxc123" at bounding box center [234, 157] width 144 height 17
paste input "qq1157"
type input "qq1157"
click at [270, 152] on button "查 询" at bounding box center [397, 157] width 35 height 17
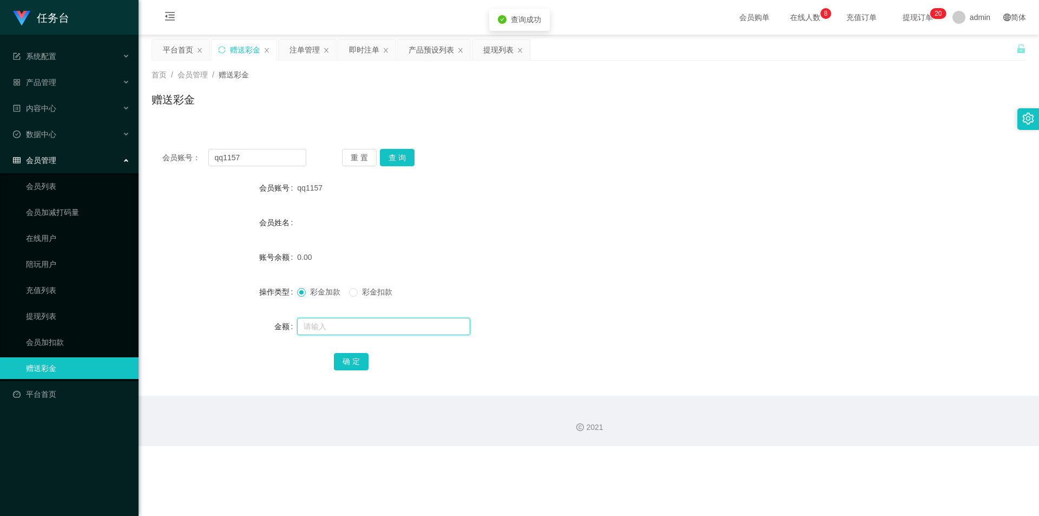
click at [270, 240] on input "text" at bounding box center [383, 326] width 173 height 17
type input "20"
click at [270, 240] on button "确 定" at bounding box center [351, 361] width 35 height 17
drag, startPoint x: 230, startPoint y: 162, endPoint x: 168, endPoint y: 157, distance: 63.0
click at [153, 156] on div "会员账号： qq1157 重 置 查 询 会员账号 qq1157 会员姓名 账号余额 20.00 操作类型 彩金加款 彩金扣款 金额 确 定" at bounding box center [588, 267] width 874 height 258
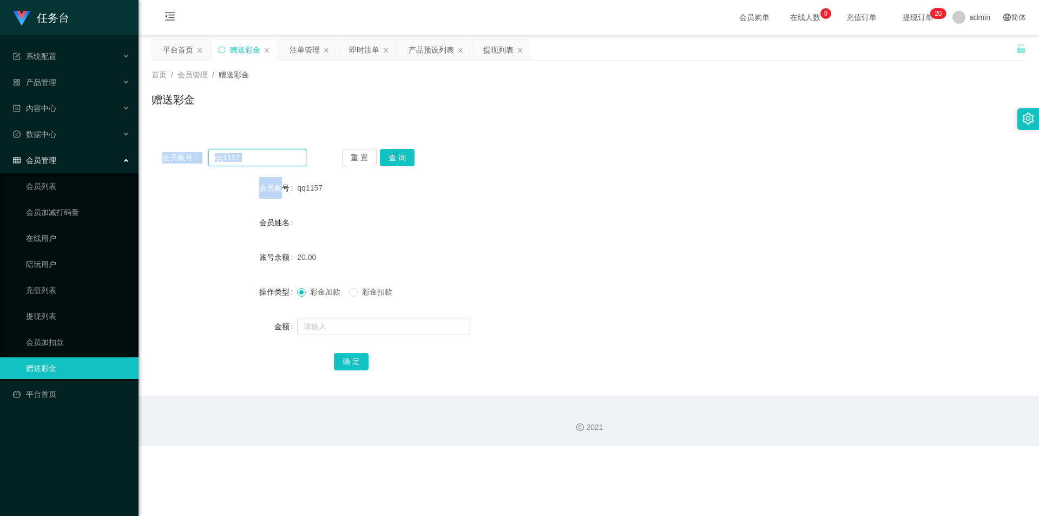
click at [254, 160] on input "qq1157" at bounding box center [257, 157] width 98 height 17
click at [254, 161] on input "qq1157" at bounding box center [257, 157] width 98 height 17
click at [269, 154] on input "qq1157" at bounding box center [257, 157] width 98 height 17
paste input "L14"
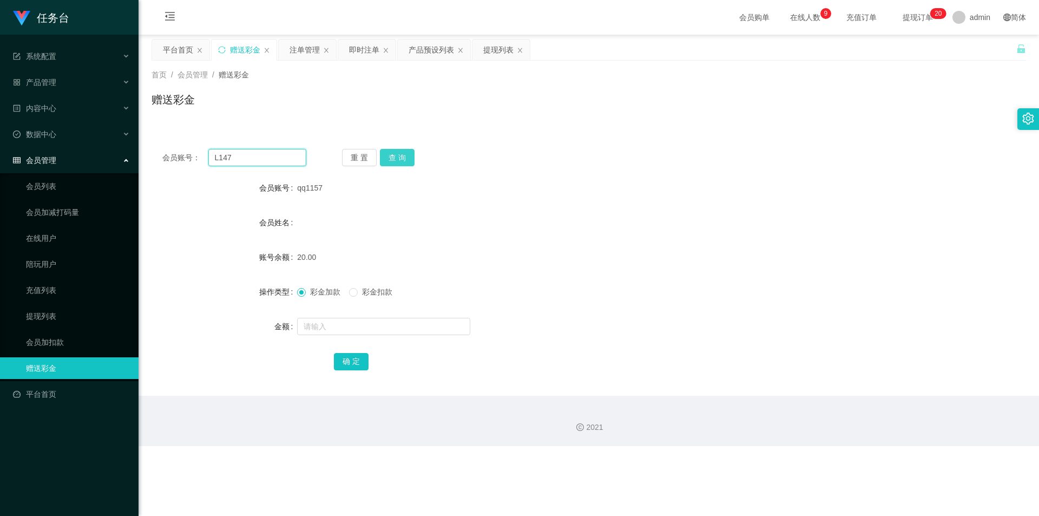
type input "L147"
drag, startPoint x: 392, startPoint y: 155, endPoint x: 392, endPoint y: 182, distance: 27.1
click at [270, 155] on button "查 询" at bounding box center [397, 157] width 35 height 17
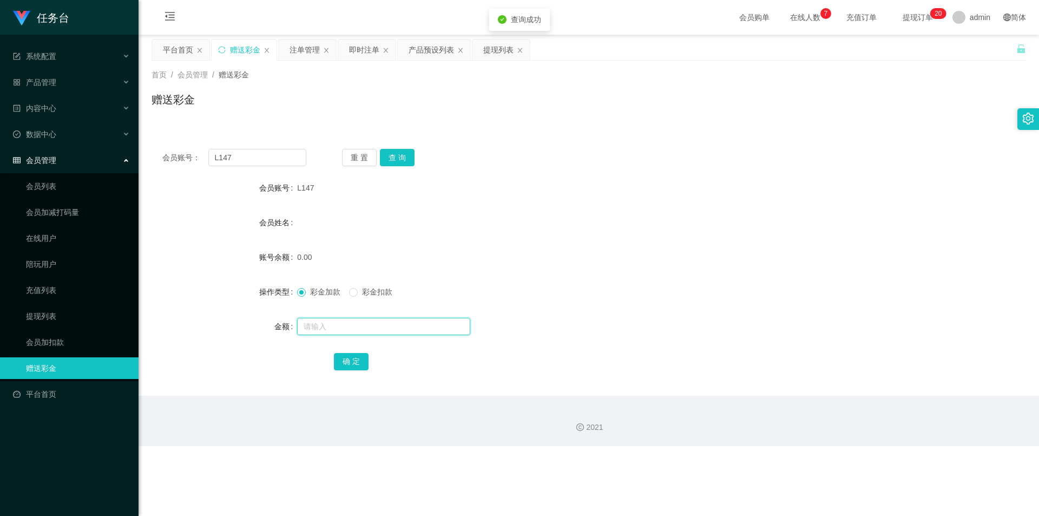
click at [270, 240] on input "text" at bounding box center [383, 326] width 173 height 17
type input "20"
click at [270, 240] on button "确 定" at bounding box center [351, 361] width 35 height 17
drag, startPoint x: 235, startPoint y: 159, endPoint x: 193, endPoint y: 158, distance: 42.8
click at [186, 158] on div "会员账号： L147" at bounding box center [234, 157] width 144 height 17
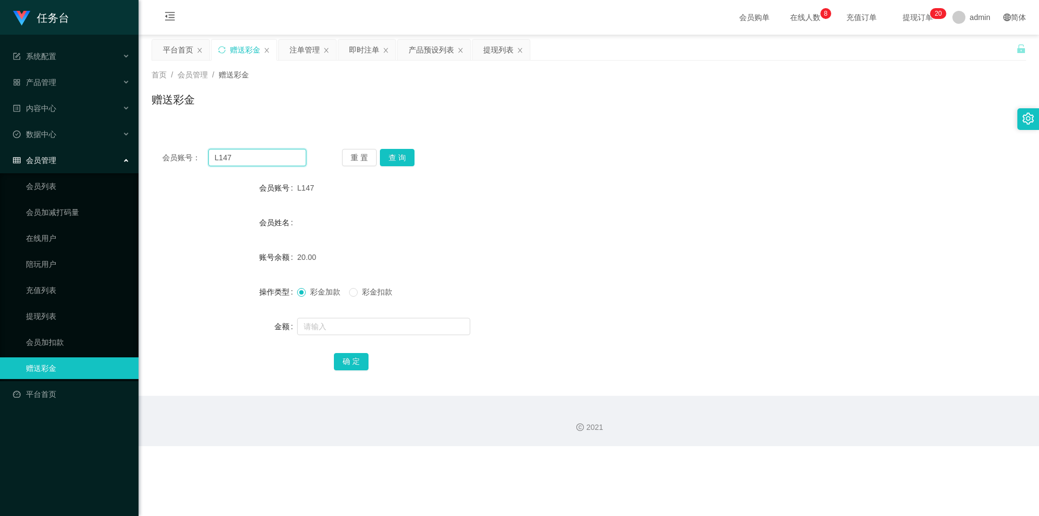
paste input "147258"
type input "147258"
click at [270, 154] on button "查 询" at bounding box center [397, 157] width 35 height 17
click at [270, 240] on input "text" at bounding box center [383, 326] width 173 height 17
type input "20"
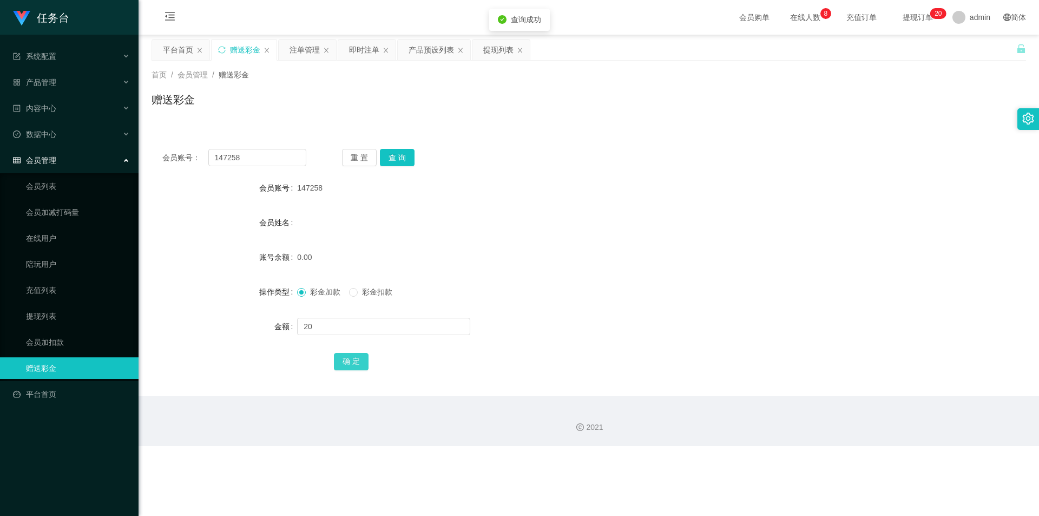
click at [270, 240] on button "确 定" at bounding box center [351, 361] width 35 height 17
click at [270, 51] on div "注单管理" at bounding box center [304, 49] width 30 height 21
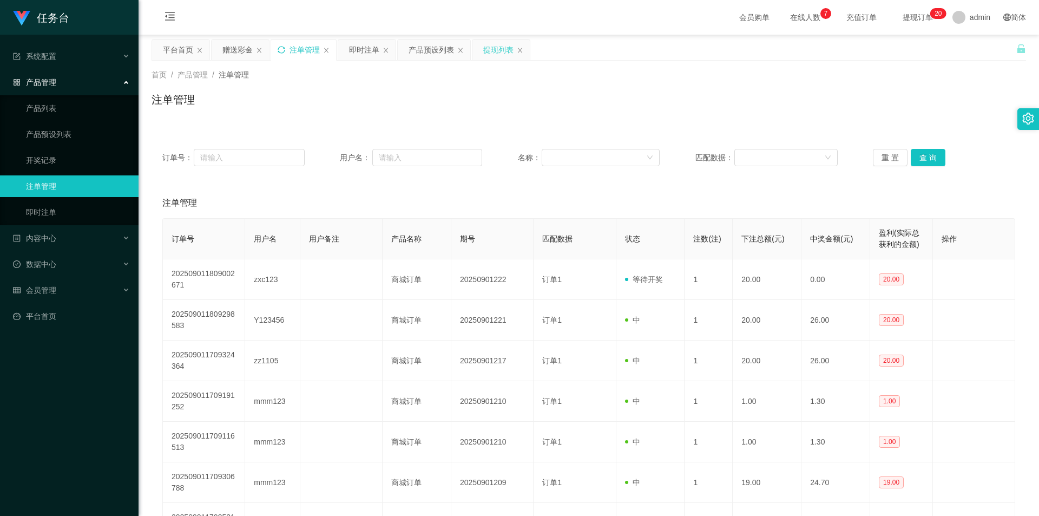
click at [270, 47] on div "提现列表" at bounding box center [498, 49] width 30 height 21
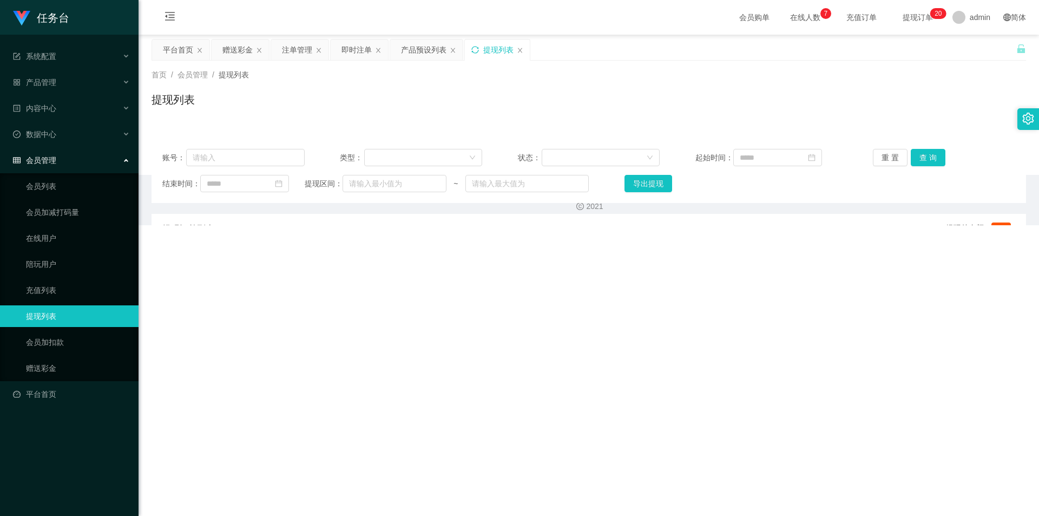
click at [270, 46] on icon "图标: sync" at bounding box center [475, 50] width 8 height 8
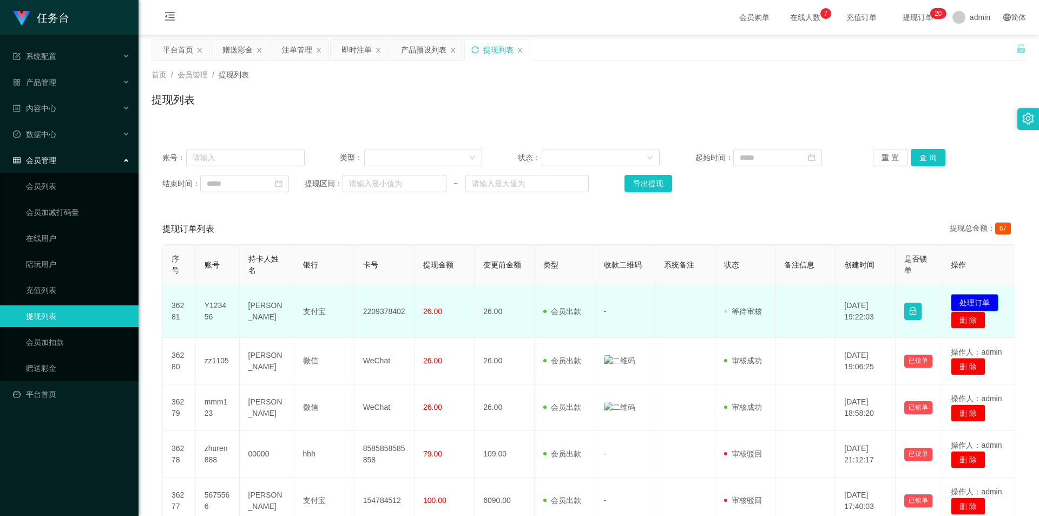
click at [270, 240] on button "处理订单" at bounding box center [975, 302] width 48 height 17
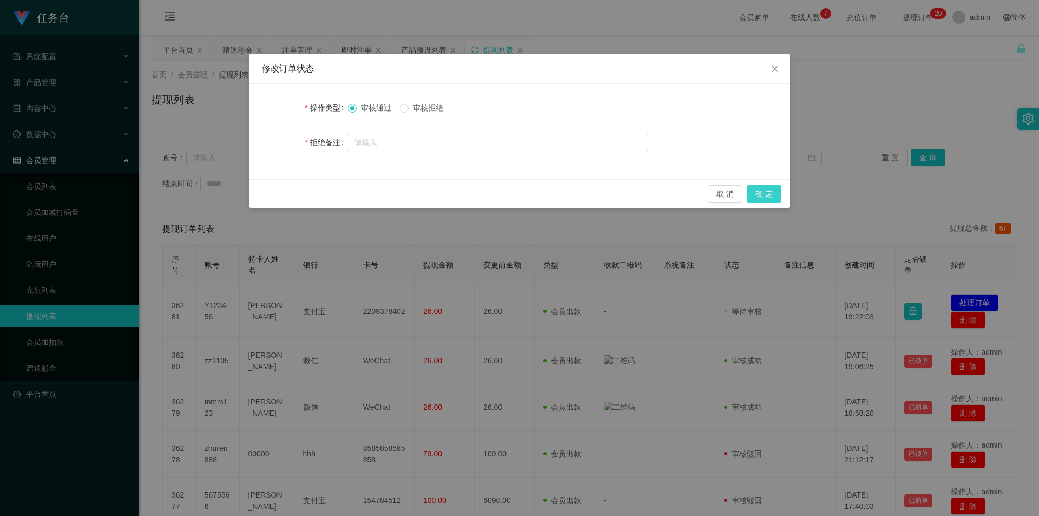
click at [270, 195] on button "确 定" at bounding box center [764, 193] width 35 height 17
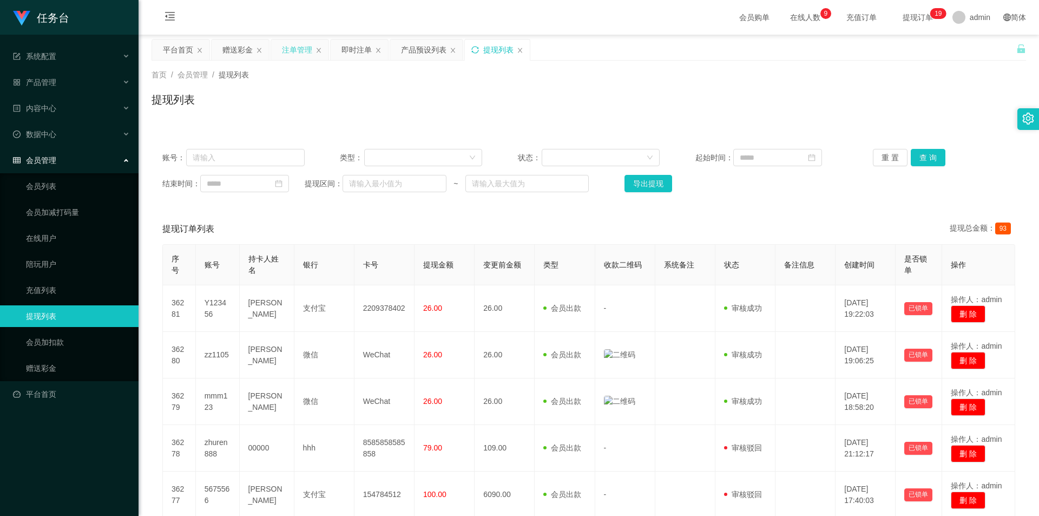
click at [270, 47] on div "注单管理" at bounding box center [297, 49] width 30 height 21
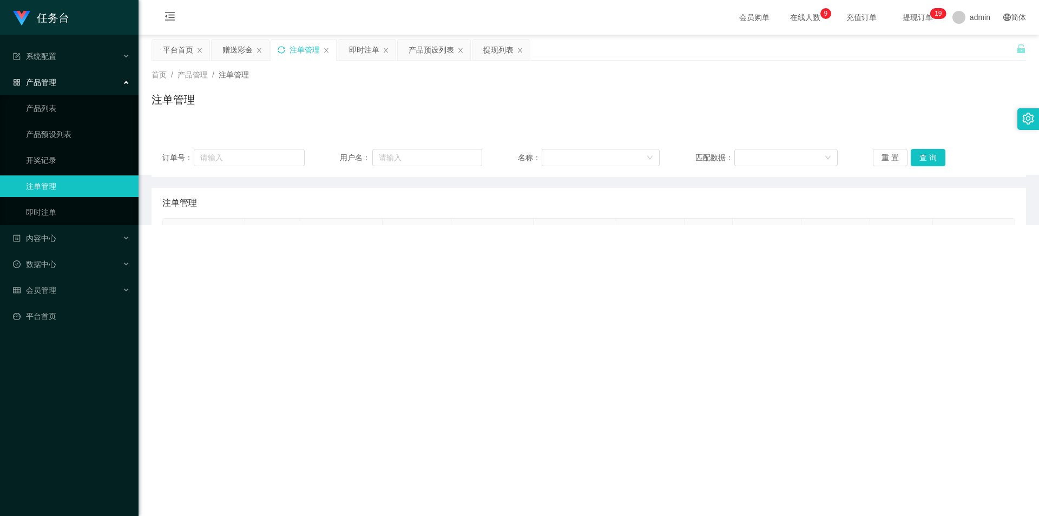
click at [270, 50] on icon "图标: sync" at bounding box center [282, 50] width 8 height 8
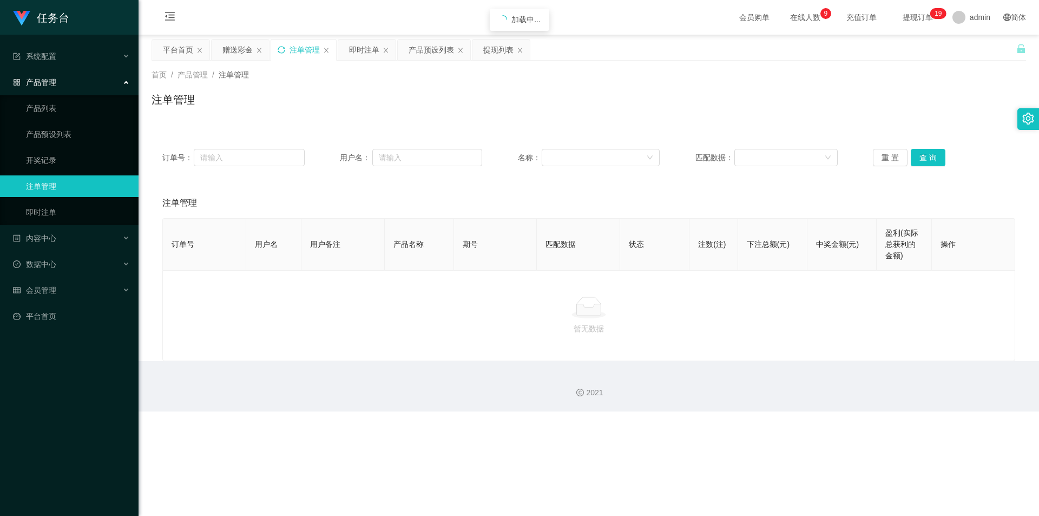
click at [270, 51] on icon "图标: sync" at bounding box center [282, 50] width 8 height 8
click at [270, 48] on icon "图标: sync" at bounding box center [282, 50] width 8 height 8
click at [270, 47] on icon "图标: sync" at bounding box center [282, 50] width 8 height 8
click at [229, 42] on div "赠送彩金" at bounding box center [237, 49] width 30 height 21
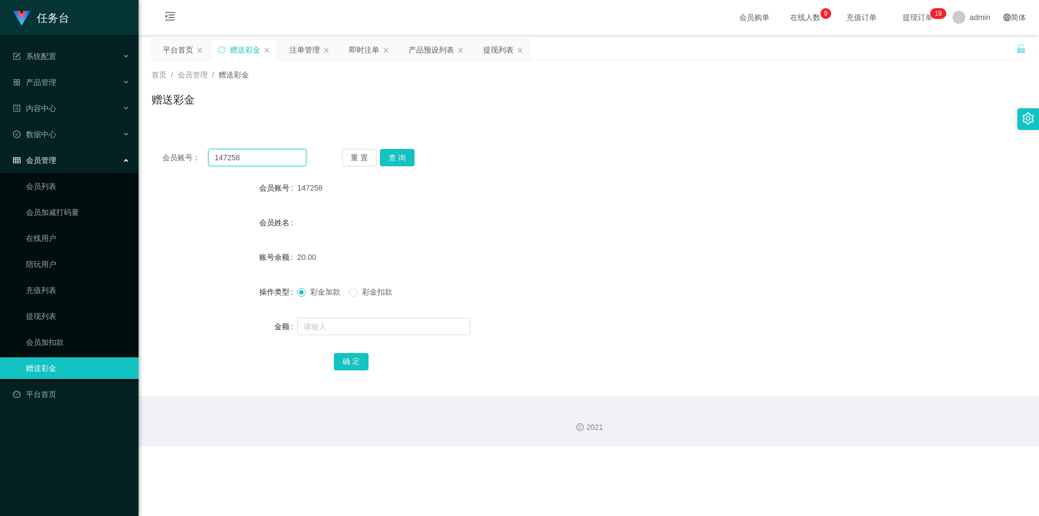
drag, startPoint x: 254, startPoint y: 157, endPoint x: 187, endPoint y: 154, distance: 67.2
click at [174, 154] on div "会员账号： 147258" at bounding box center [234, 157] width 144 height 17
paste input "zz1105"
click at [270, 158] on button "查 询" at bounding box center [397, 157] width 35 height 17
drag, startPoint x: 176, startPoint y: 146, endPoint x: 186, endPoint y: 159, distance: 16.6
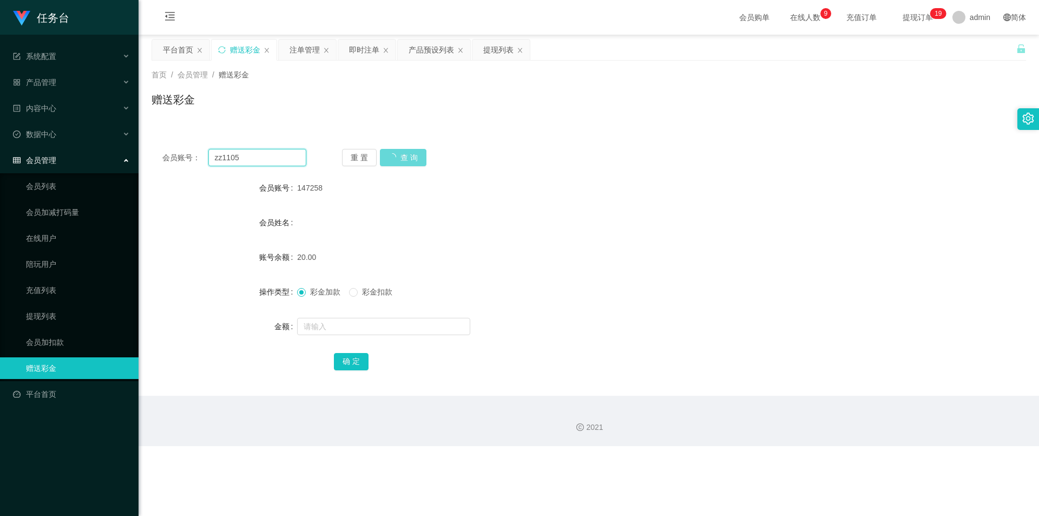
click at [163, 151] on div "会员账号： zz1105" at bounding box center [234, 157] width 144 height 17
paste input "xc123"
type input "zxc123"
click at [270, 157] on div "重 置 查 询" at bounding box center [414, 157] width 144 height 17
